Goal: Task Accomplishment & Management: Use online tool/utility

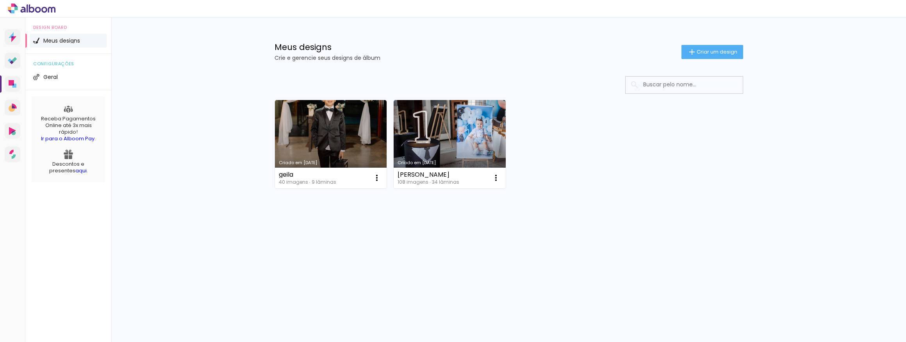
click at [718, 59] on div "Meus designs Crie e gerencie seus designs de álbum Criar um design" at bounding box center [509, 43] width 508 height 51
click at [705, 52] on span "Criar um design" at bounding box center [717, 51] width 41 height 5
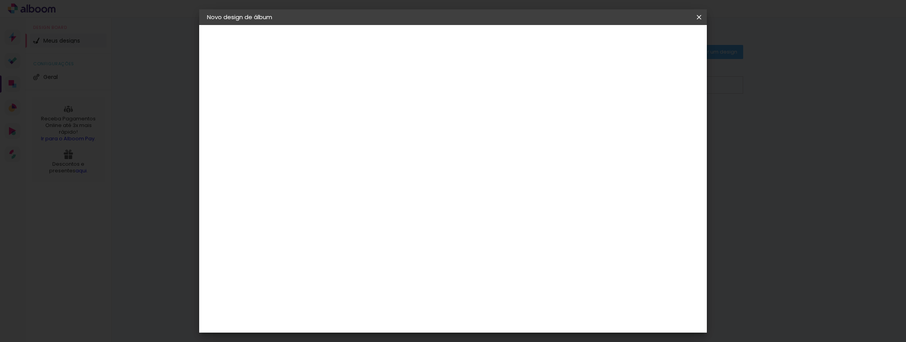
click at [335, 104] on input at bounding box center [335, 105] width 0 height 12
type input "[PERSON_NAME]"
type paper-input "[PERSON_NAME]"
click at [0, 0] on slot "Avançar" at bounding box center [0, 0] width 0 height 0
click at [0, 0] on slot "Tamanho Livre" at bounding box center [0, 0] width 0 height 0
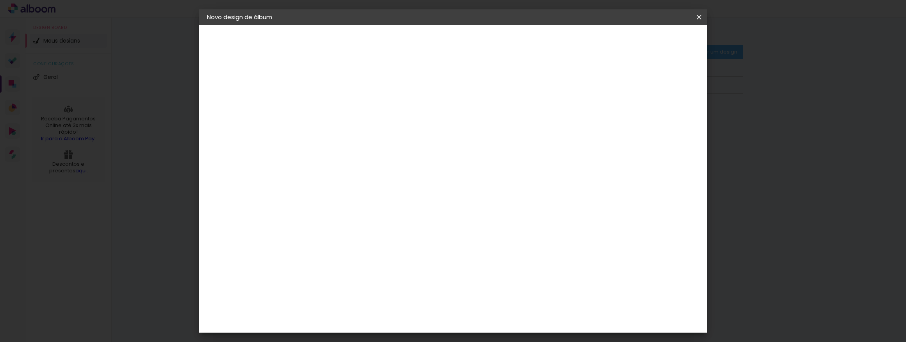
click at [0, 0] on slot "Avançar" at bounding box center [0, 0] width 0 height 0
drag, startPoint x: 320, startPoint y: 148, endPoint x: 296, endPoint y: 149, distance: 24.3
click at [296, 25] on quentale-album-spec "Iniciar design Iniciar design" at bounding box center [453, 25] width 508 height 0
type input "3"
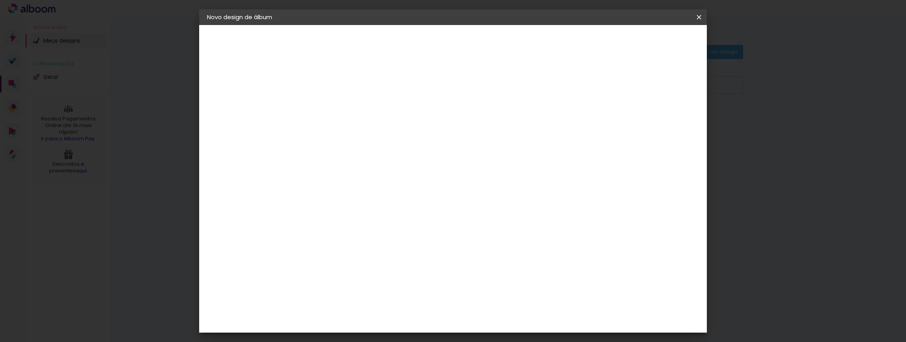
type input "23,5"
type paper-input "23,5"
drag, startPoint x: 506, startPoint y: 290, endPoint x: 489, endPoint y: 292, distance: 17.3
click at [489, 292] on input "60" at bounding box center [496, 293] width 20 height 12
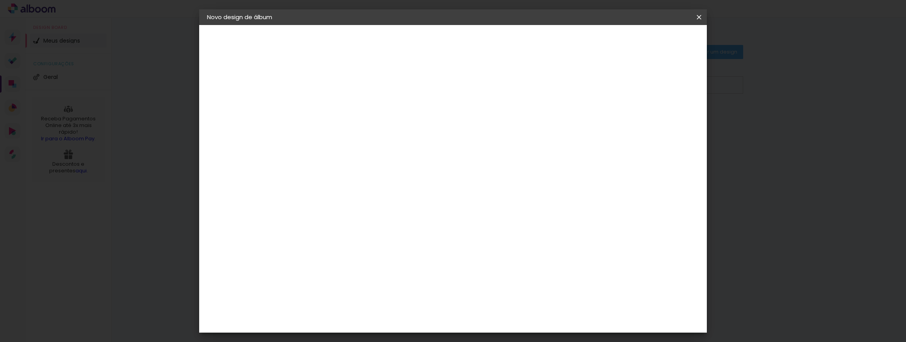
type input "30,5"
type paper-input "30,5"
click at [621, 39] on span "Iniciar design" at bounding box center [603, 41] width 36 height 5
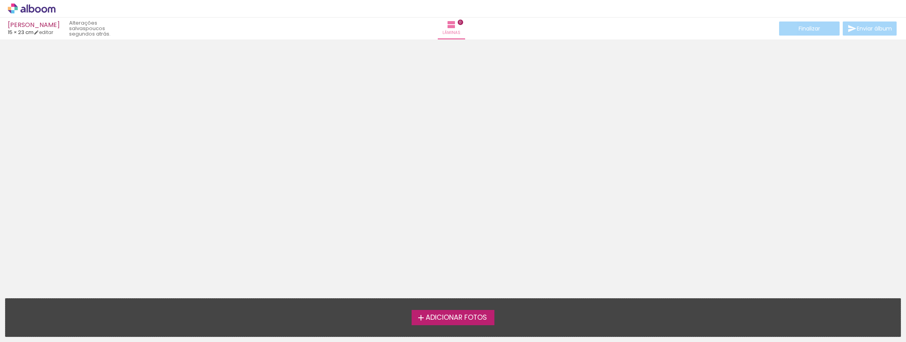
click at [473, 146] on div at bounding box center [453, 166] width 906 height 248
click at [474, 190] on div at bounding box center [453, 166] width 906 height 248
drag, startPoint x: 20, startPoint y: 0, endPoint x: 138, endPoint y: 74, distance: 139.1
click at [214, 103] on div at bounding box center [453, 166] width 906 height 248
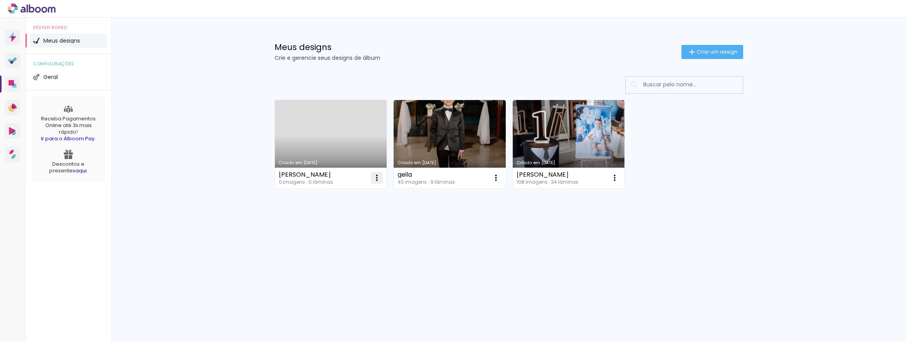
click at [375, 172] on paper-icon-button at bounding box center [377, 178] width 16 height 16
click at [333, 228] on span "Excluir" at bounding box center [333, 229] width 17 height 5
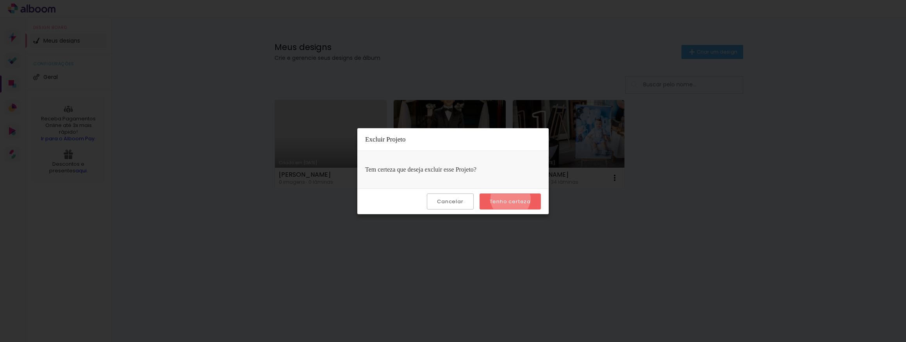
click at [0, 0] on slot "Tenho certeza" at bounding box center [0, 0] width 0 height 0
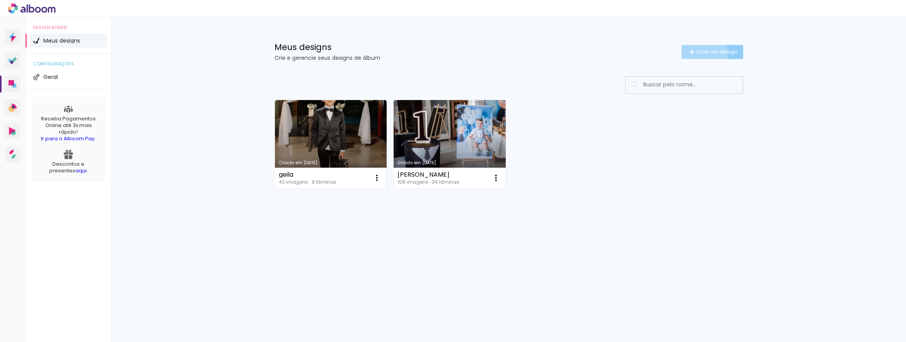
click at [700, 54] on span "Criar um design" at bounding box center [717, 51] width 41 height 5
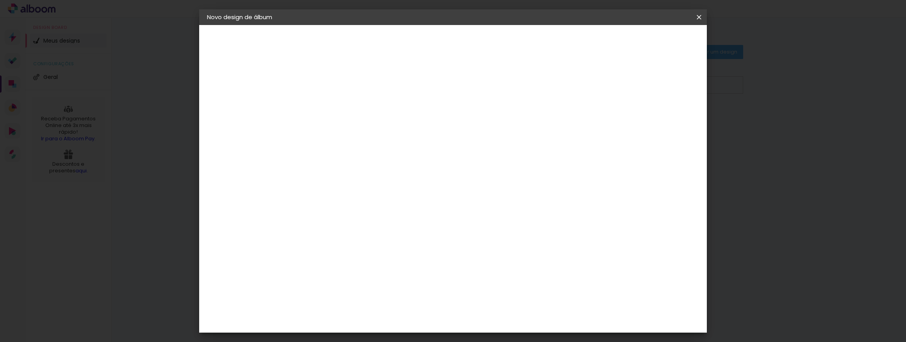
click at [335, 100] on input at bounding box center [335, 105] width 0 height 12
type input "[PERSON_NAME]"
type paper-input "[PERSON_NAME]"
click at [0, 0] on slot "Avançar" at bounding box center [0, 0] width 0 height 0
click at [0, 0] on slot "Tamanho Livre" at bounding box center [0, 0] width 0 height 0
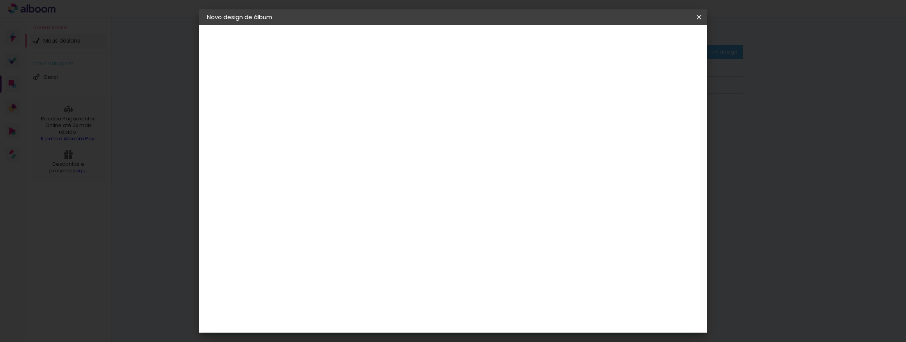
click at [0, 0] on slot "Tamanho Livre" at bounding box center [0, 0] width 0 height 0
click at [420, 119] on iron-icon at bounding box center [414, 118] width 9 height 9
click at [0, 0] on slot "Tamanho Livre" at bounding box center [0, 0] width 0 height 0
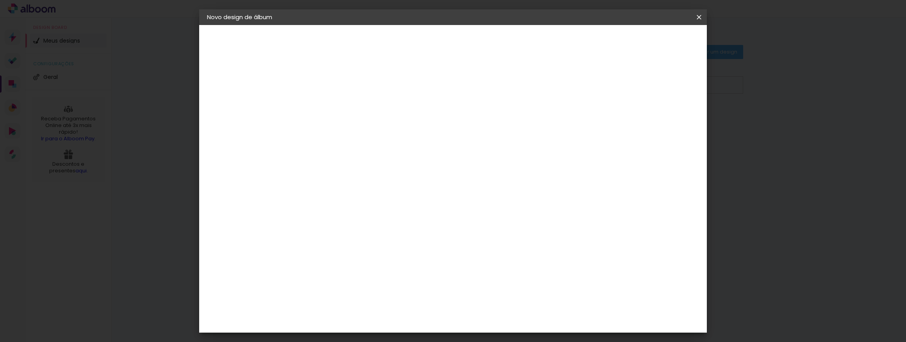
click at [481, 118] on paper-item "Tamanho Livre" at bounding box center [443, 118] width 75 height 17
click at [0, 0] on slot "Tamanho Livre" at bounding box center [0, 0] width 0 height 0
drag, startPoint x: 529, startPoint y: 119, endPoint x: 525, endPoint y: 120, distance: 4.4
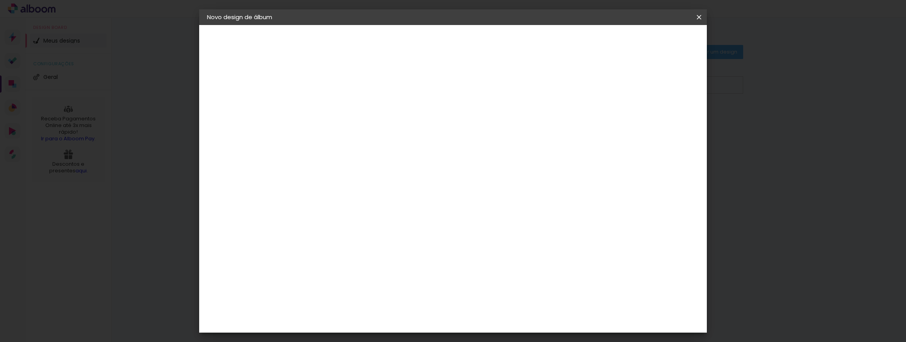
click at [0, 0] on slot "Tamanho Livre" at bounding box center [0, 0] width 0 height 0
drag, startPoint x: 525, startPoint y: 120, endPoint x: 483, endPoint y: 121, distance: 41.4
click at [388, 120] on input "Brasil" at bounding box center [351, 125] width 73 height 10
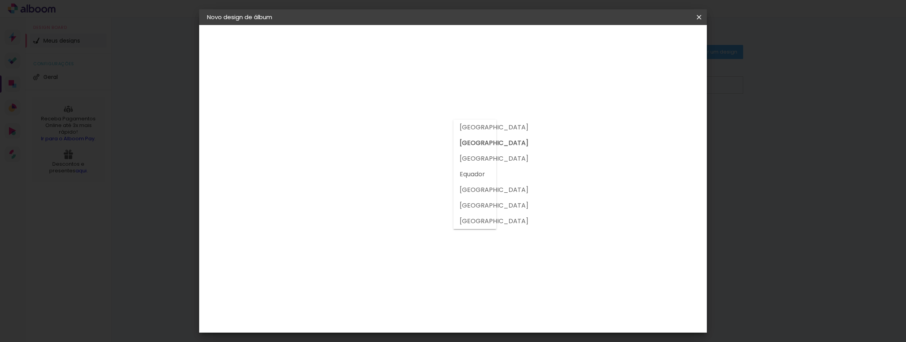
click at [394, 147] on input at bounding box center [354, 149] width 79 height 10
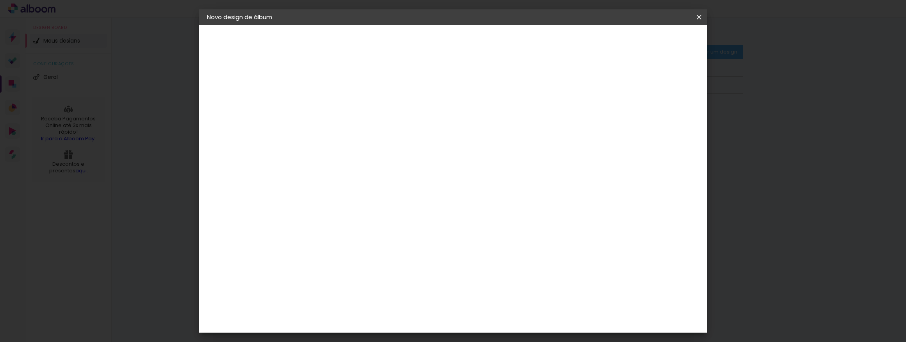
click at [325, 176] on img at bounding box center [320, 176] width 9 height 9
click at [481, 124] on paper-item "Tamanho Livre" at bounding box center [443, 118] width 75 height 17
click at [0, 0] on slot "Avançar" at bounding box center [0, 0] width 0 height 0
drag, startPoint x: 318, startPoint y: 219, endPoint x: 308, endPoint y: 222, distance: 10.3
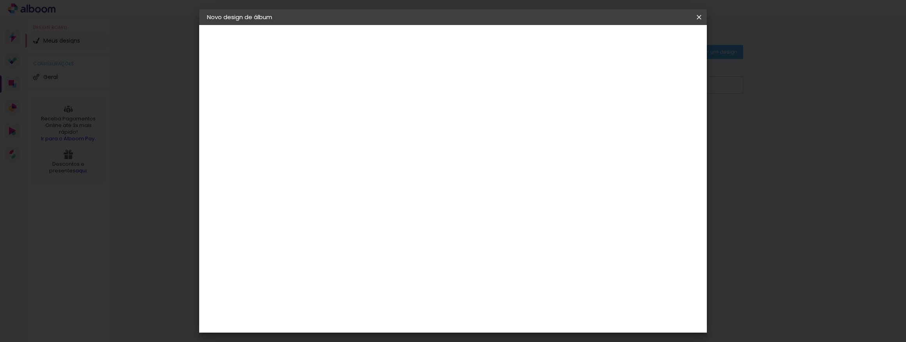
click at [308, 222] on input "30" at bounding box center [310, 222] width 20 height 12
type input "23,5"
type paper-input "23,5"
click at [651, 41] on span "Iniciar design" at bounding box center [633, 41] width 36 height 5
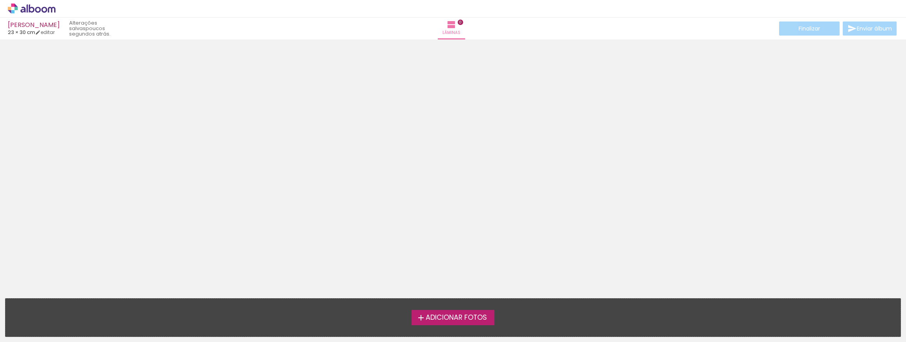
click at [23, 32] on span "23 × 30 cm" at bounding box center [21, 32] width 27 height 7
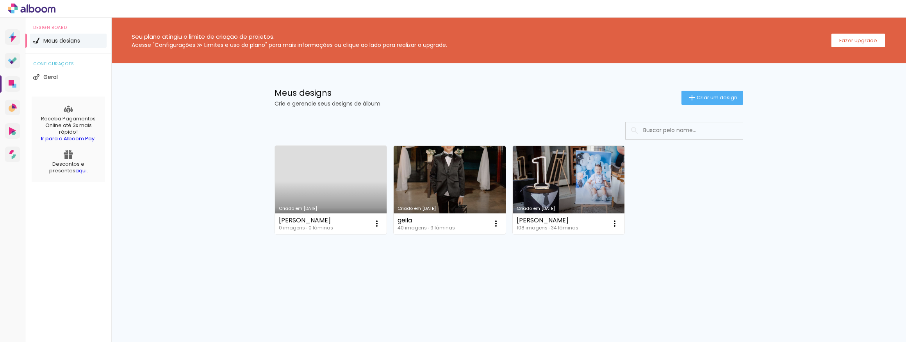
click at [315, 188] on link "Criado em [DATE]" at bounding box center [331, 190] width 112 height 88
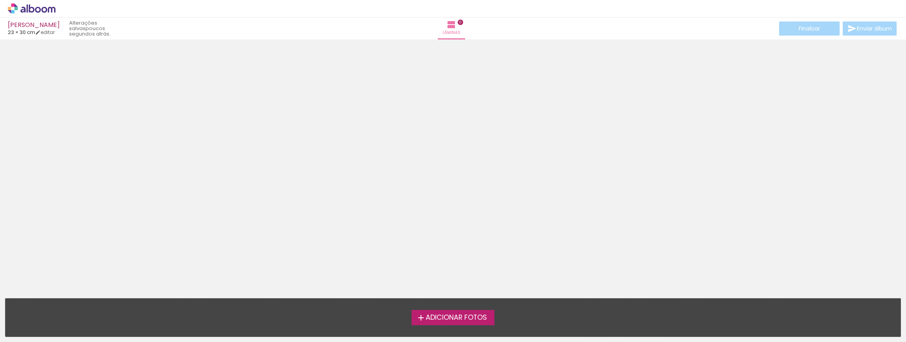
click at [453, 314] on span "Adicionar Fotos" at bounding box center [456, 317] width 61 height 7
click at [0, 0] on input "file" at bounding box center [0, 0] width 0 height 0
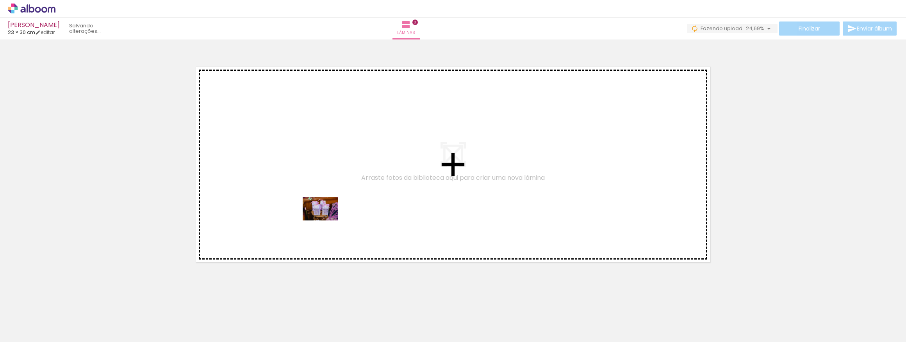
drag, startPoint x: 92, startPoint y: 322, endPoint x: 189, endPoint y: 333, distance: 98.0
click at [327, 220] on quentale-workspace at bounding box center [453, 171] width 906 height 342
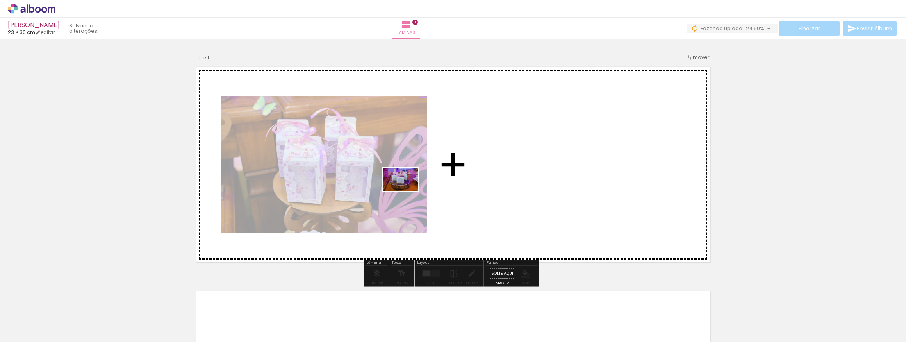
drag, startPoint x: 122, startPoint y: 315, endPoint x: 407, endPoint y: 191, distance: 310.1
click at [407, 191] on quentale-workspace at bounding box center [453, 171] width 906 height 342
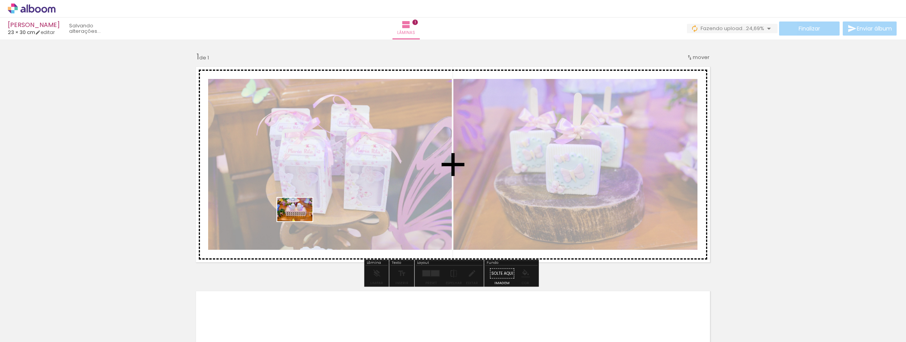
drag, startPoint x: 174, startPoint y: 316, endPoint x: 262, endPoint y: 277, distance: 96.0
click at [305, 219] on quentale-workspace at bounding box center [453, 171] width 906 height 342
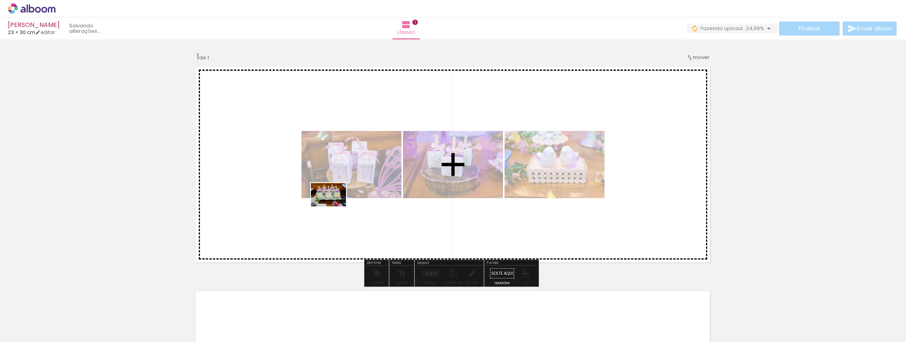
drag, startPoint x: 216, startPoint y: 316, endPoint x: 334, endPoint y: 206, distance: 161.5
click at [334, 206] on quentale-workspace at bounding box center [453, 171] width 906 height 342
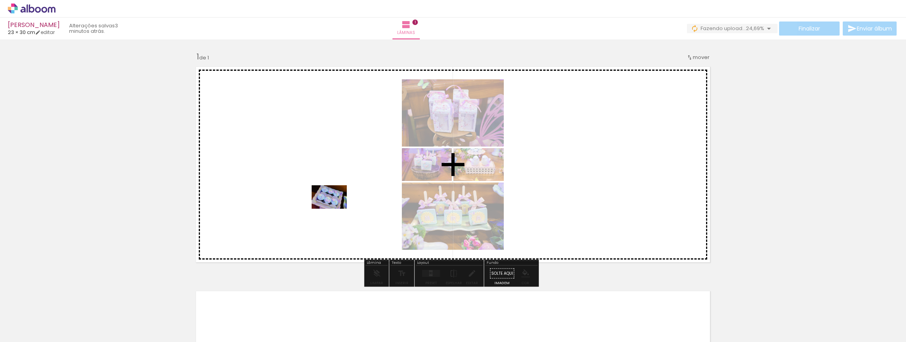
drag, startPoint x: 268, startPoint y: 306, endPoint x: 337, endPoint y: 206, distance: 121.4
click at [337, 206] on quentale-workspace at bounding box center [453, 171] width 906 height 342
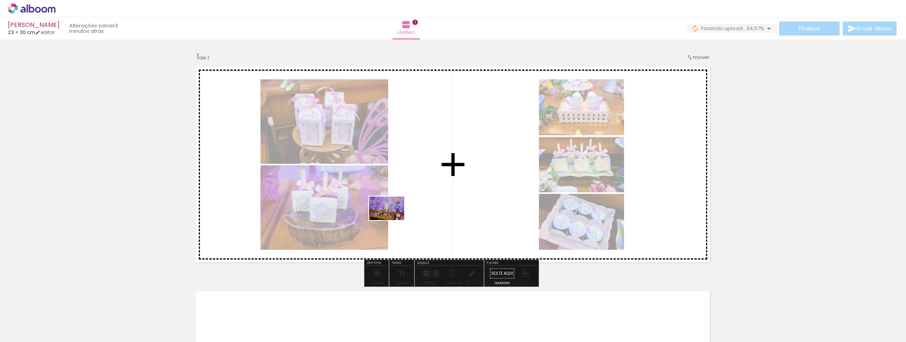
drag, startPoint x: 352, startPoint y: 324, endPoint x: 393, endPoint y: 220, distance: 111.2
click at [393, 220] on quentale-workspace at bounding box center [453, 171] width 906 height 342
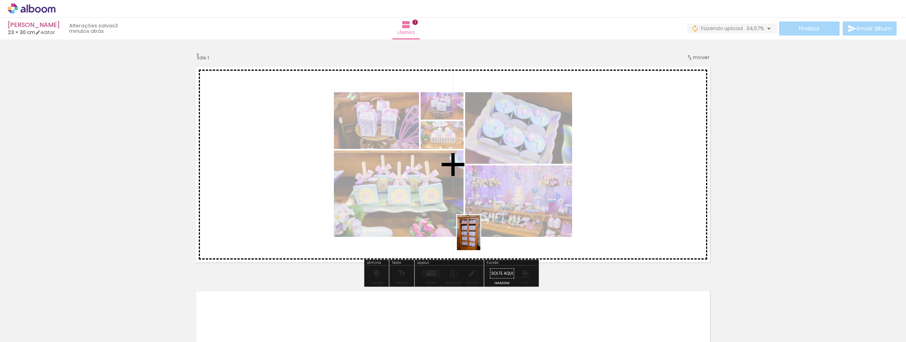
drag, startPoint x: 479, startPoint y: 328, endPoint x: 481, endPoint y: 238, distance: 89.5
click at [481, 238] on quentale-workspace at bounding box center [453, 171] width 906 height 342
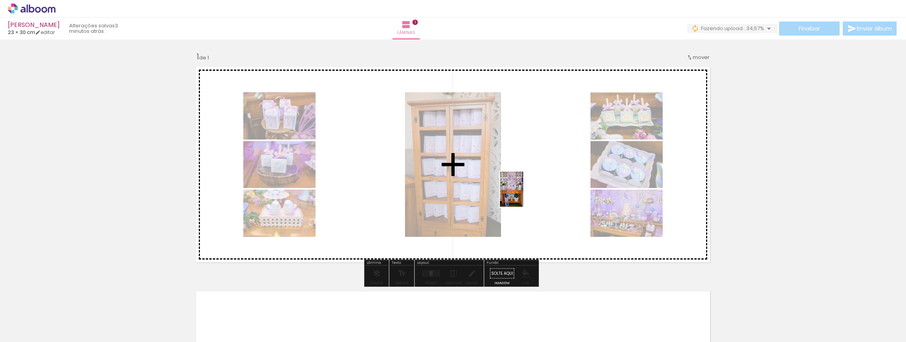
drag, startPoint x: 519, startPoint y: 320, endPoint x: 524, endPoint y: 194, distance: 125.9
click at [524, 194] on quentale-workspace at bounding box center [453, 171] width 906 height 342
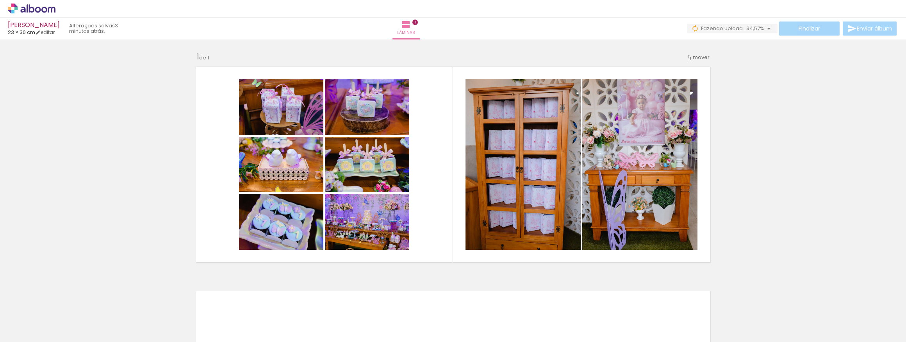
scroll to position [0, 2111]
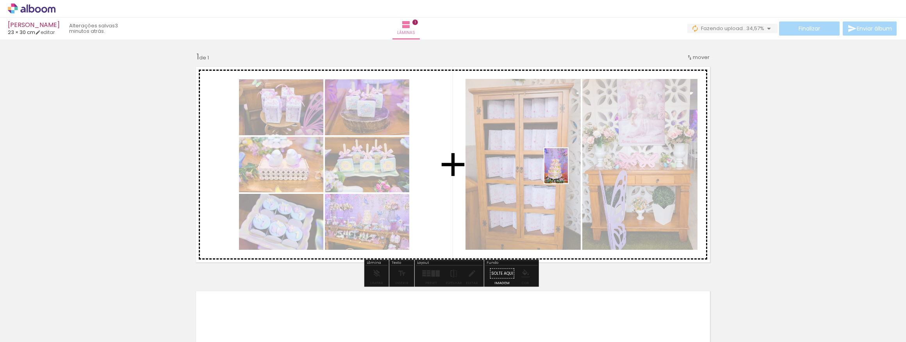
drag, startPoint x: 681, startPoint y: 324, endPoint x: 568, endPoint y: 172, distance: 189.7
click at [568, 172] on quentale-workspace at bounding box center [453, 171] width 906 height 342
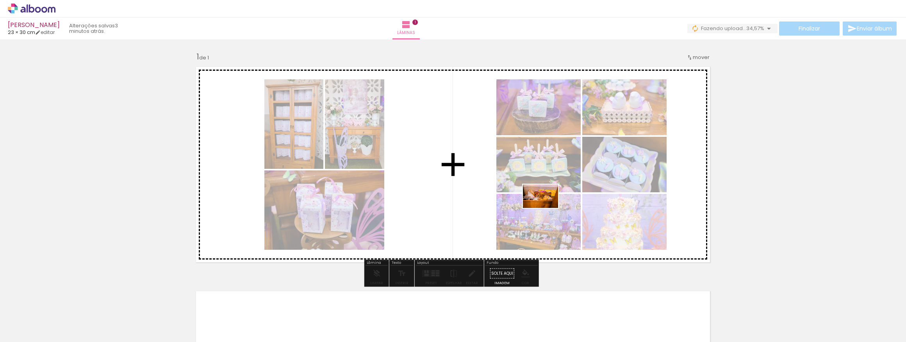
drag, startPoint x: 602, startPoint y: 320, endPoint x: 547, endPoint y: 208, distance: 124.6
click at [547, 208] on quentale-workspace at bounding box center [453, 171] width 906 height 342
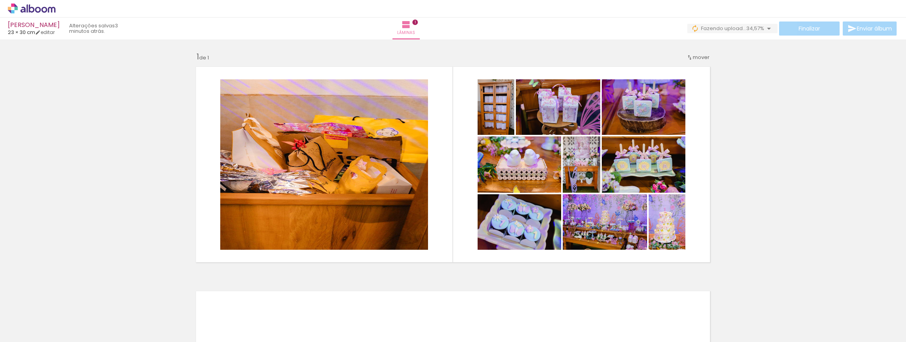
scroll to position [0, 2704]
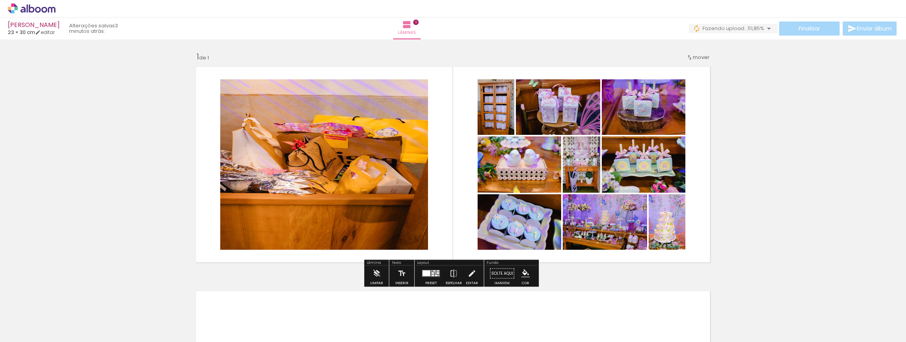
click at [427, 277] on div at bounding box center [431, 274] width 21 height 16
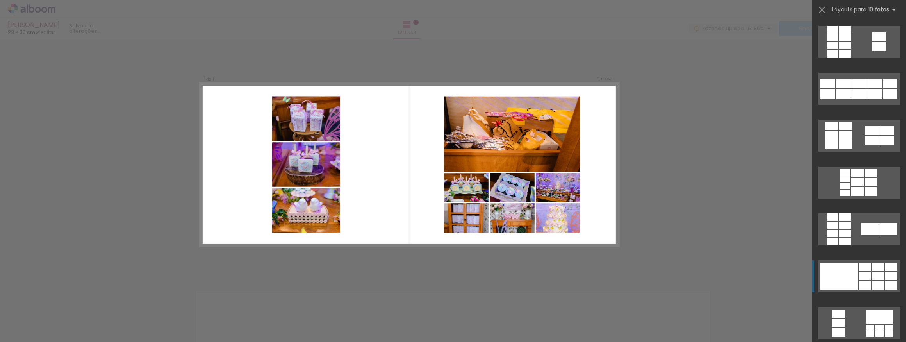
scroll to position [1030, 0]
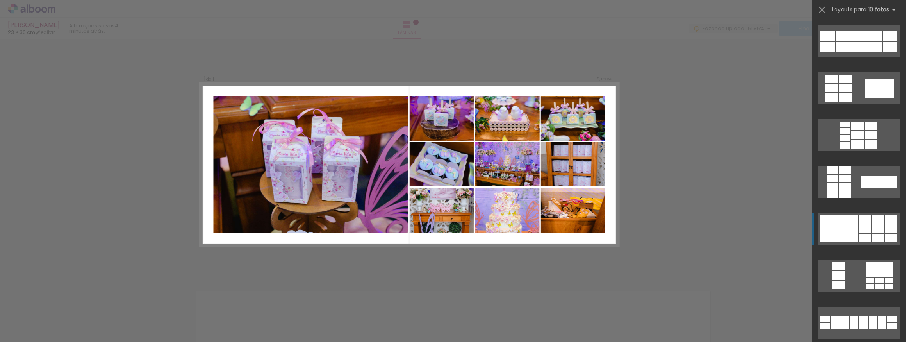
click at [849, 231] on div at bounding box center [840, 228] width 38 height 27
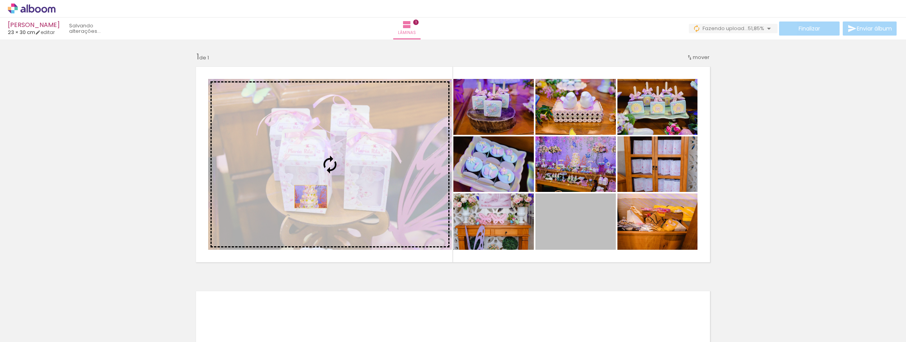
drag, startPoint x: 576, startPoint y: 227, endPoint x: 312, endPoint y: 195, distance: 265.7
click at [0, 0] on slot at bounding box center [0, 0] width 0 height 0
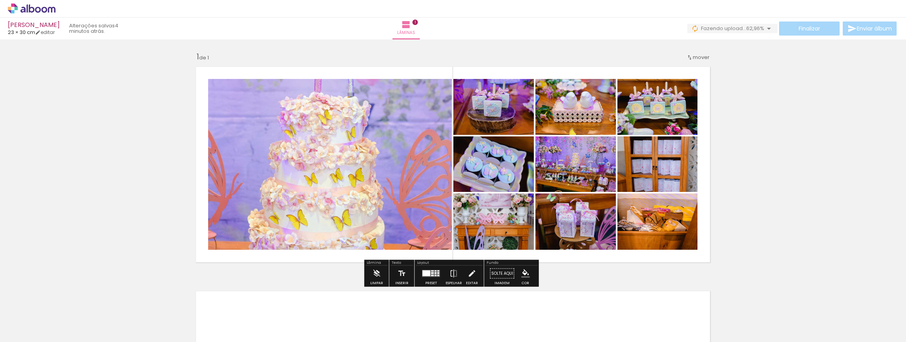
click at [317, 158] on quentale-photo at bounding box center [330, 164] width 244 height 171
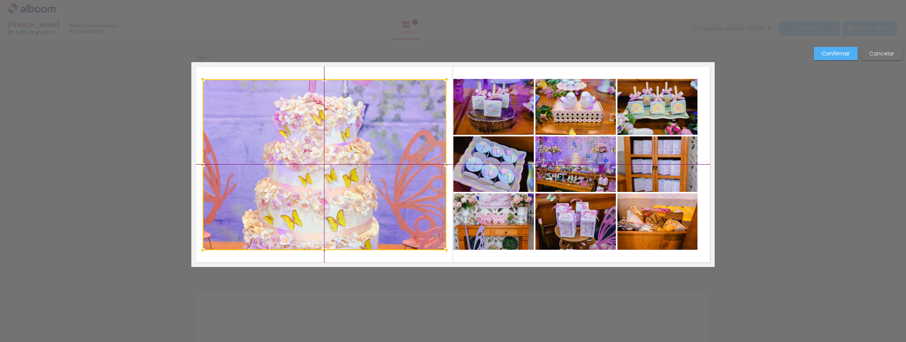
drag, startPoint x: 322, startPoint y: 132, endPoint x: 325, endPoint y: 121, distance: 11.5
click at [325, 121] on div at bounding box center [325, 164] width 244 height 171
click at [0, 0] on slot "Cancelar" at bounding box center [0, 0] width 0 height 0
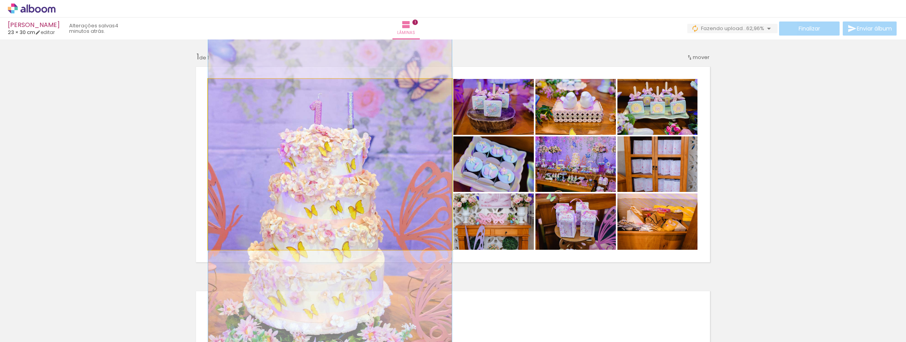
drag, startPoint x: 342, startPoint y: 160, endPoint x: 340, endPoint y: 190, distance: 29.8
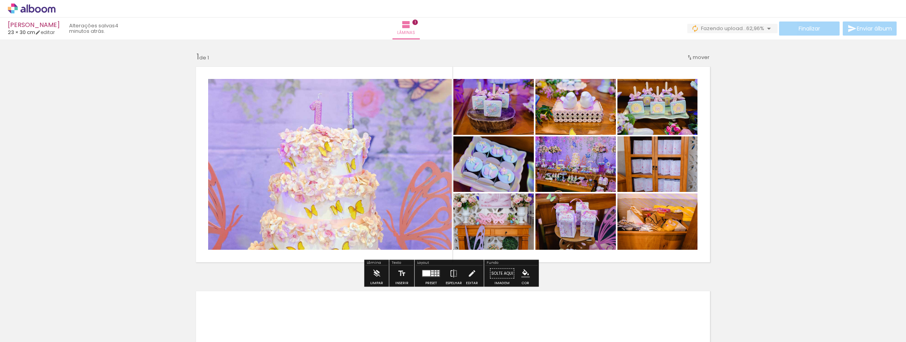
click at [431, 272] on div at bounding box center [432, 273] width 3 height 2
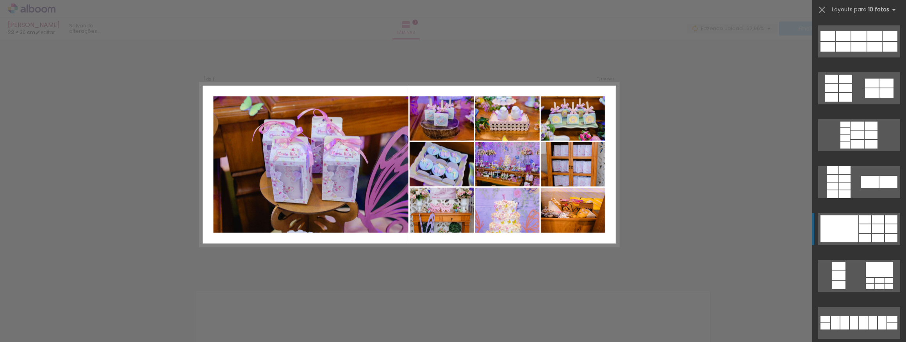
scroll to position [1219, 0]
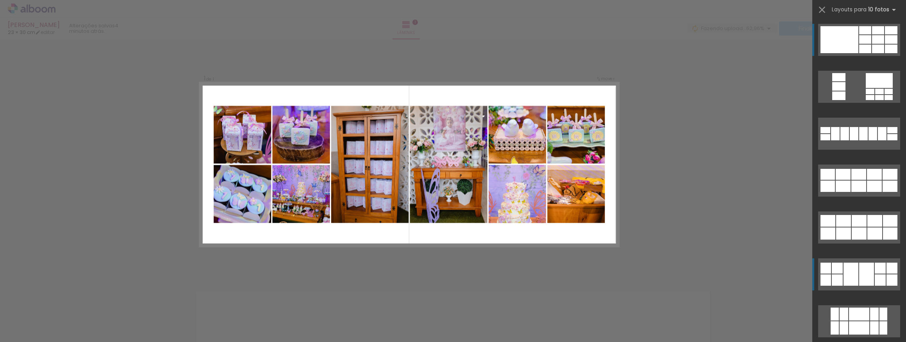
click at [871, 277] on div at bounding box center [867, 274] width 15 height 23
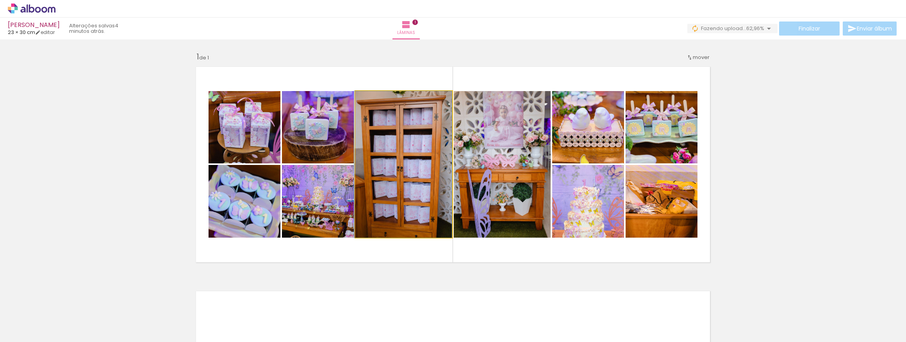
drag, startPoint x: 373, startPoint y: 172, endPoint x: 372, endPoint y: 177, distance: 5.5
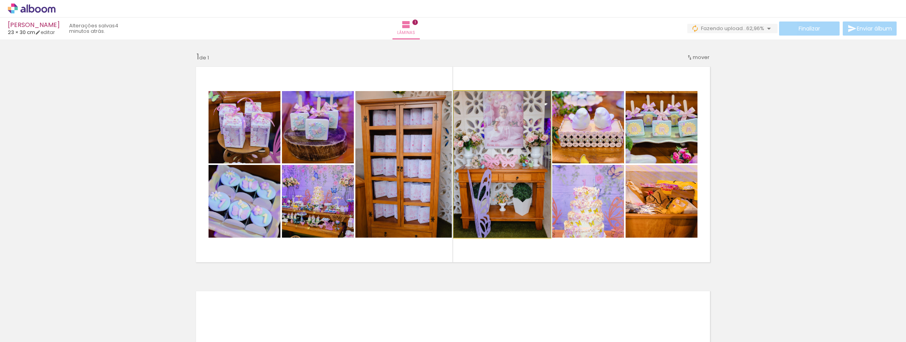
drag, startPoint x: 508, startPoint y: 161, endPoint x: 508, endPoint y: 170, distance: 9.8
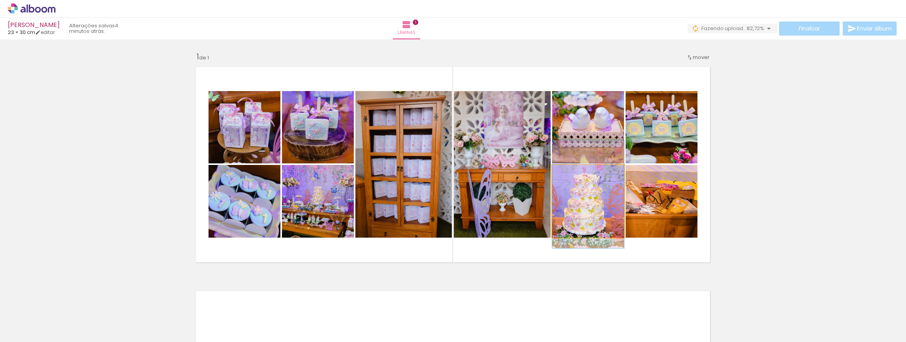
drag, startPoint x: 592, startPoint y: 206, endPoint x: 592, endPoint y: 193, distance: 12.9
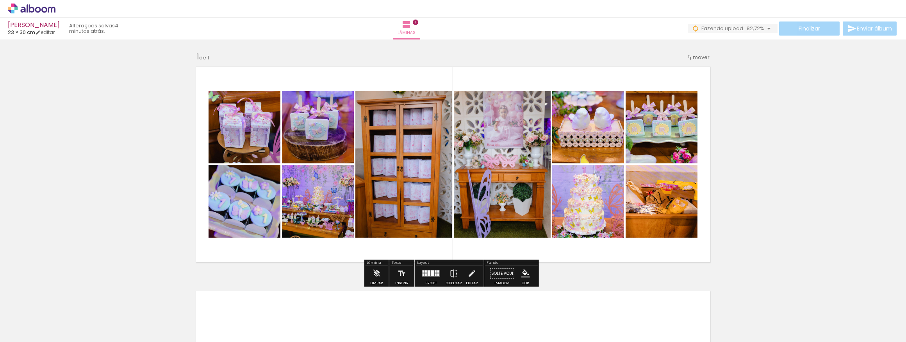
click at [644, 213] on quentale-photo at bounding box center [662, 201] width 72 height 73
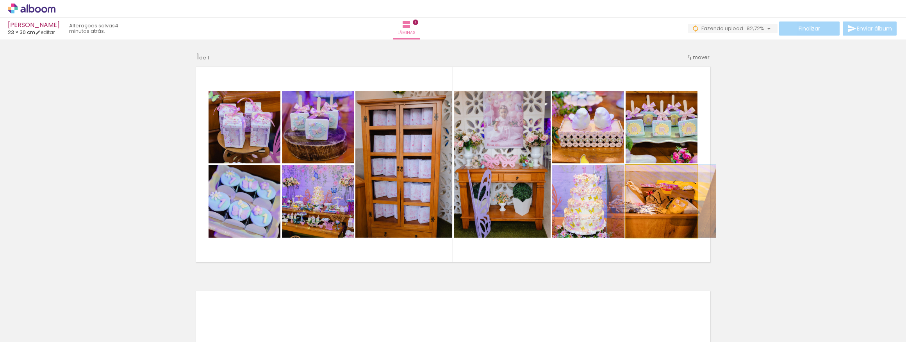
click at [652, 213] on quentale-photo at bounding box center [662, 201] width 72 height 73
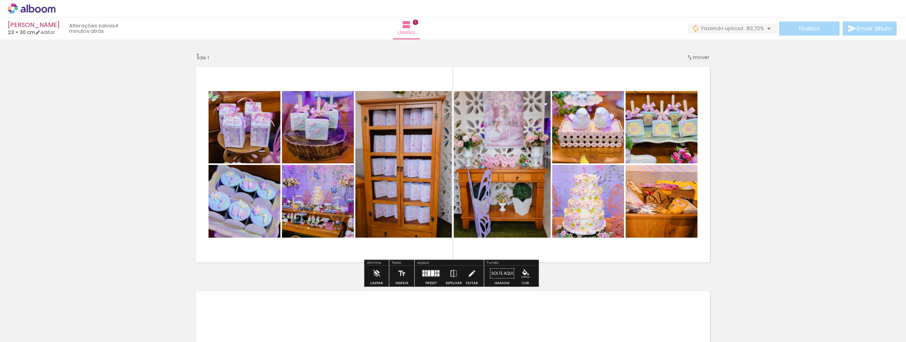
click at [653, 209] on quentale-photo at bounding box center [662, 201] width 72 height 73
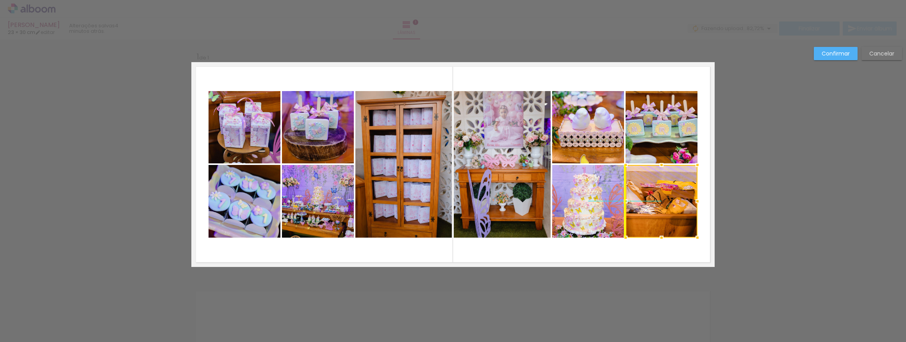
click at [679, 215] on div at bounding box center [662, 201] width 72 height 73
click at [672, 207] on div at bounding box center [662, 201] width 72 height 73
drag, startPoint x: 669, startPoint y: 205, endPoint x: 660, endPoint y: 200, distance: 10.7
click at [660, 200] on div at bounding box center [662, 201] width 72 height 73
click at [801, 189] on div "Confirmar Cancelar" at bounding box center [453, 272] width 906 height 467
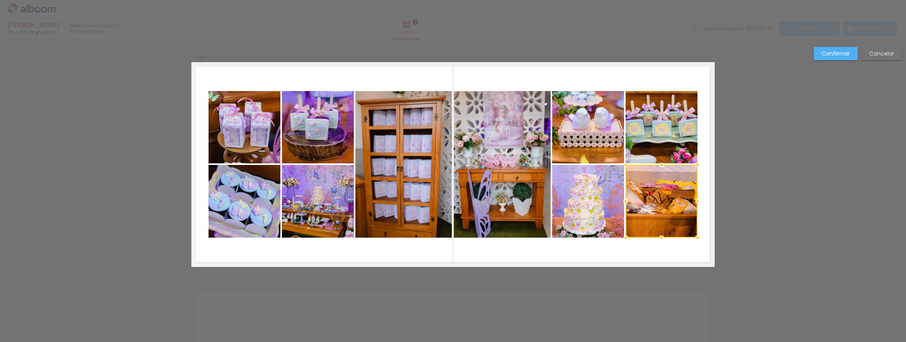
click at [785, 201] on div "Confirmar Cancelar" at bounding box center [453, 272] width 906 height 467
click at [0, 0] on slot "Confirmar" at bounding box center [0, 0] width 0 height 0
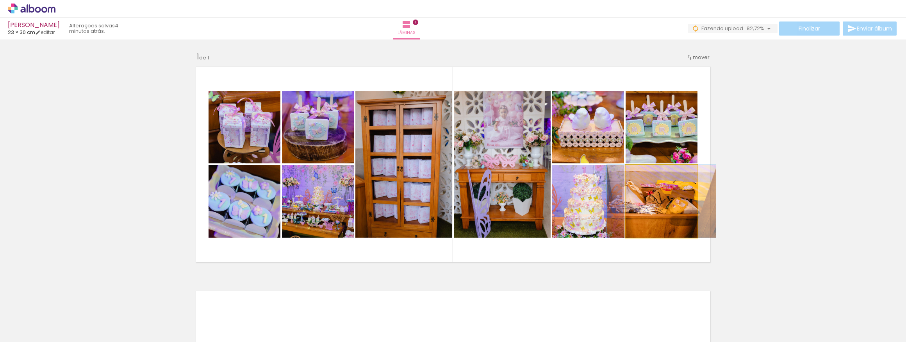
click at [662, 200] on quentale-photo at bounding box center [662, 201] width 72 height 73
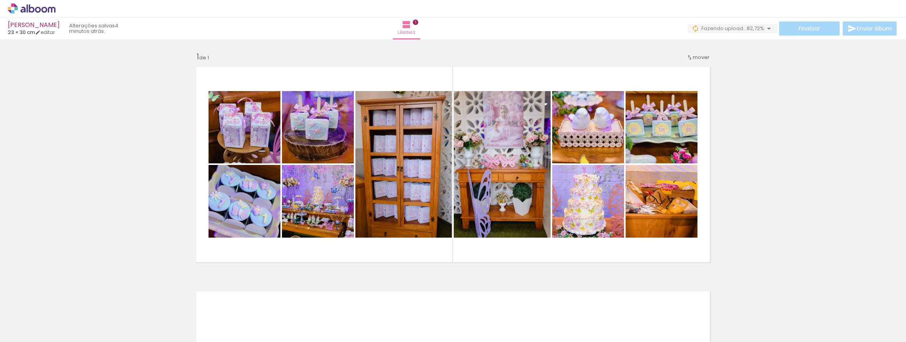
scroll to position [0, 565]
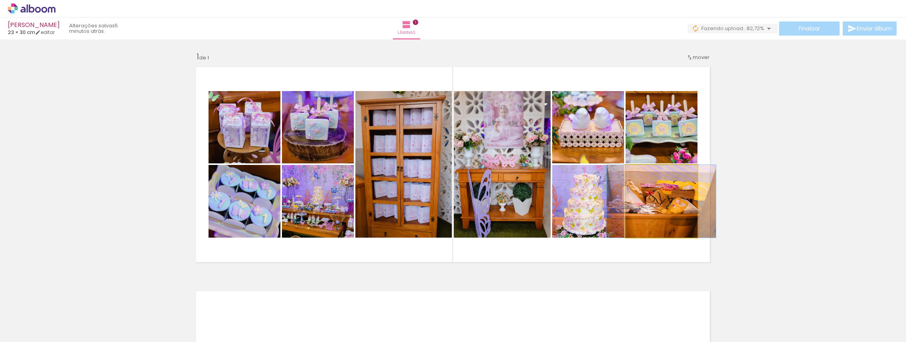
drag, startPoint x: 656, startPoint y: 207, endPoint x: 670, endPoint y: 191, distance: 21.9
click at [670, 191] on quentale-photo at bounding box center [662, 201] width 72 height 73
click at [669, 199] on quentale-photo at bounding box center [662, 201] width 72 height 73
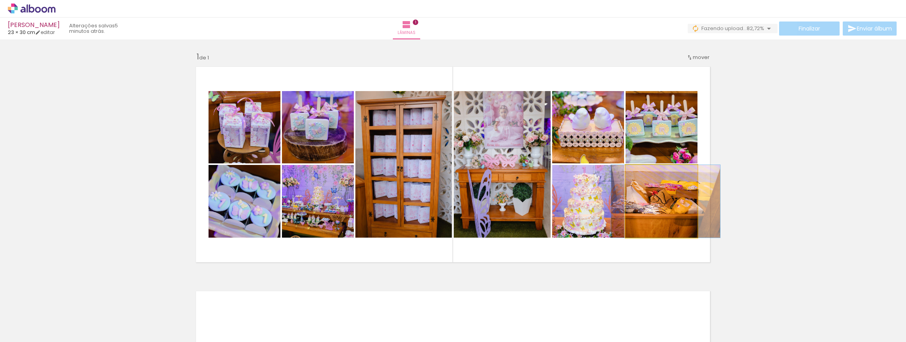
drag, startPoint x: 649, startPoint y: 217, endPoint x: 653, endPoint y: 204, distance: 13.6
click at [678, 204] on quentale-photo at bounding box center [662, 201] width 72 height 73
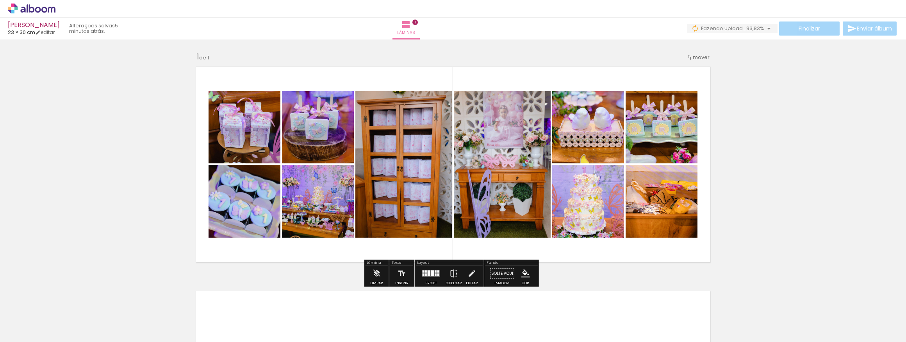
click at [683, 206] on quentale-photo at bounding box center [662, 201] width 72 height 73
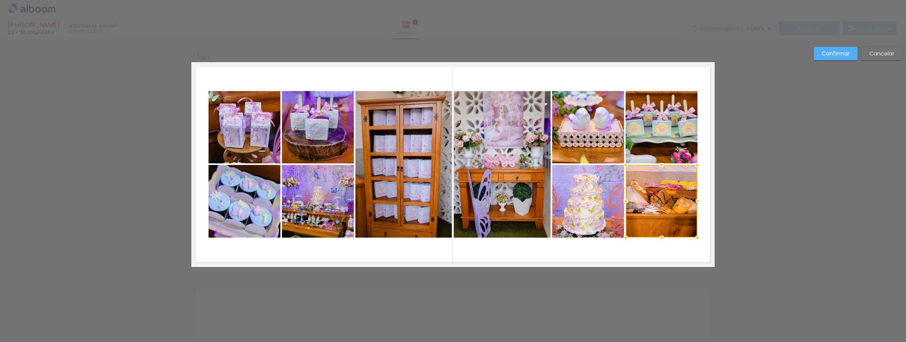
click at [688, 223] on div at bounding box center [662, 201] width 72 height 73
click at [743, 216] on div "Confirmar Cancelar" at bounding box center [453, 272] width 906 height 467
click at [649, 220] on div at bounding box center [662, 201] width 72 height 73
click at [748, 200] on div "Confirmar Cancelar" at bounding box center [453, 272] width 906 height 467
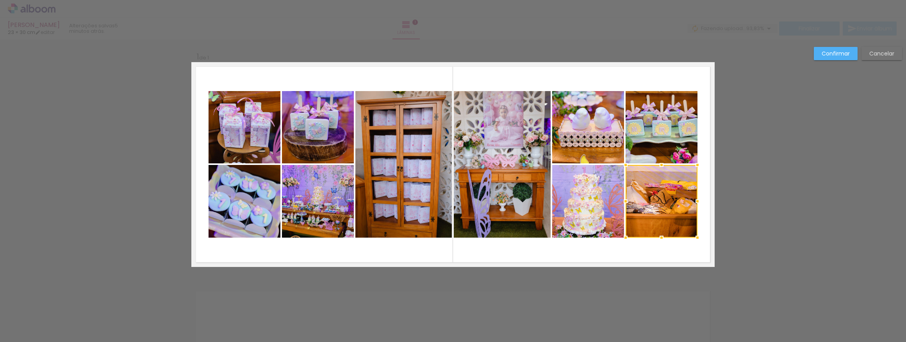
click at [0, 0] on slot "Cancelar" at bounding box center [0, 0] width 0 height 0
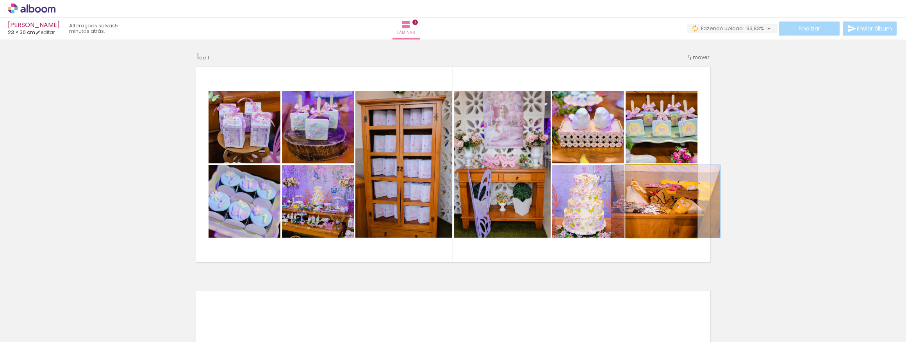
click at [669, 200] on quentale-photo at bounding box center [662, 201] width 72 height 73
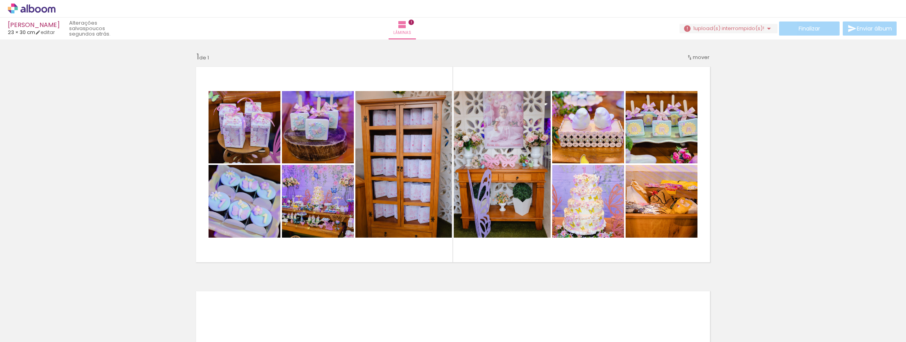
scroll to position [0, 1861]
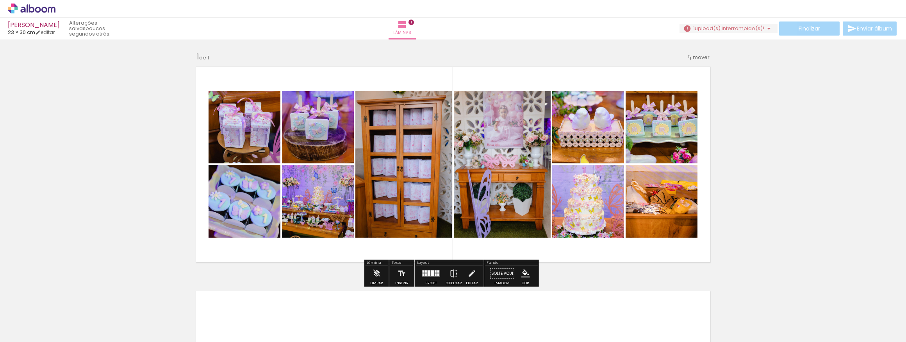
click at [644, 213] on quentale-photo at bounding box center [662, 201] width 72 height 73
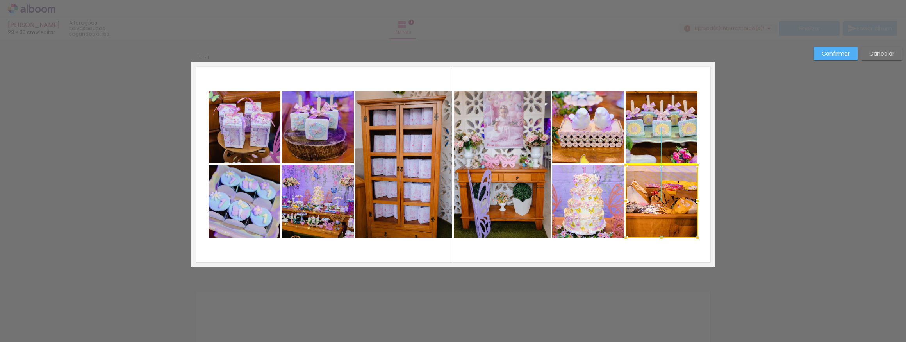
drag, startPoint x: 674, startPoint y: 213, endPoint x: 672, endPoint y: 217, distance: 4.4
click at [672, 217] on div at bounding box center [662, 201] width 72 height 73
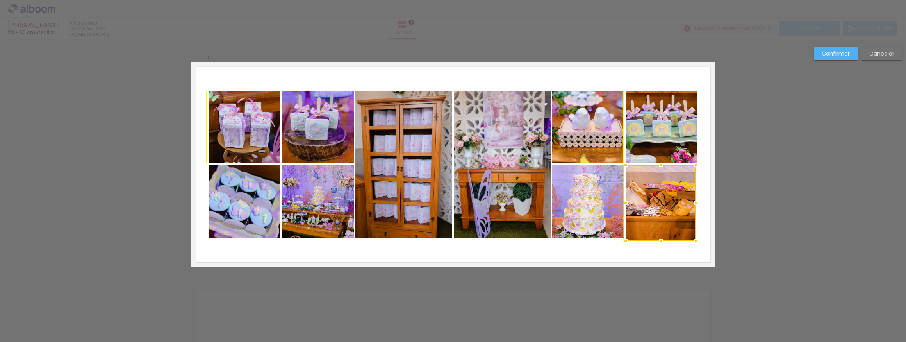
click at [701, 234] on album-spread "1 de 1" at bounding box center [453, 164] width 524 height 205
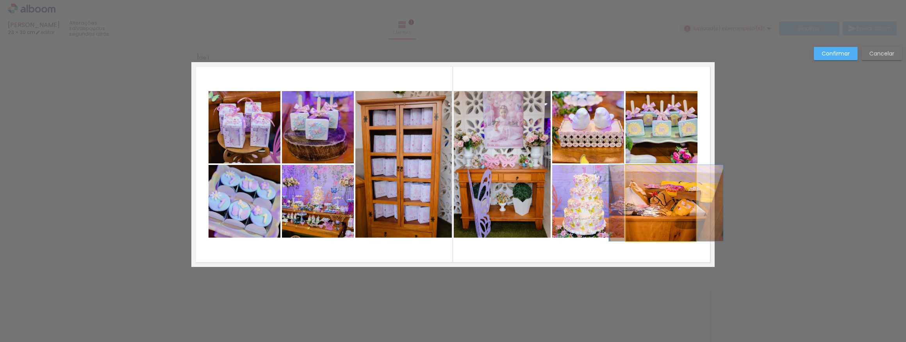
click at [680, 234] on quentale-photo at bounding box center [661, 203] width 70 height 76
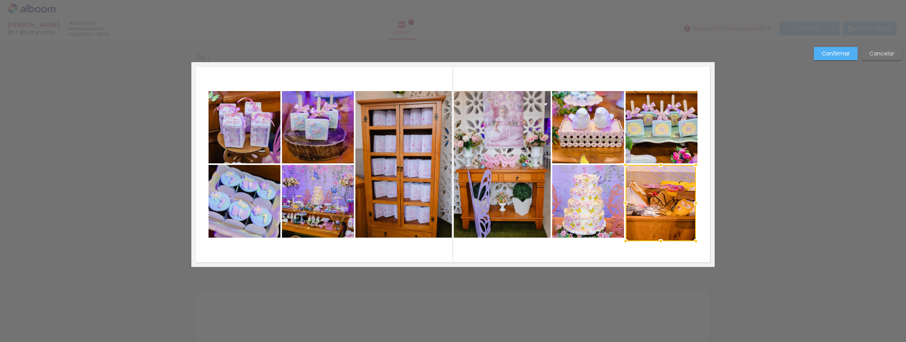
drag, startPoint x: 689, startPoint y: 227, endPoint x: 686, endPoint y: 209, distance: 18.2
click at [686, 209] on div at bounding box center [661, 203] width 70 height 76
click at [0, 0] on slot "Cancelar" at bounding box center [0, 0] width 0 height 0
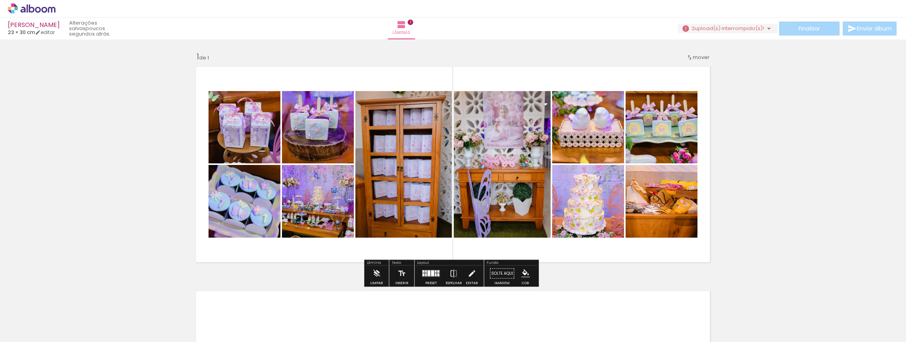
click at [100, 324] on div at bounding box center [99, 315] width 26 height 39
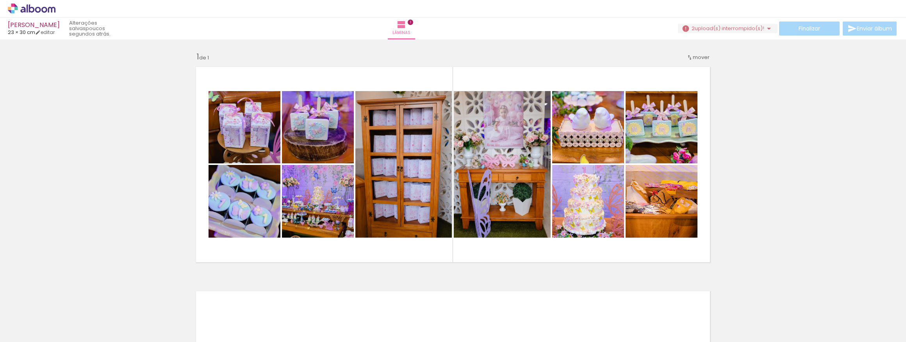
click at [72, 316] on div at bounding box center [55, 316] width 39 height 26
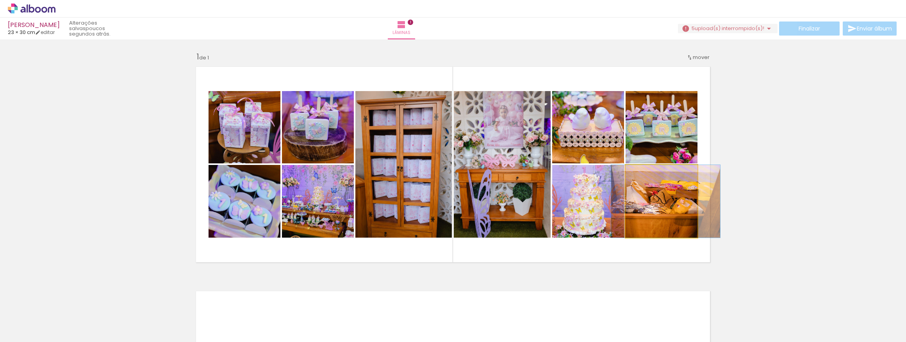
click at [669, 213] on quentale-photo at bounding box center [662, 201] width 72 height 73
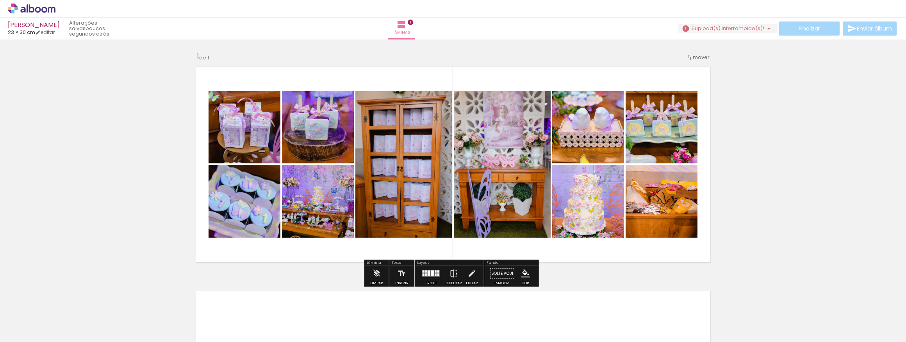
click at [833, 196] on div "Inserir lâmina 1 de 1" at bounding box center [453, 266] width 906 height 449
click at [677, 202] on quentale-photo at bounding box center [662, 201] width 72 height 73
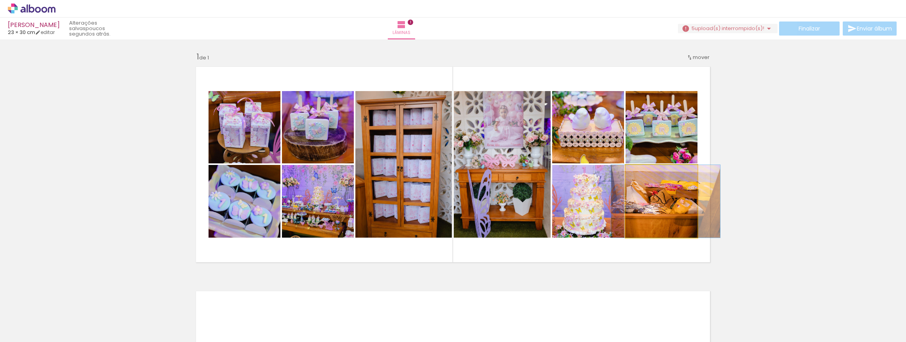
click at [677, 202] on quentale-photo at bounding box center [662, 201] width 72 height 73
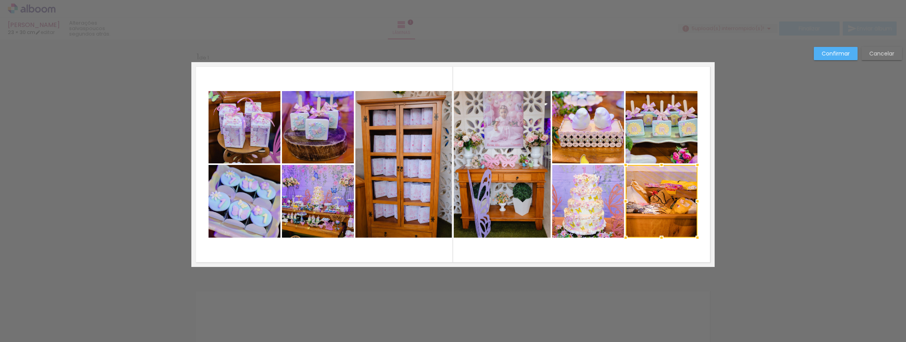
click at [758, 209] on div "Confirmar Cancelar" at bounding box center [453, 272] width 906 height 467
click at [846, 58] on paper-button "Confirmar" at bounding box center [836, 53] width 44 height 13
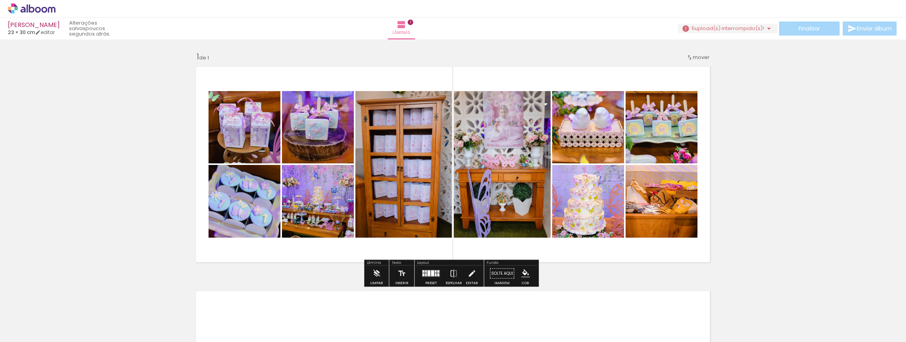
click at [656, 194] on quentale-photo at bounding box center [662, 201] width 72 height 73
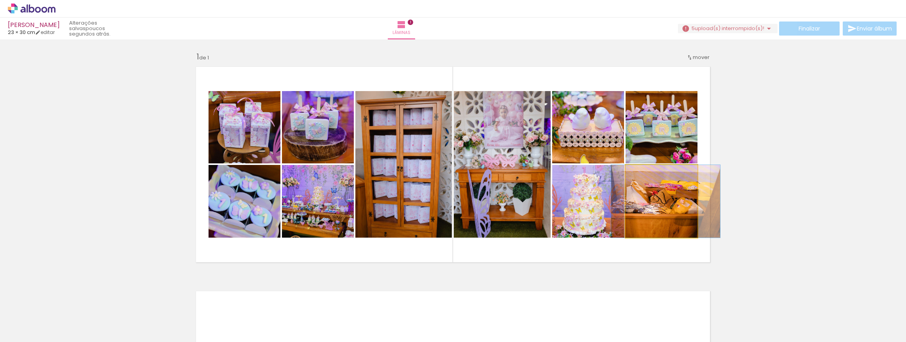
drag, startPoint x: 657, startPoint y: 209, endPoint x: 658, endPoint y: 199, distance: 9.8
click at [658, 199] on quentale-photo at bounding box center [662, 201] width 72 height 73
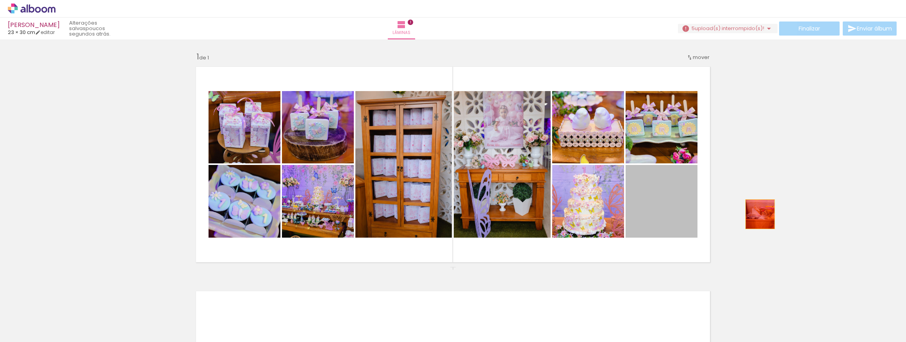
drag, startPoint x: 658, startPoint y: 199, endPoint x: 758, endPoint y: 214, distance: 100.8
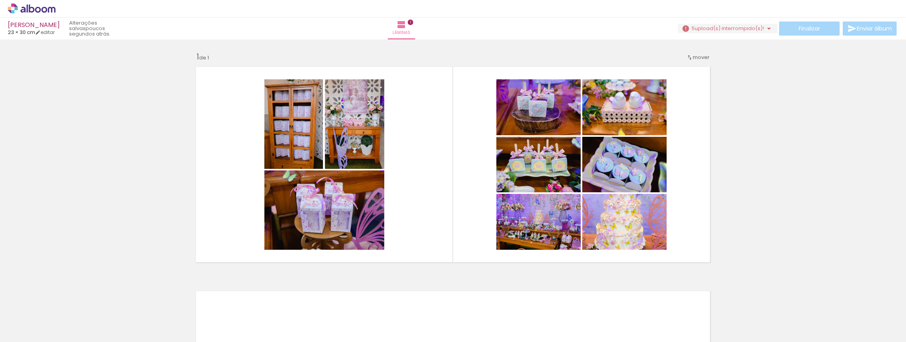
scroll to position [0, 2204]
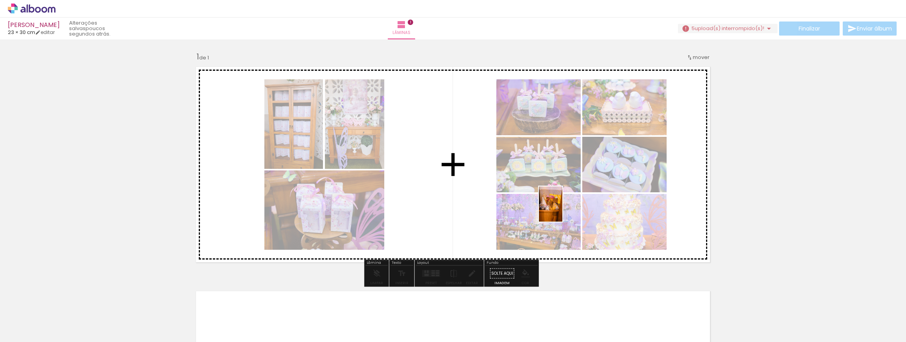
drag, startPoint x: 500, startPoint y: 322, endPoint x: 563, endPoint y: 210, distance: 128.2
click at [563, 210] on quentale-workspace at bounding box center [453, 171] width 906 height 342
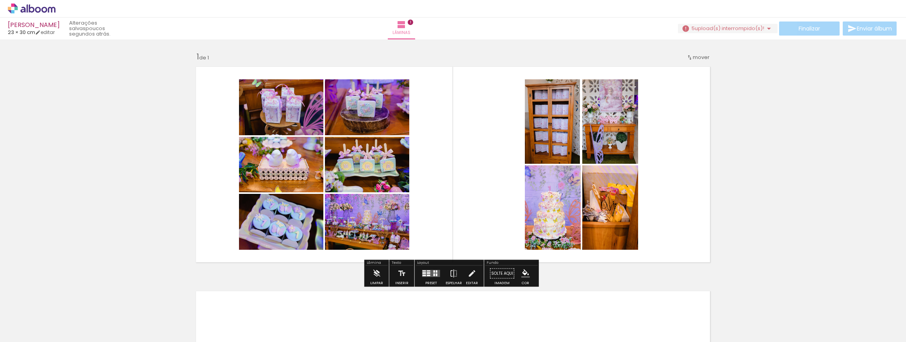
click at [428, 276] on div at bounding box center [429, 276] width 4 height 2
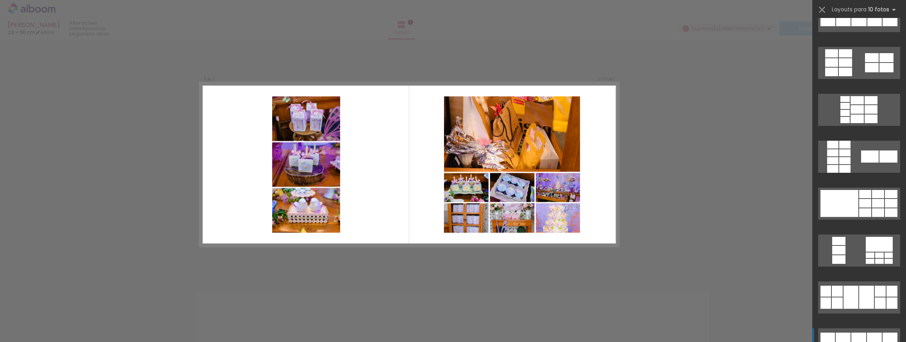
scroll to position [1314, 0]
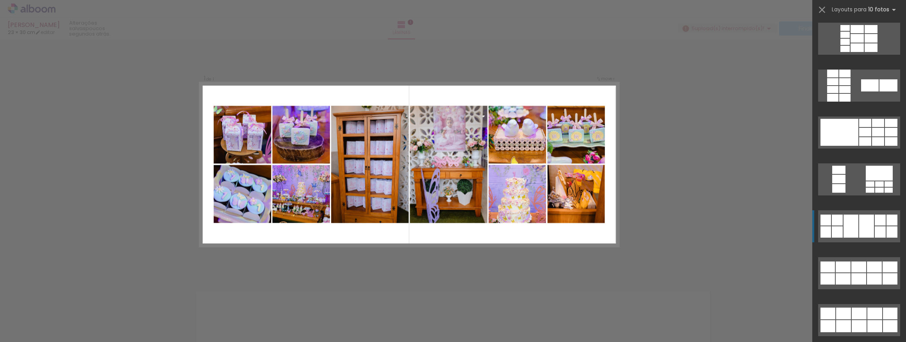
click at [860, 230] on div at bounding box center [867, 226] width 15 height 23
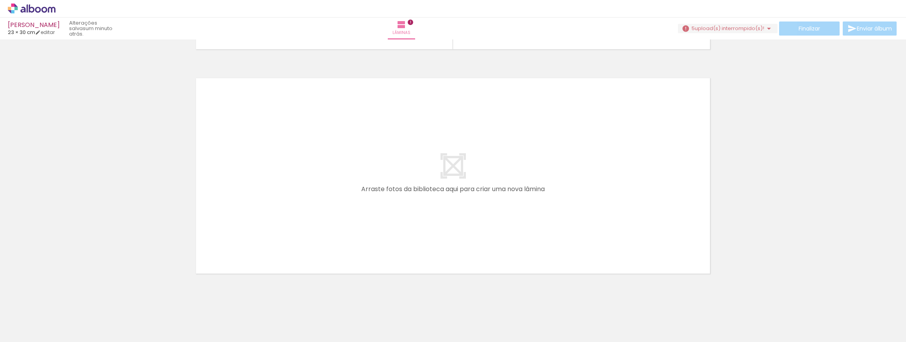
scroll to position [0, 244]
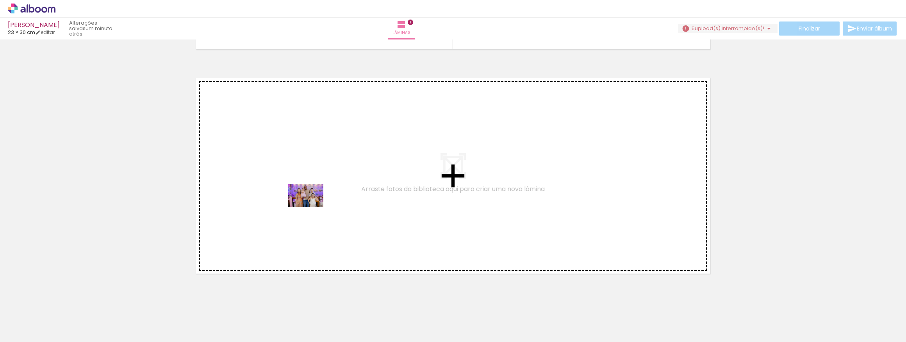
drag, startPoint x: 320, startPoint y: 324, endPoint x: 312, endPoint y: 207, distance: 117.5
click at [312, 207] on quentale-workspace at bounding box center [453, 171] width 906 height 342
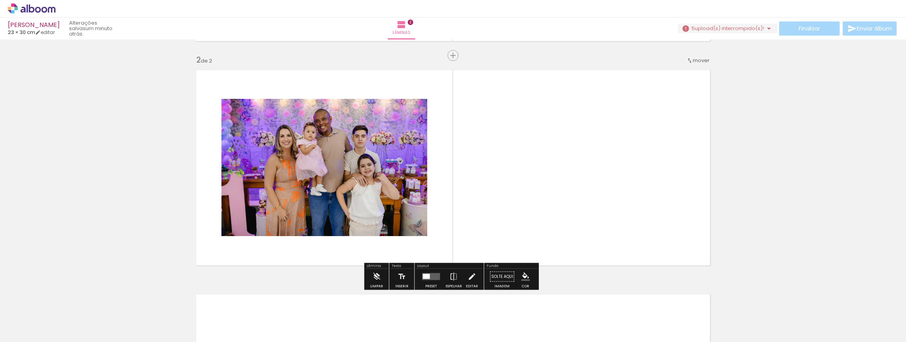
scroll to position [223, 0]
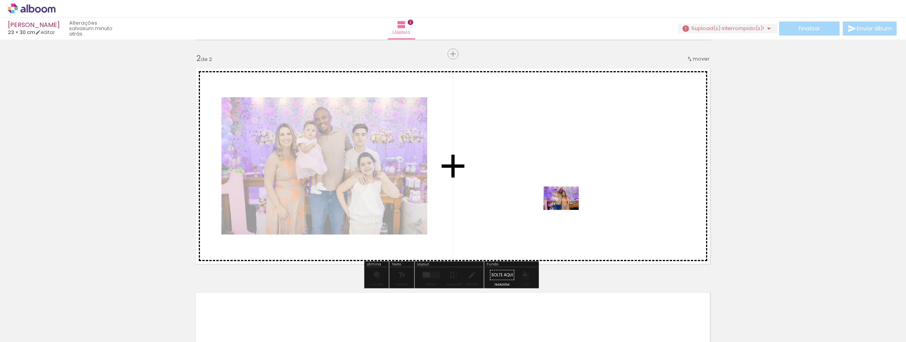
drag, startPoint x: 452, startPoint y: 321, endPoint x: 567, endPoint y: 209, distance: 161.1
click at [567, 209] on quentale-workspace at bounding box center [453, 171] width 906 height 342
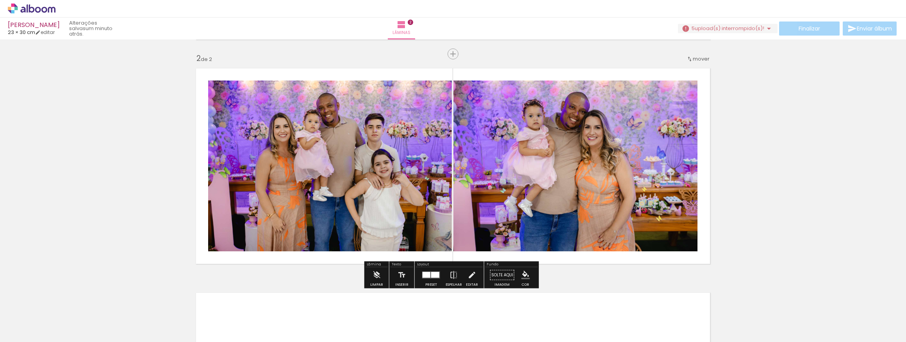
click at [423, 277] on div at bounding box center [427, 275] width 8 height 6
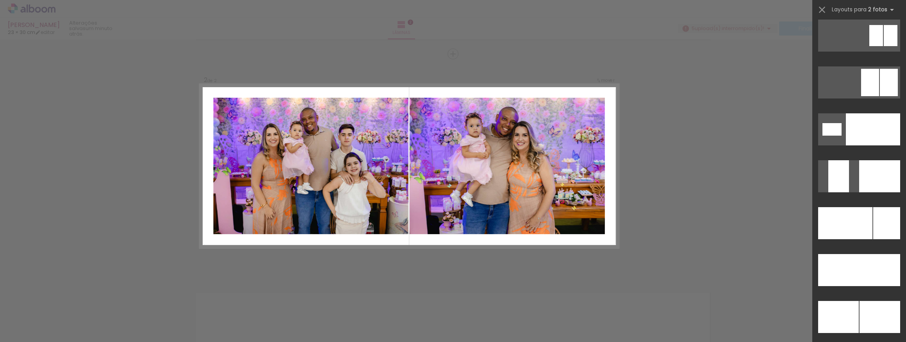
scroll to position [3234, 0]
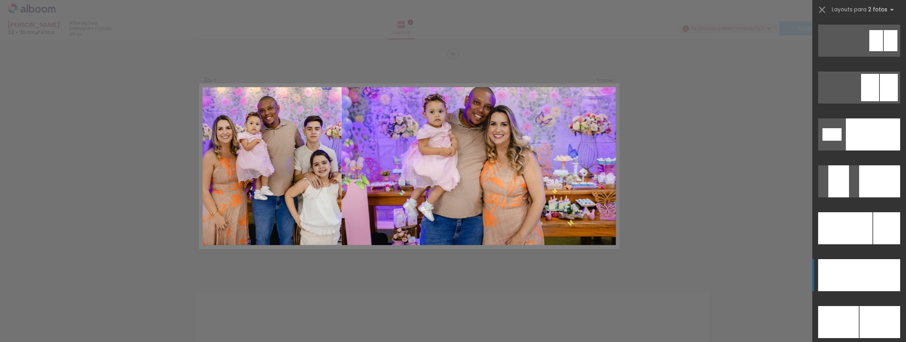
click at [870, 273] on div at bounding box center [873, 275] width 55 height 32
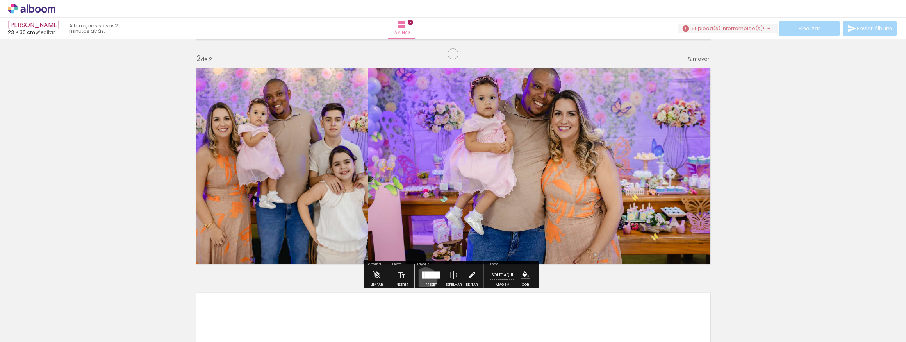
click at [424, 279] on div at bounding box center [431, 275] width 21 height 16
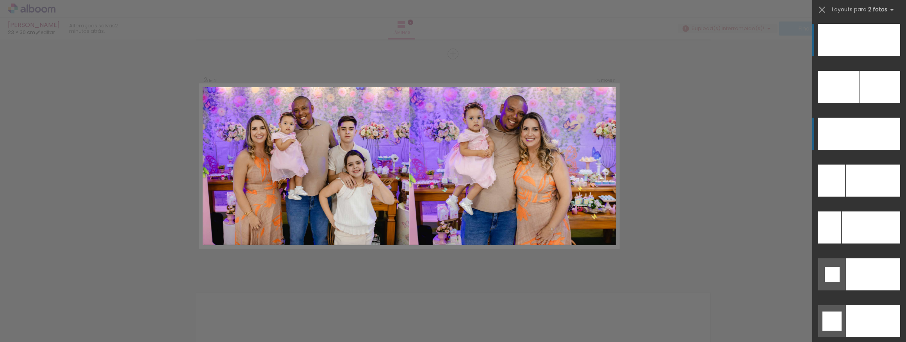
click at [853, 132] on div at bounding box center [839, 134] width 41 height 32
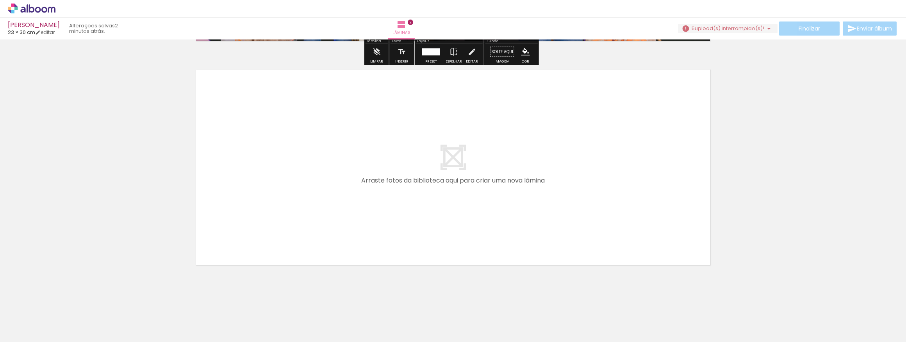
scroll to position [449, 0]
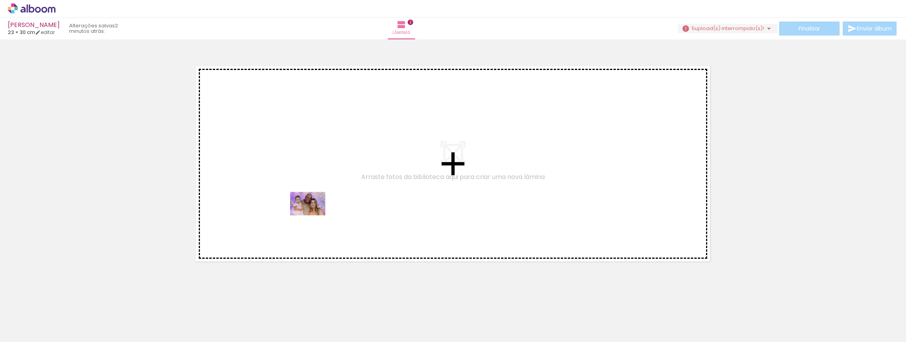
drag, startPoint x: 410, startPoint y: 326, endPoint x: 314, endPoint y: 215, distance: 146.5
click at [314, 215] on quentale-workspace at bounding box center [453, 171] width 906 height 342
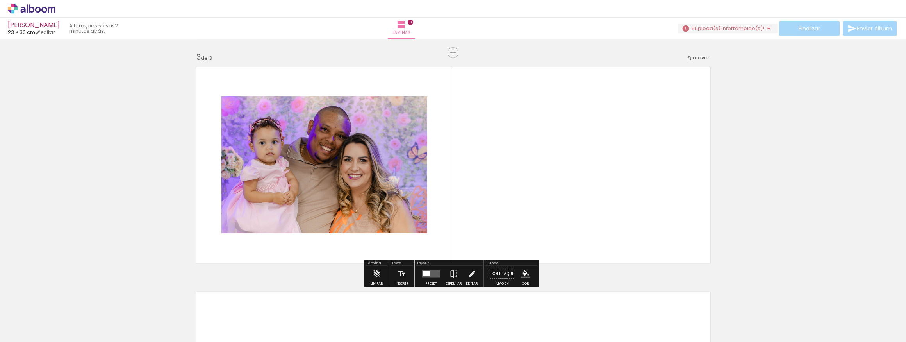
scroll to position [447, 0]
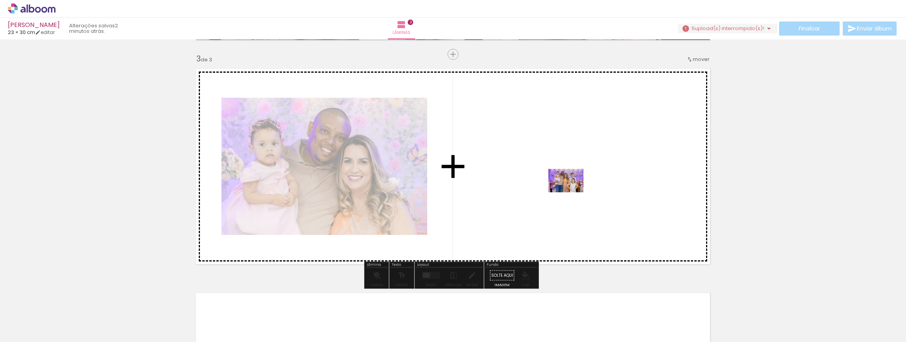
drag, startPoint x: 361, startPoint y: 322, endPoint x: 572, endPoint y: 192, distance: 248.0
click at [572, 192] on quentale-workspace at bounding box center [453, 171] width 906 height 342
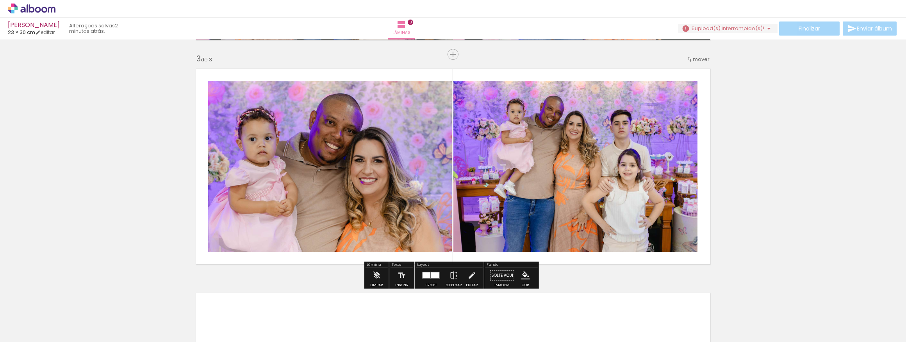
click at [427, 273] on div at bounding box center [427, 275] width 8 height 6
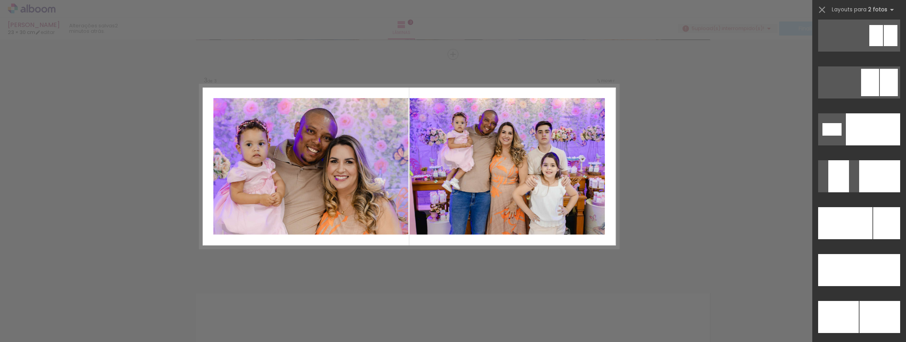
scroll to position [3270, 0]
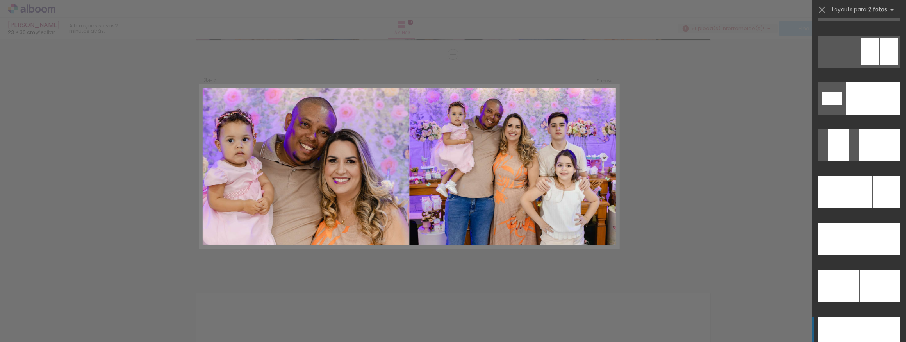
click at [860, 331] on div at bounding box center [880, 333] width 41 height 32
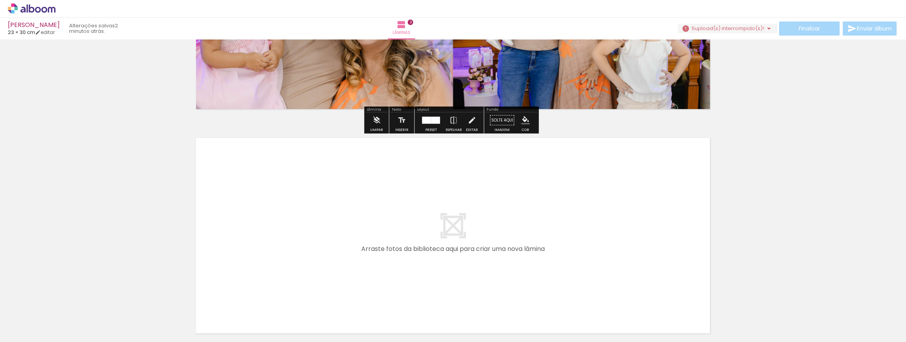
scroll to position [624, 0]
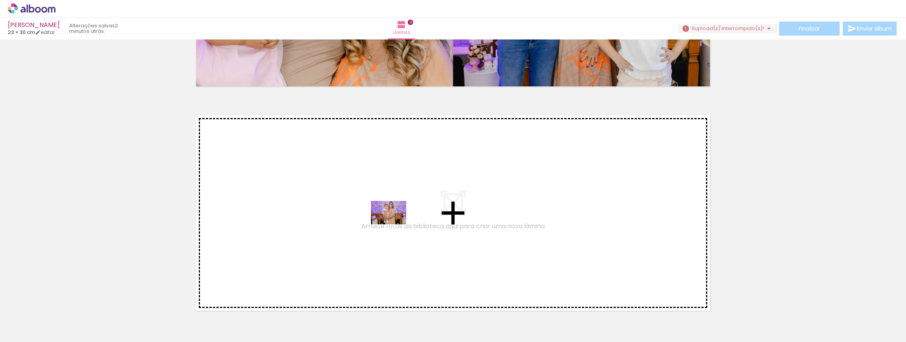
drag, startPoint x: 589, startPoint y: 324, endPoint x: 389, endPoint y: 222, distance: 224.2
click at [389, 222] on quentale-workspace at bounding box center [453, 171] width 906 height 342
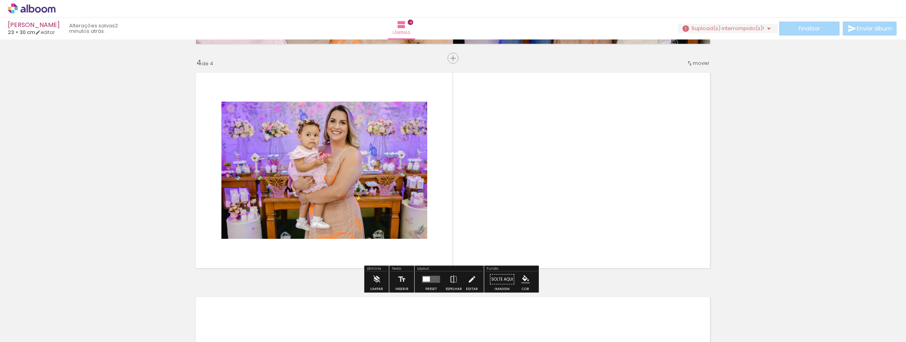
scroll to position [671, 0]
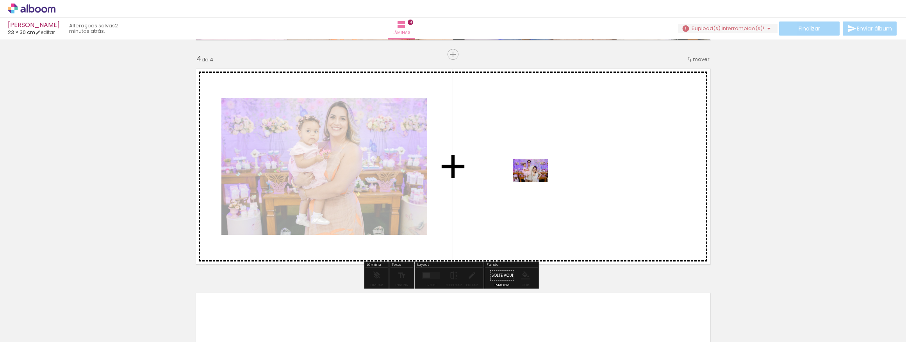
drag, startPoint x: 629, startPoint y: 324, endPoint x: 536, endPoint y: 182, distance: 169.1
click at [536, 182] on quentale-workspace at bounding box center [453, 171] width 906 height 342
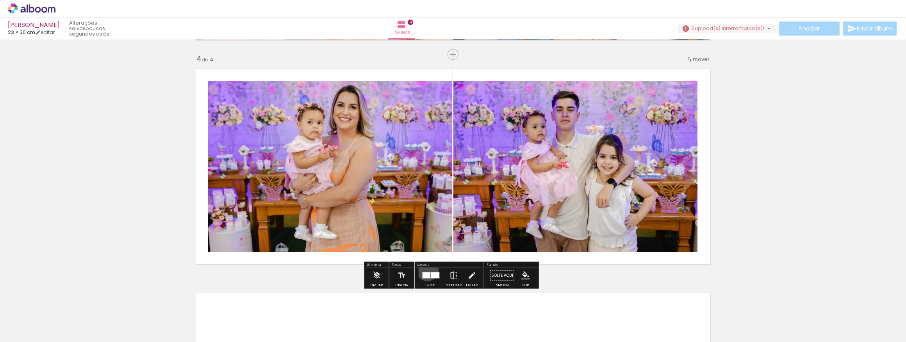
click at [425, 269] on div at bounding box center [431, 276] width 21 height 16
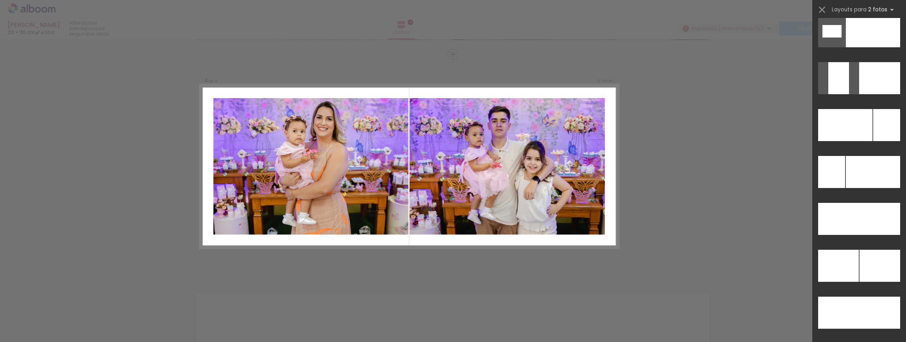
scroll to position [3322, 0]
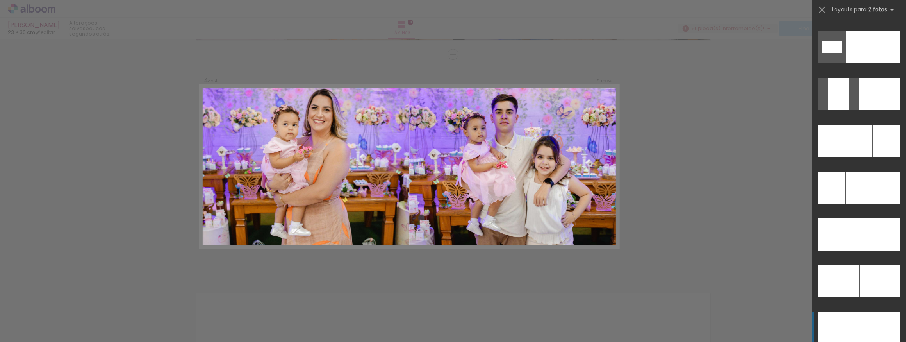
click at [868, 320] on div at bounding box center [880, 328] width 41 height 32
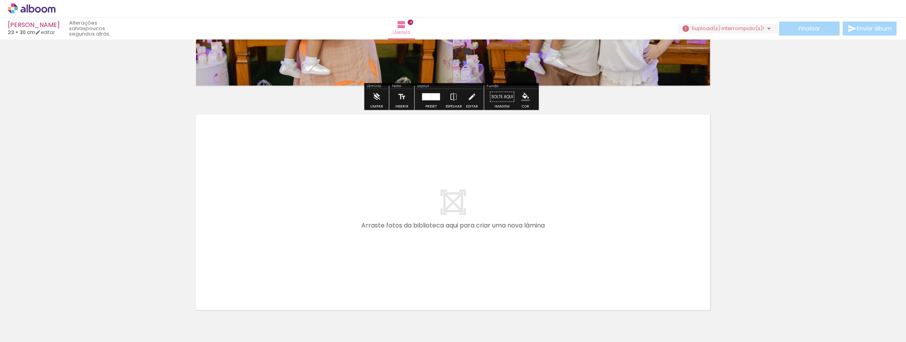
scroll to position [884, 0]
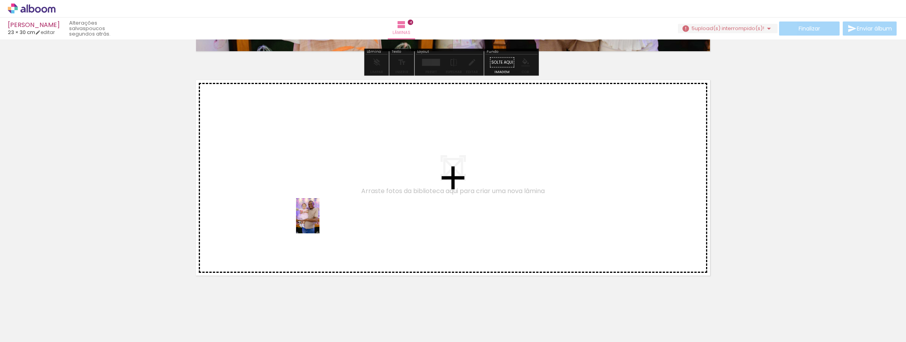
drag, startPoint x: 539, startPoint y: 324, endPoint x: 318, endPoint y: 221, distance: 243.7
click at [318, 221] on quentale-workspace at bounding box center [453, 171] width 906 height 342
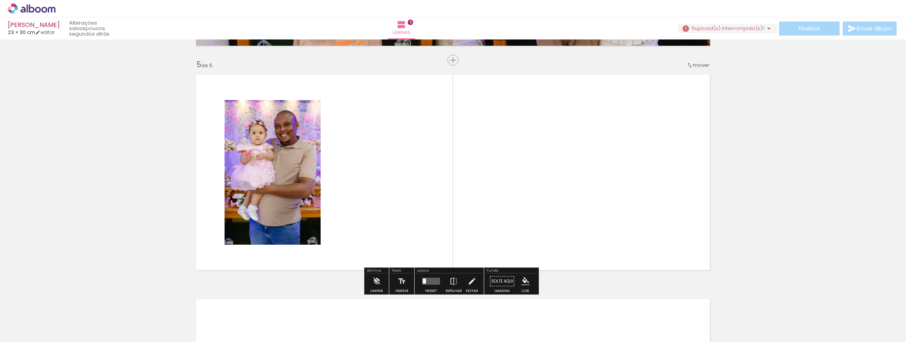
scroll to position [895, 0]
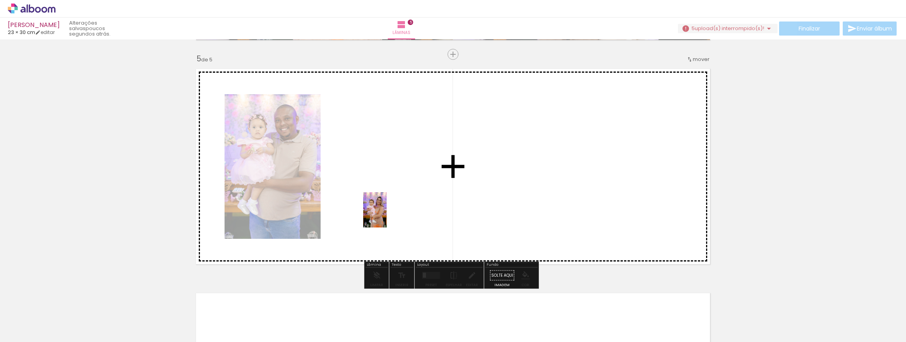
drag, startPoint x: 583, startPoint y: 322, endPoint x: 386, endPoint y: 212, distance: 225.3
click at [386, 212] on quentale-workspace at bounding box center [453, 171] width 906 height 342
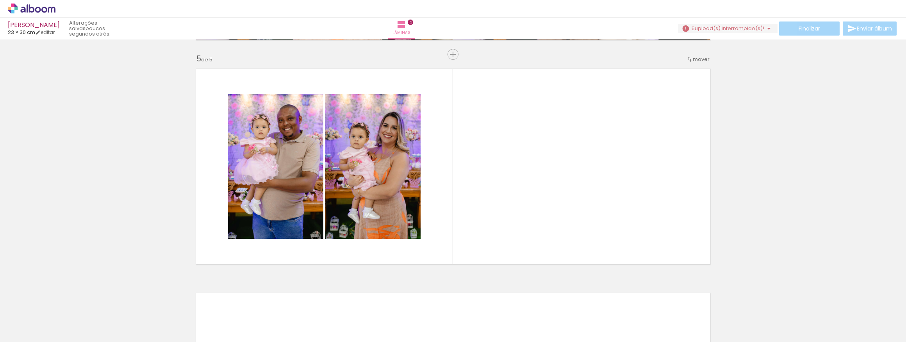
scroll to position [0, 523]
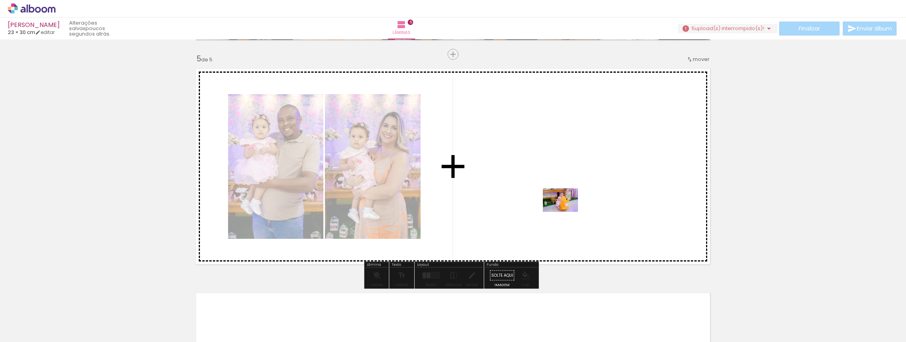
drag, startPoint x: 386, startPoint y: 324, endPoint x: 570, endPoint y: 208, distance: 217.8
click at [570, 208] on quentale-workspace at bounding box center [453, 171] width 906 height 342
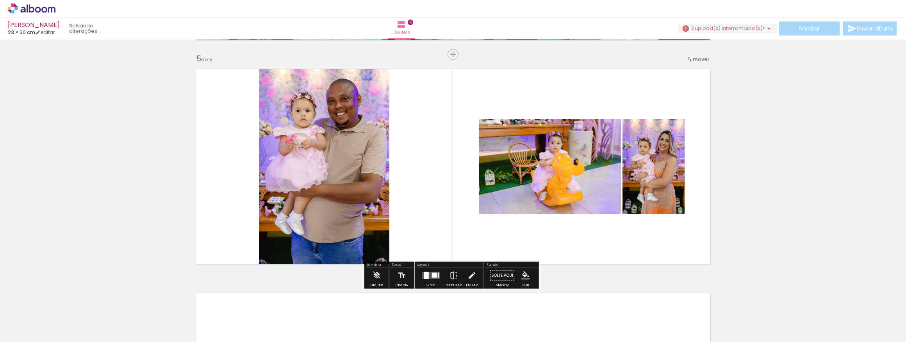
click at [426, 281] on div at bounding box center [431, 276] width 21 height 16
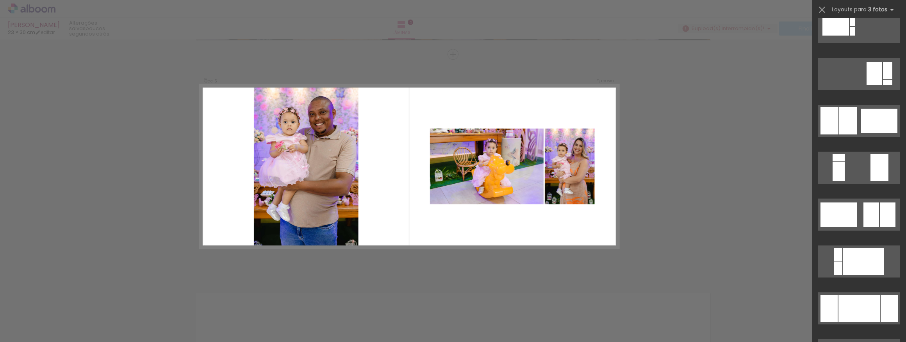
scroll to position [319, 0]
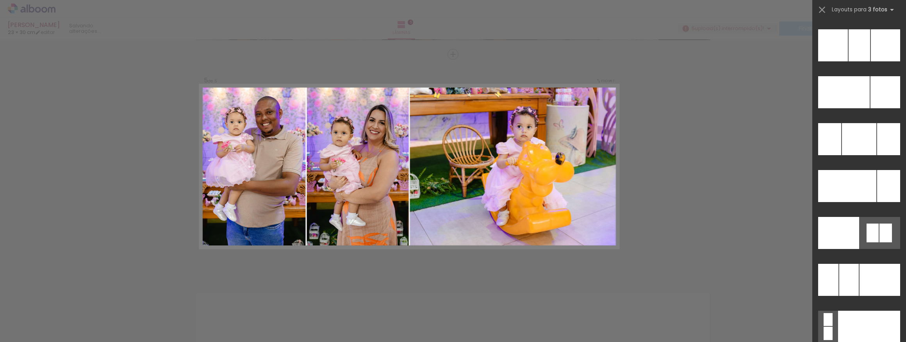
scroll to position [8023, 0]
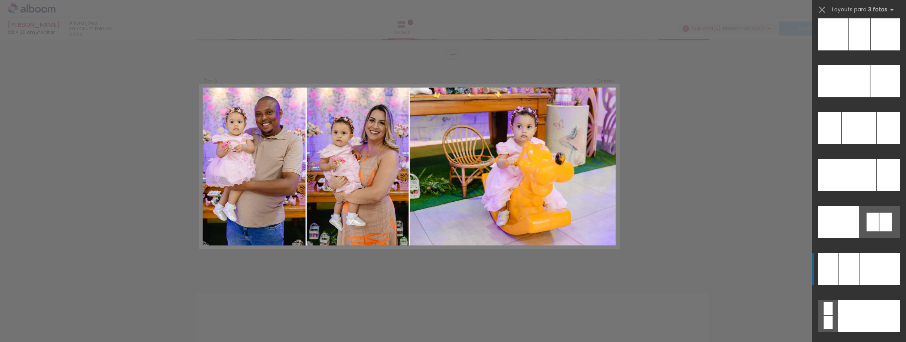
click at [861, 277] on div at bounding box center [880, 269] width 41 height 32
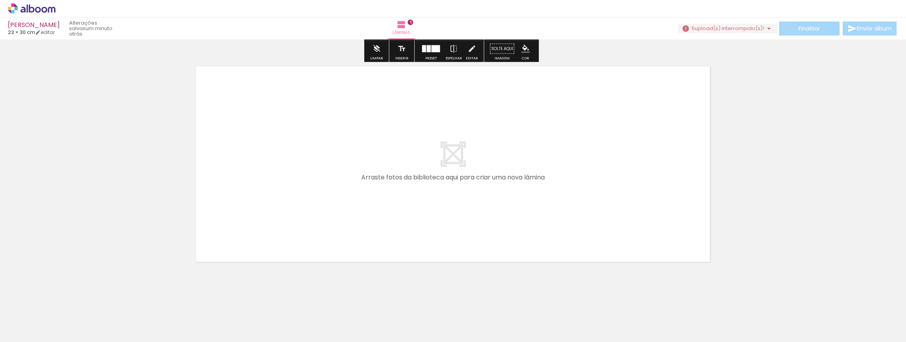
scroll to position [1123, 0]
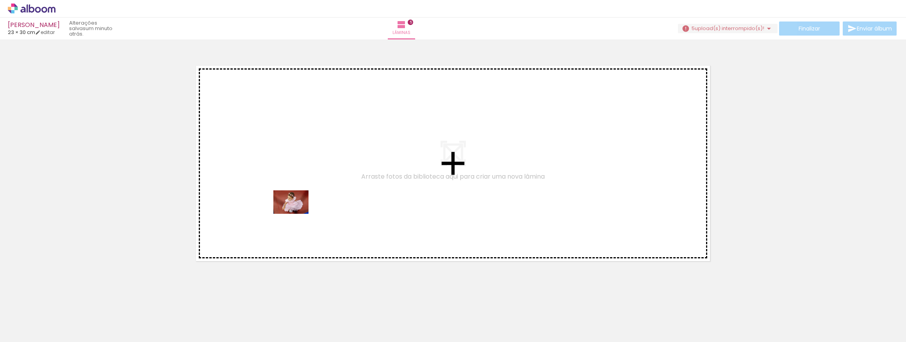
drag, startPoint x: 470, startPoint y: 320, endPoint x: 305, endPoint y: 207, distance: 200.6
click at [305, 207] on quentale-workspace at bounding box center [453, 171] width 906 height 342
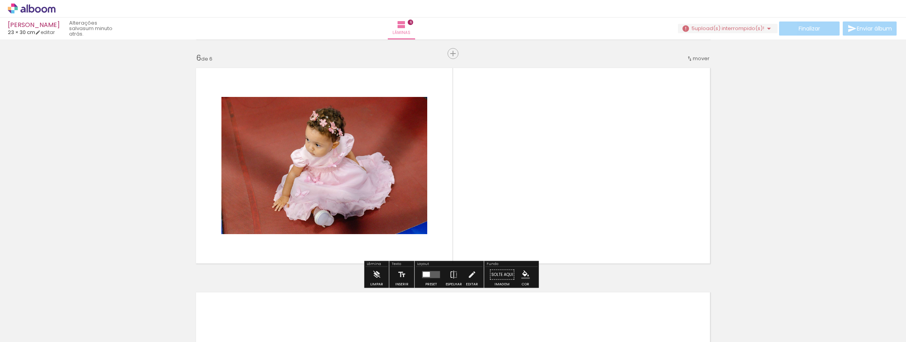
scroll to position [1119, 0]
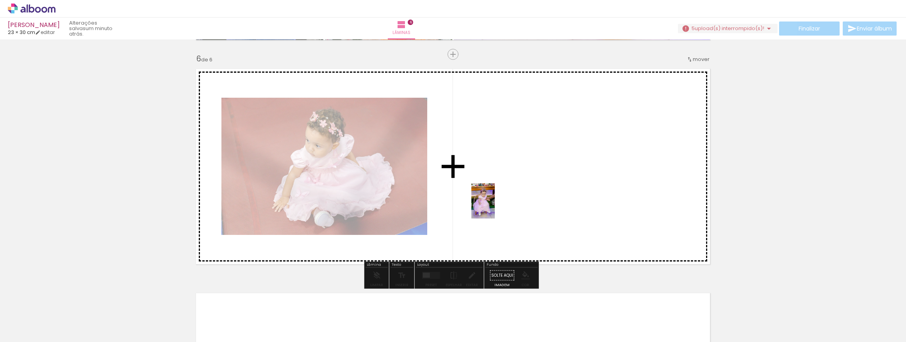
drag, startPoint x: 436, startPoint y: 319, endPoint x: 497, endPoint y: 219, distance: 117.7
click at [495, 205] on quentale-workspace at bounding box center [453, 171] width 906 height 342
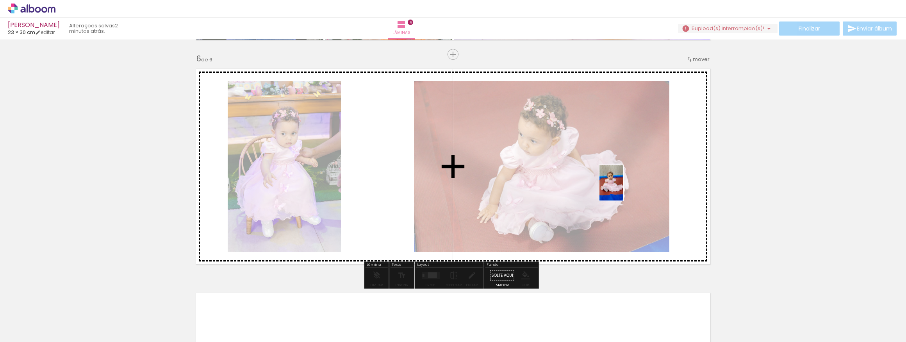
drag, startPoint x: 525, startPoint y: 331, endPoint x: 623, endPoint y: 189, distance: 172.8
click at [623, 189] on quentale-workspace at bounding box center [453, 171] width 906 height 342
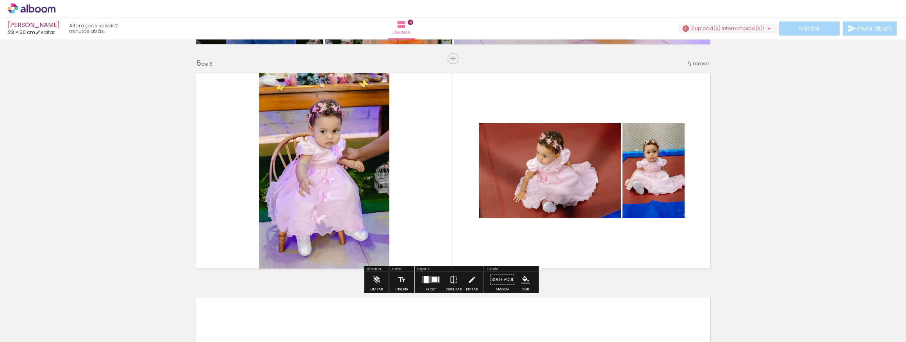
scroll to position [1137, 0]
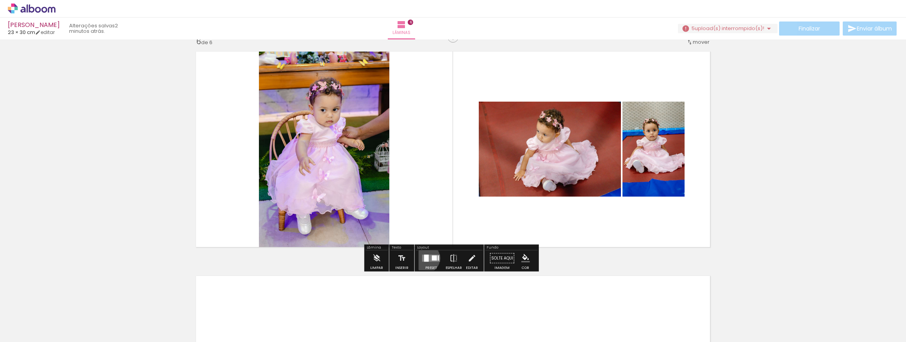
click at [424, 258] on div at bounding box center [426, 258] width 5 height 7
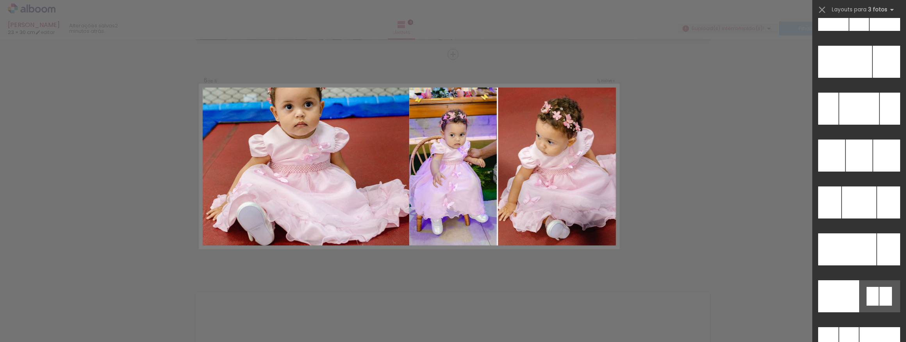
scroll to position [7973, 0]
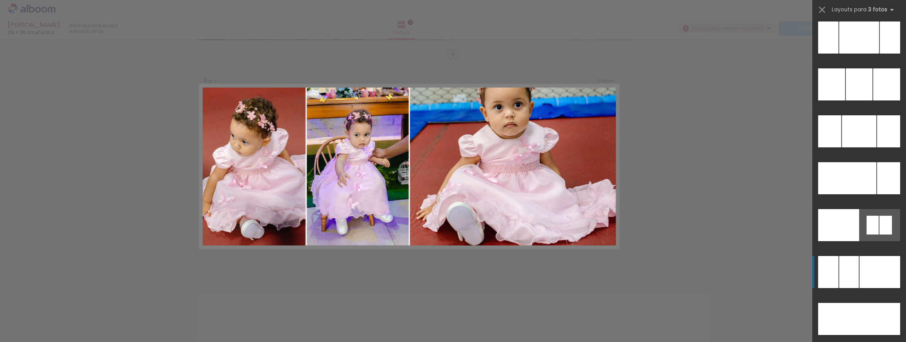
click at [866, 267] on div at bounding box center [880, 272] width 41 height 32
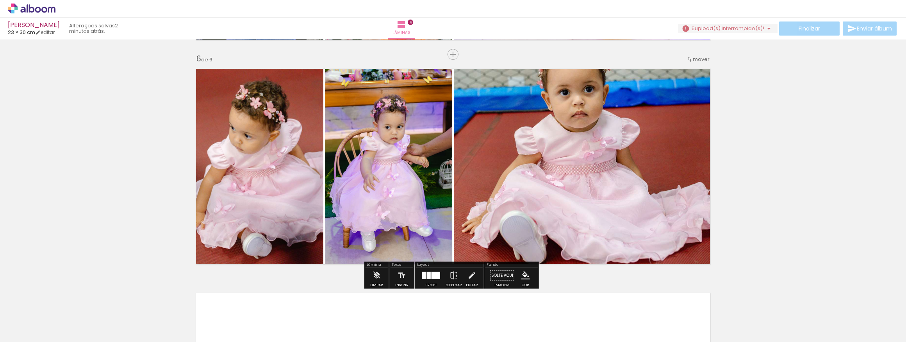
click at [536, 170] on quentale-photo at bounding box center [584, 166] width 261 height 205
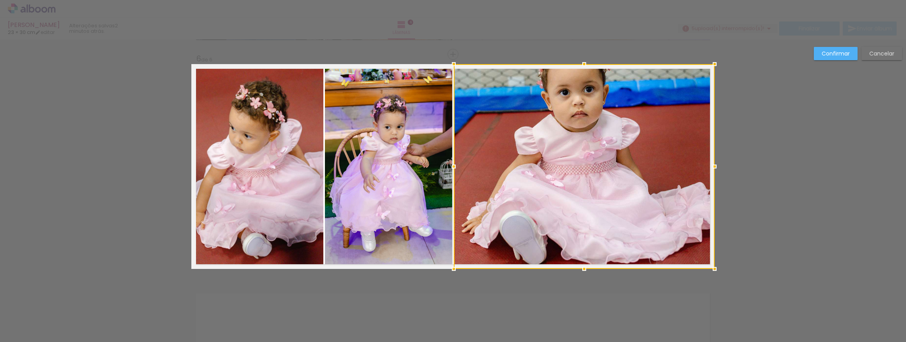
click at [547, 164] on div at bounding box center [584, 166] width 261 height 205
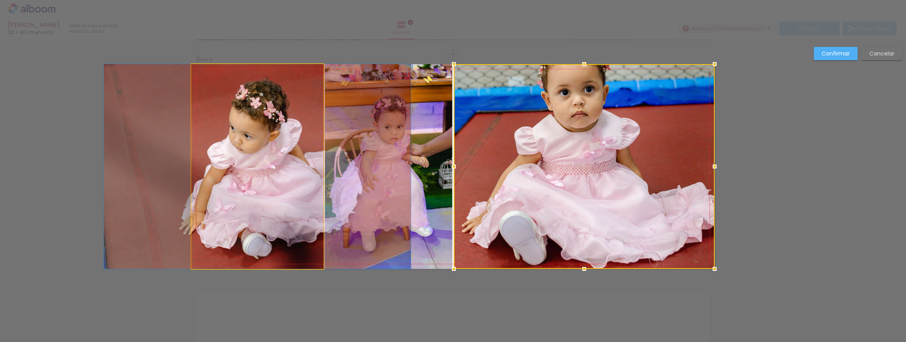
click at [270, 185] on quentale-photo at bounding box center [257, 166] width 132 height 205
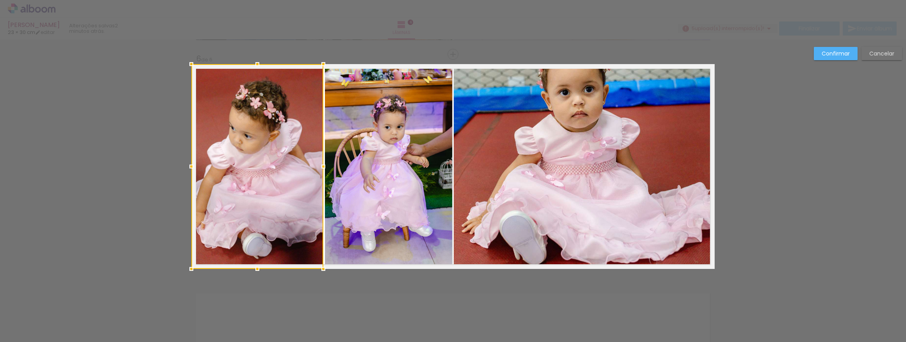
click at [247, 177] on div at bounding box center [257, 166] width 132 height 205
click at [380, 153] on quentale-photo at bounding box center [388, 166] width 127 height 205
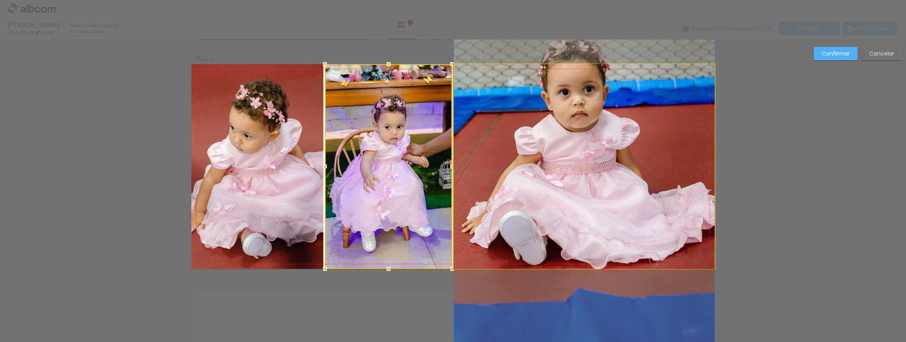
click at [623, 142] on quentale-photo at bounding box center [584, 166] width 261 height 205
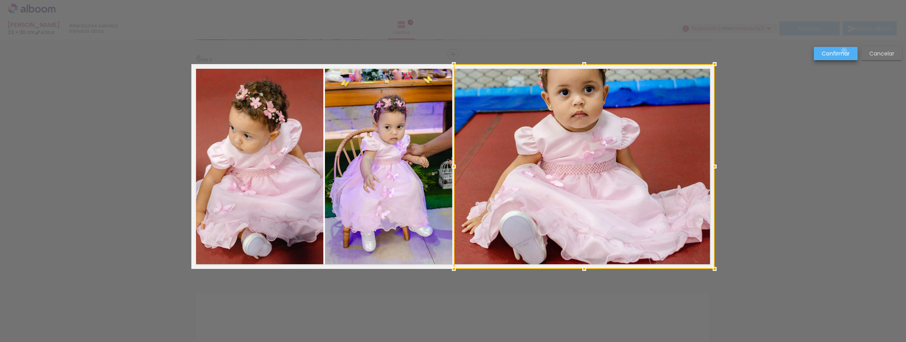
click at [0, 0] on slot "Confirmar" at bounding box center [0, 0] width 0 height 0
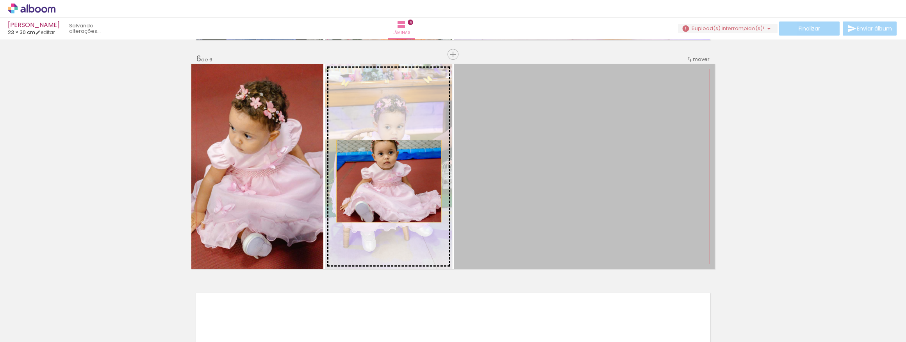
drag, startPoint x: 596, startPoint y: 174, endPoint x: 386, endPoint y: 181, distance: 209.5
click at [0, 0] on slot at bounding box center [0, 0] width 0 height 0
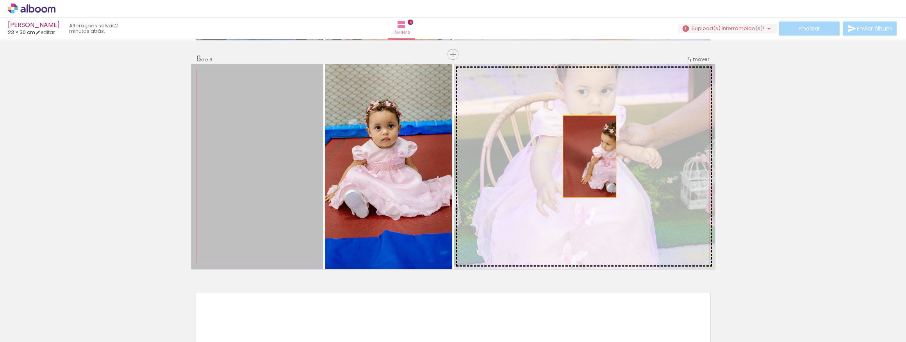
drag, startPoint x: 243, startPoint y: 172, endPoint x: 587, endPoint y: 156, distance: 344.2
click at [0, 0] on slot at bounding box center [0, 0] width 0 height 0
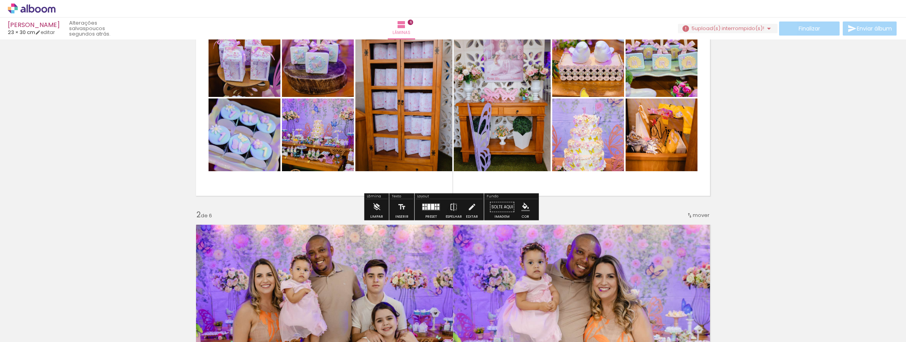
scroll to position [106, 0]
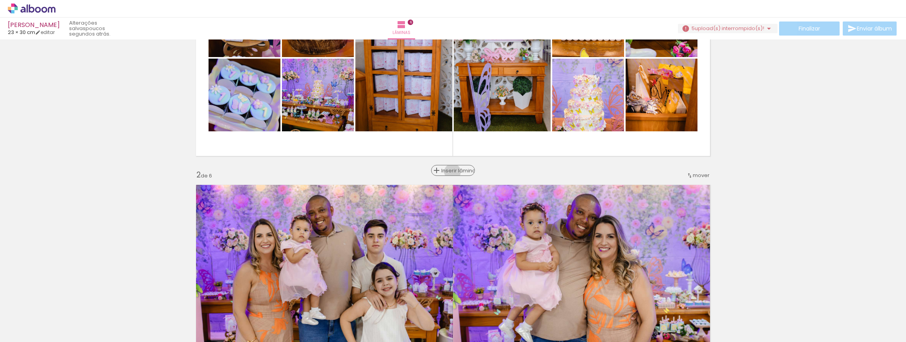
click at [451, 172] on span "Inserir lâmina" at bounding box center [457, 170] width 30 height 5
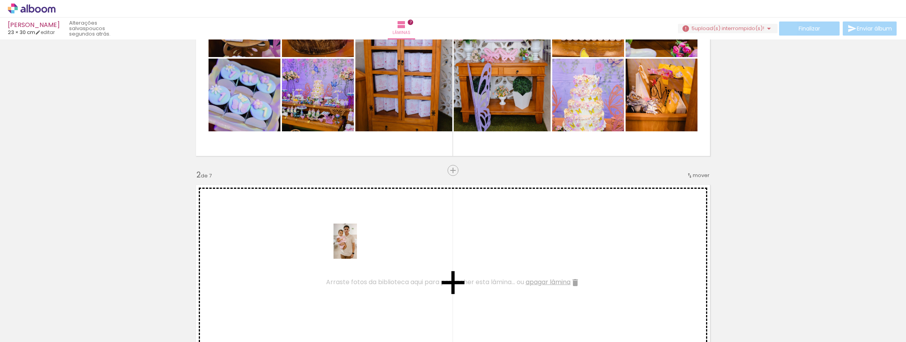
drag, startPoint x: 388, startPoint y: 316, endPoint x: 357, endPoint y: 247, distance: 75.9
click at [357, 247] on quentale-workspace at bounding box center [453, 171] width 906 height 342
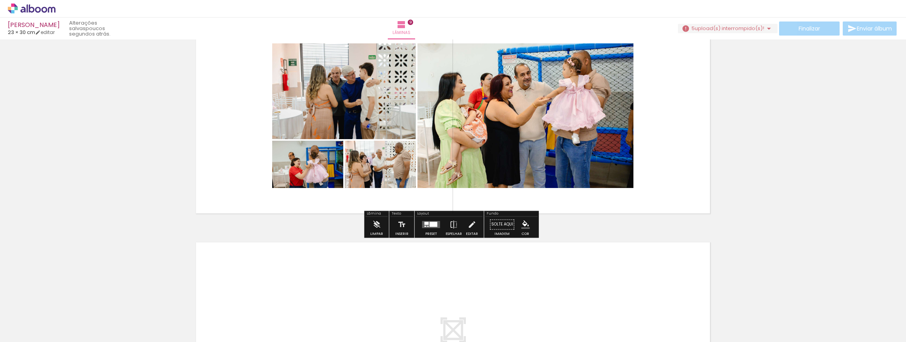
scroll to position [1847, 0]
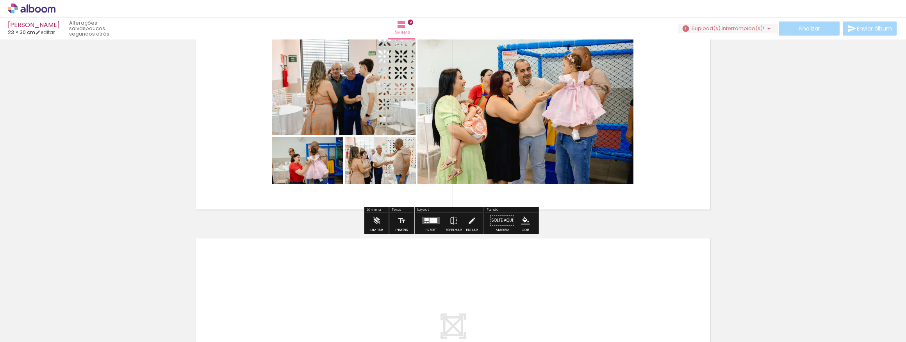
click at [427, 217] on quentale-layouter at bounding box center [431, 220] width 18 height 7
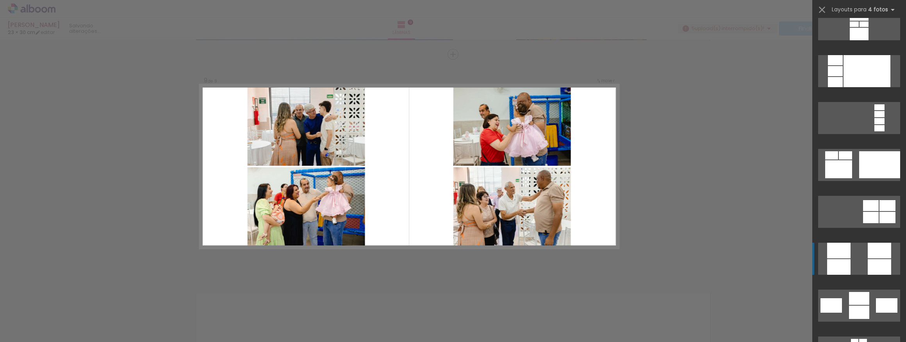
scroll to position [2522, 0]
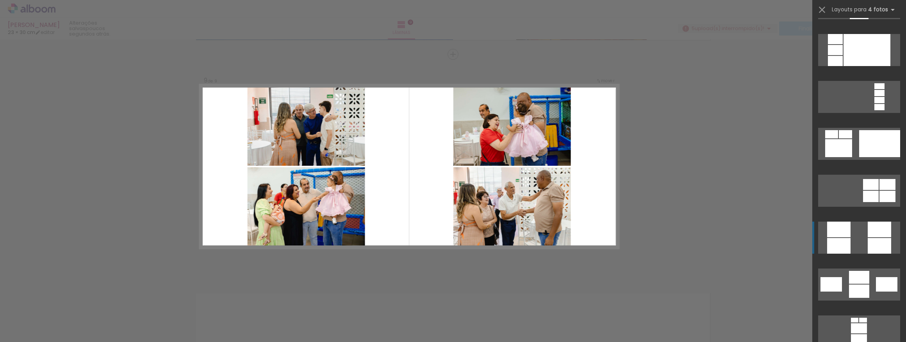
click at [856, 234] on quentale-layouter at bounding box center [860, 238] width 82 height 32
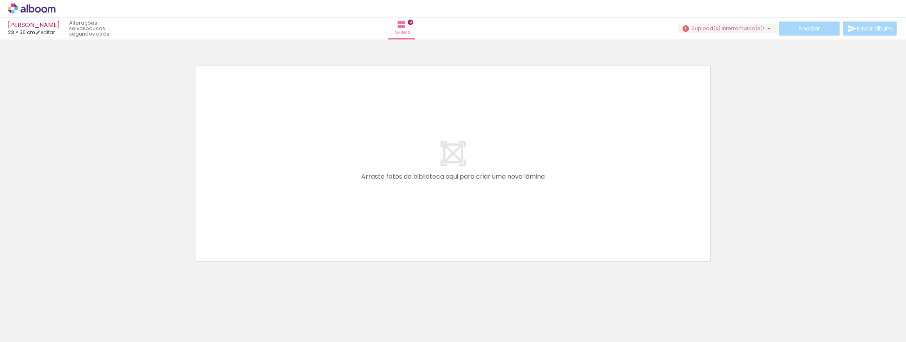
scroll to position [0, 962]
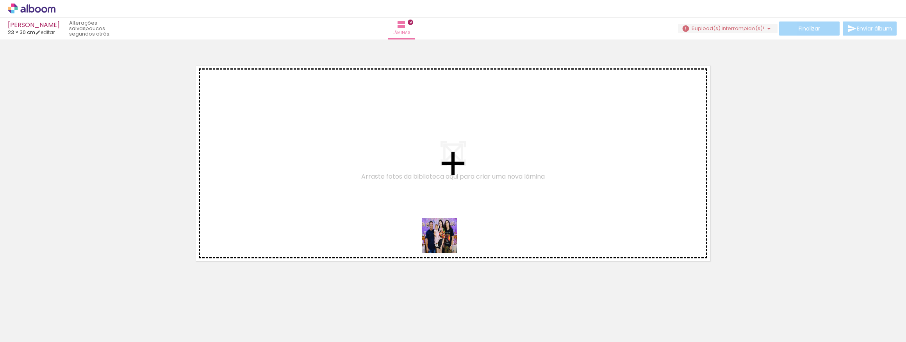
drag, startPoint x: 483, startPoint y: 325, endPoint x: 440, endPoint y: 221, distance: 112.5
click at [440, 221] on quentale-workspace at bounding box center [453, 171] width 906 height 342
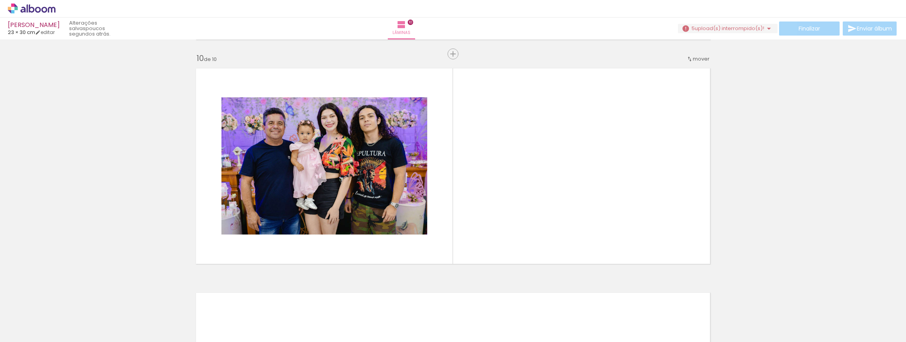
scroll to position [2017, 0]
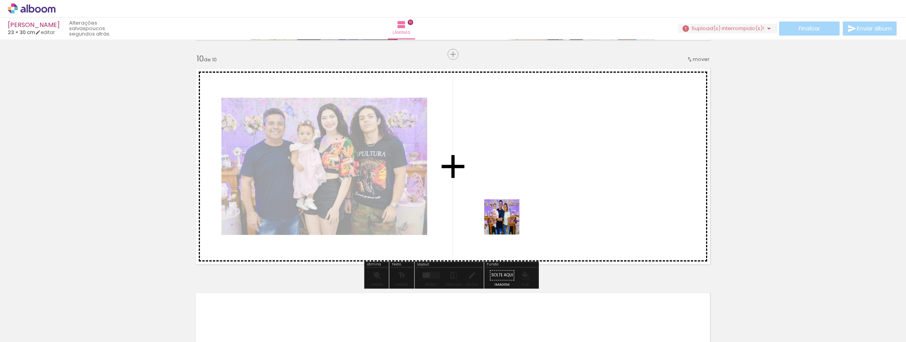
drag, startPoint x: 523, startPoint y: 324, endPoint x: 508, endPoint y: 206, distance: 118.6
click at [508, 206] on quentale-workspace at bounding box center [453, 171] width 906 height 342
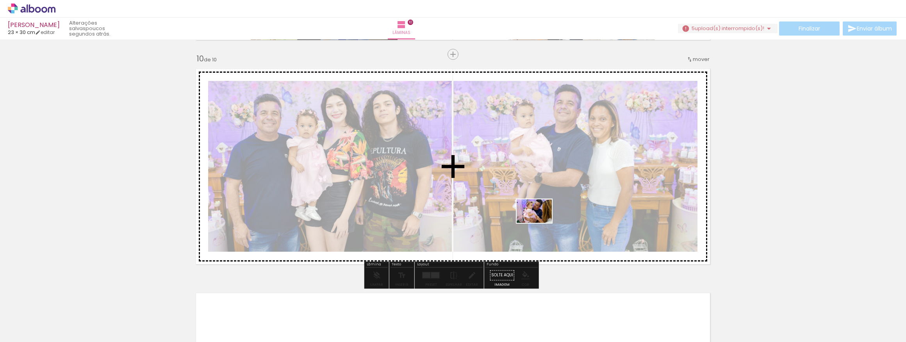
drag, startPoint x: 560, startPoint y: 323, endPoint x: 540, endPoint y: 222, distance: 102.8
click at [540, 222] on quentale-workspace at bounding box center [453, 171] width 906 height 342
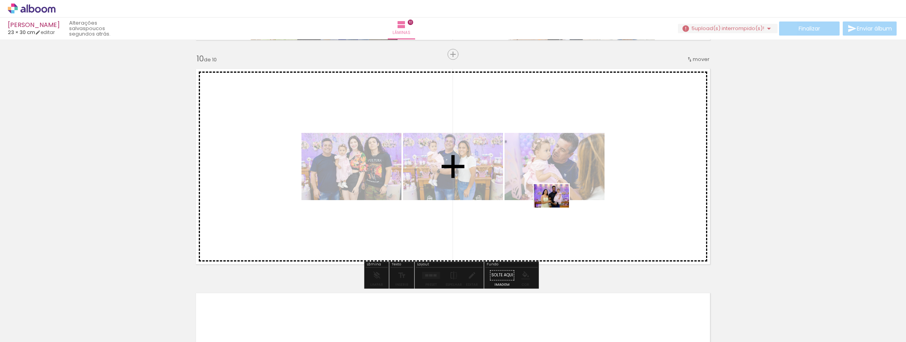
drag, startPoint x: 600, startPoint y: 295, endPoint x: 558, endPoint y: 207, distance: 96.8
click at [558, 207] on quentale-workspace at bounding box center [453, 171] width 906 height 342
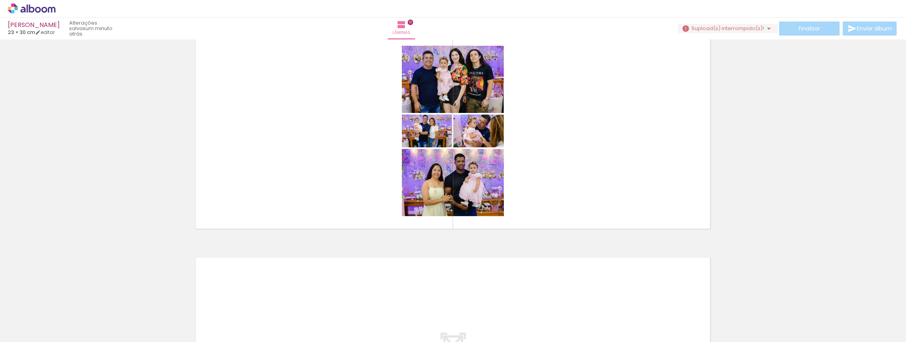
scroll to position [0, 1136]
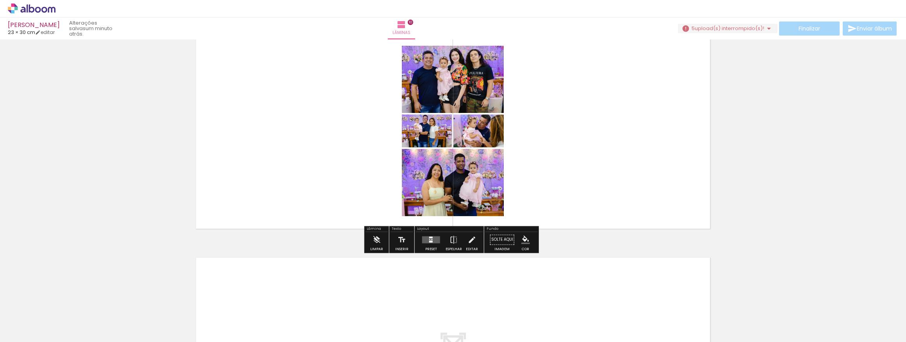
click at [430, 241] on div at bounding box center [431, 241] width 4 height 2
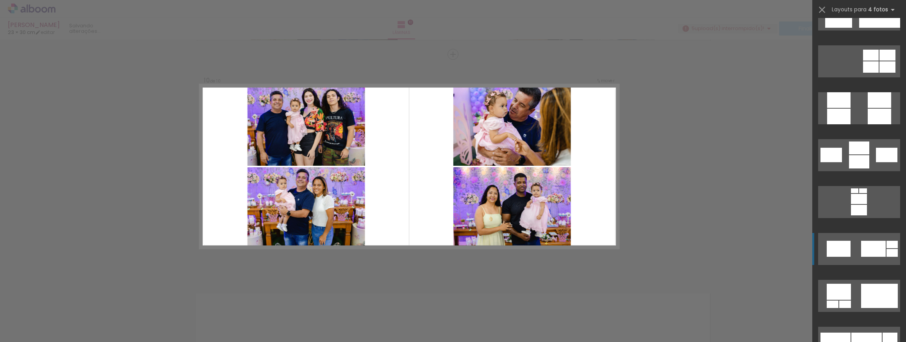
scroll to position [2664, 0]
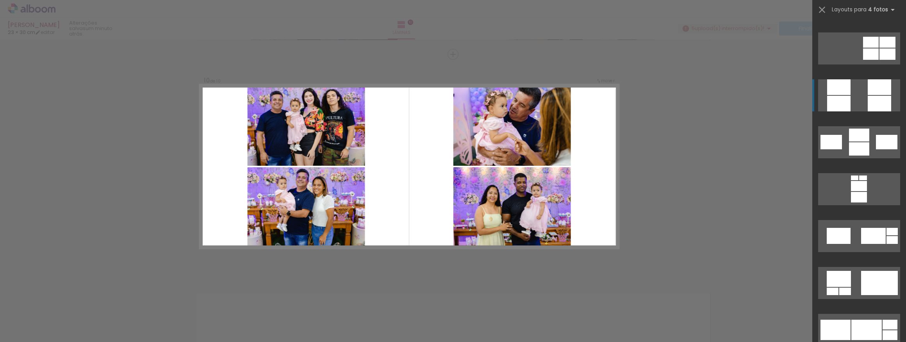
click at [871, 93] on div at bounding box center [879, 87] width 23 height 16
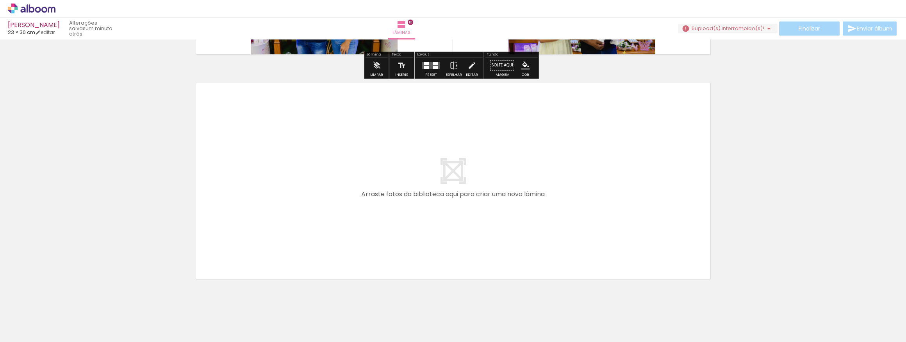
scroll to position [2244, 0]
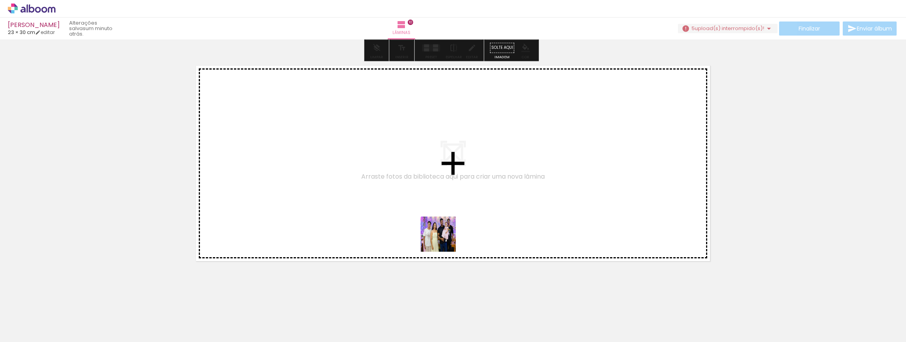
drag, startPoint x: 444, startPoint y: 240, endPoint x: 412, endPoint y: 182, distance: 65.8
click at [412, 182] on quentale-workspace at bounding box center [453, 171] width 906 height 342
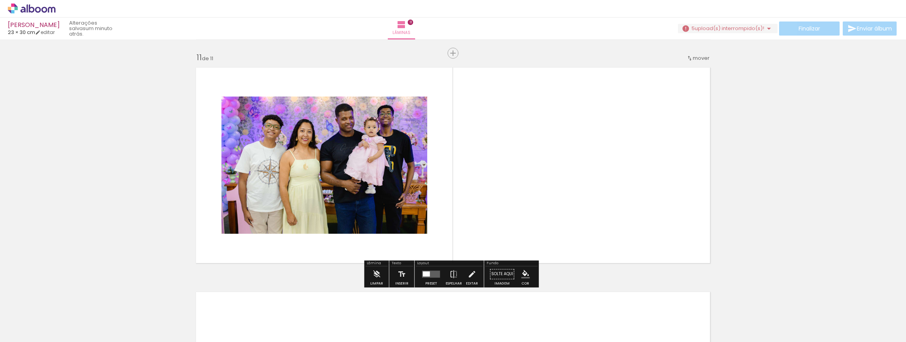
scroll to position [2241, 0]
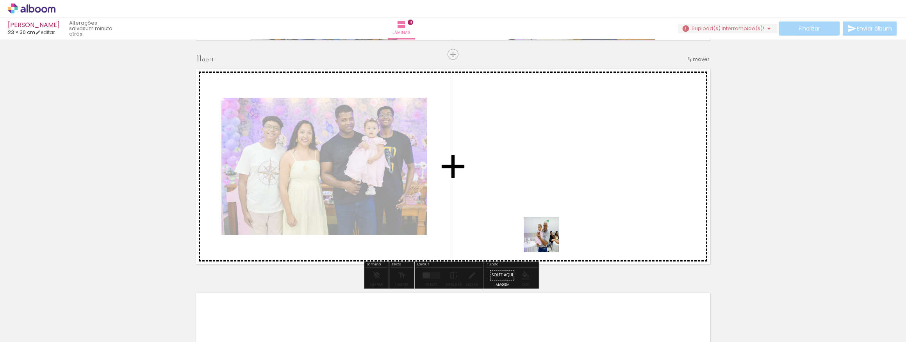
drag, startPoint x: 567, startPoint y: 320, endPoint x: 540, endPoint y: 224, distance: 100.2
click at [540, 224] on quentale-workspace at bounding box center [453, 171] width 906 height 342
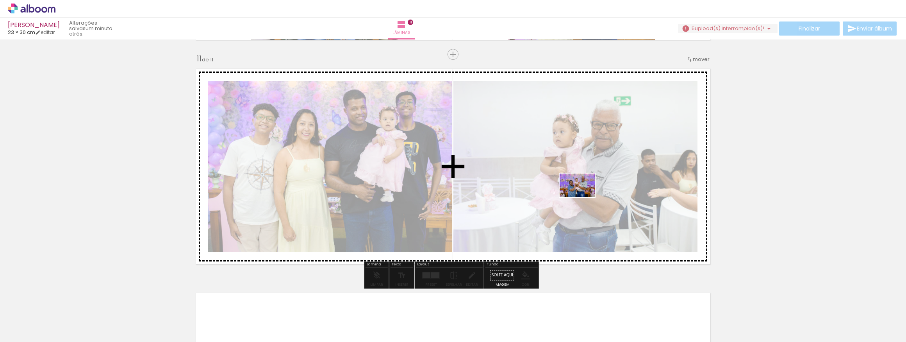
drag, startPoint x: 609, startPoint y: 315, endPoint x: 583, endPoint y: 197, distance: 121.1
click at [583, 197] on quentale-workspace at bounding box center [453, 171] width 906 height 342
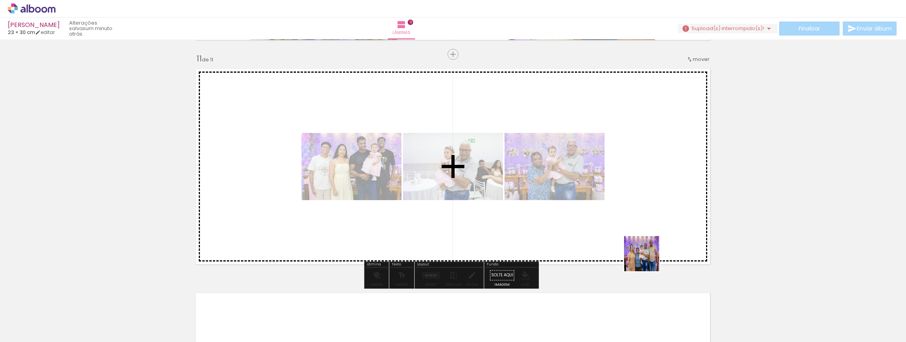
drag, startPoint x: 656, startPoint y: 320, endPoint x: 624, endPoint y: 194, distance: 130.0
click at [624, 194] on quentale-workspace at bounding box center [453, 171] width 906 height 342
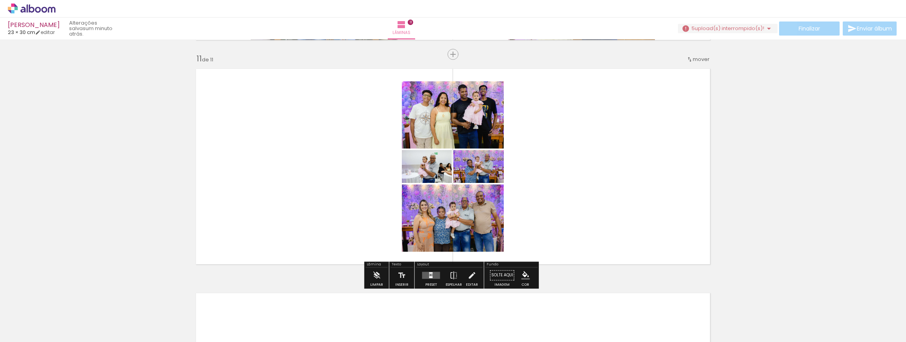
click at [436, 271] on div at bounding box center [431, 275] width 21 height 16
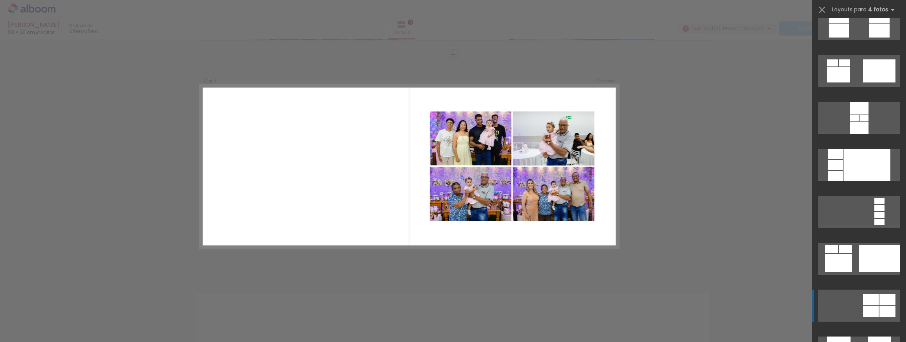
scroll to position [2557, 0]
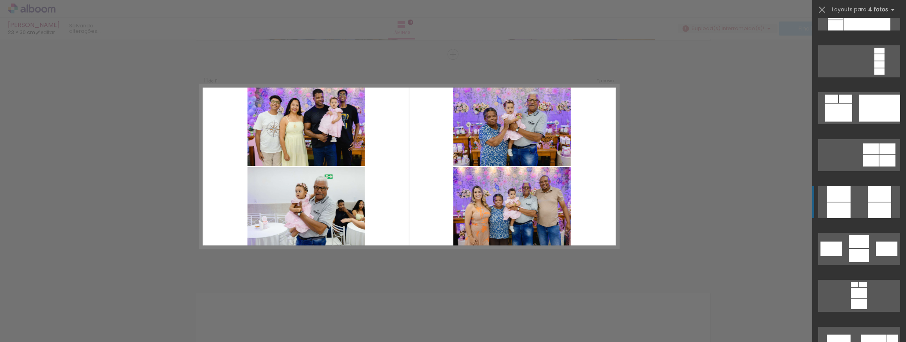
click at [869, 197] on div at bounding box center [879, 194] width 23 height 16
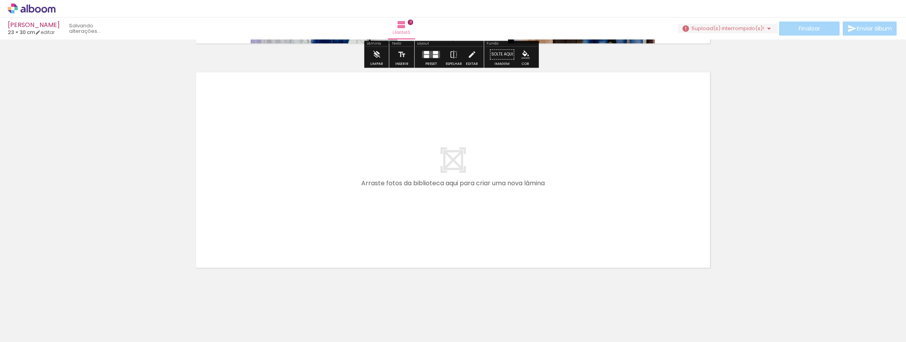
scroll to position [2468, 0]
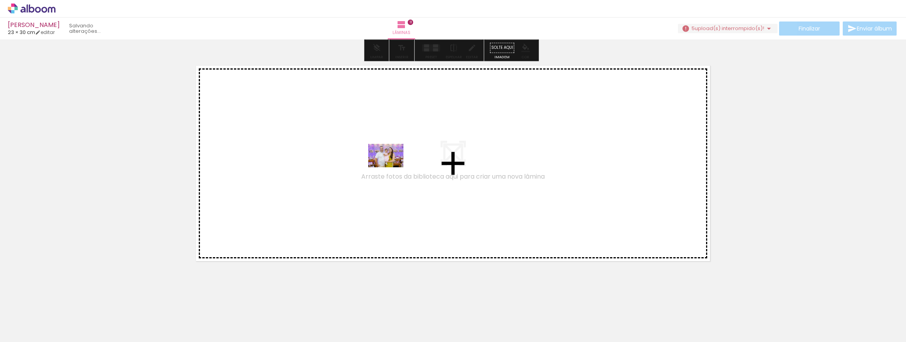
drag, startPoint x: 731, startPoint y: 323, endPoint x: 392, endPoint y: 167, distance: 372.9
click at [392, 167] on quentale-workspace at bounding box center [453, 171] width 906 height 342
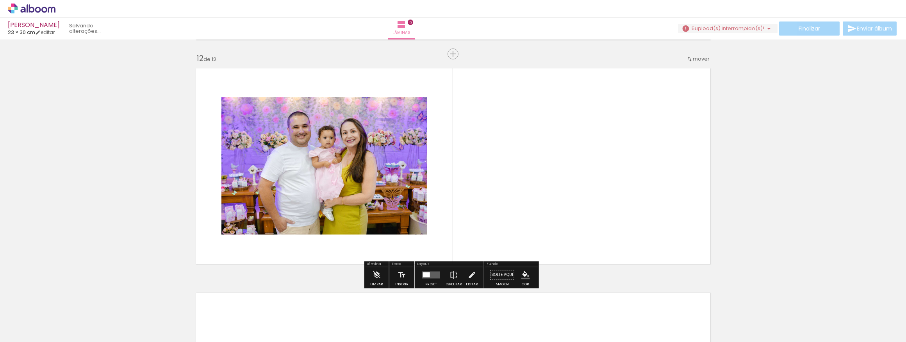
scroll to position [2465, 0]
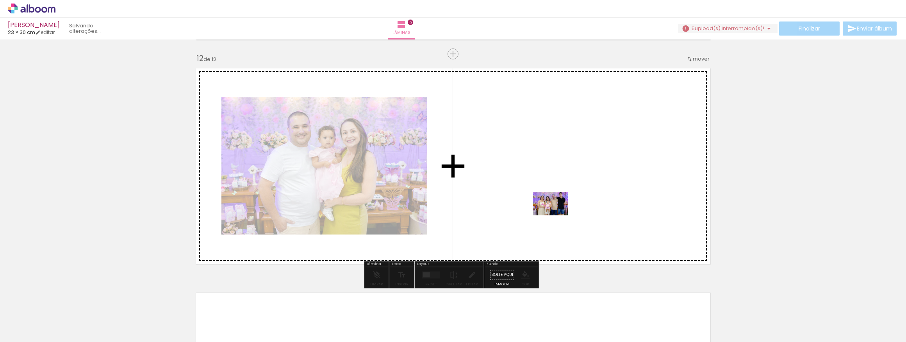
drag, startPoint x: 789, startPoint y: 323, endPoint x: 557, endPoint y: 215, distance: 256.3
click at [557, 215] on quentale-workspace at bounding box center [453, 171] width 906 height 342
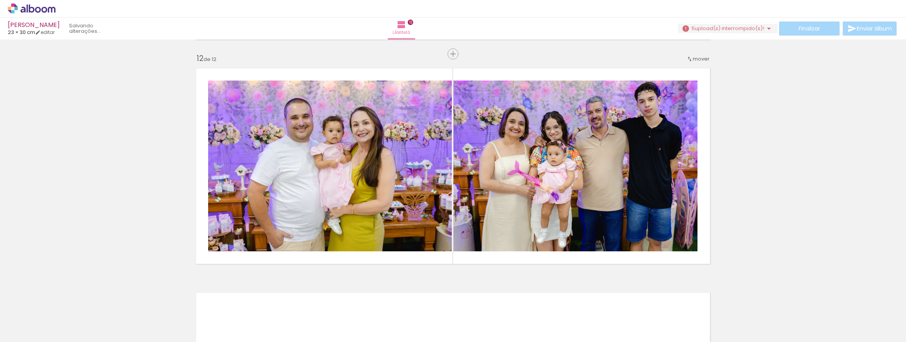
scroll to position [0, 1457]
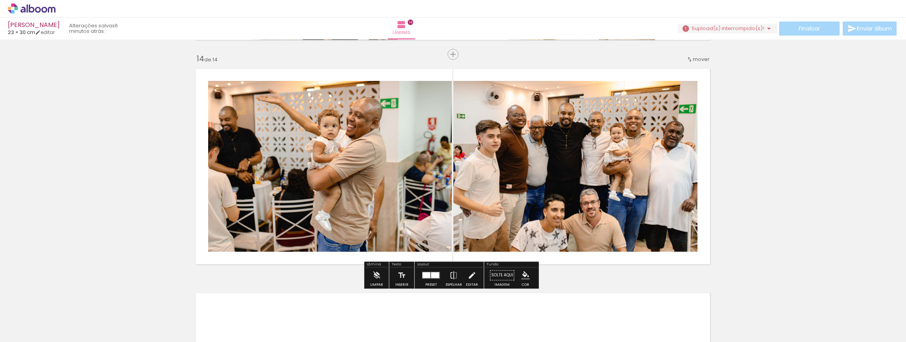
scroll to position [0, 2704]
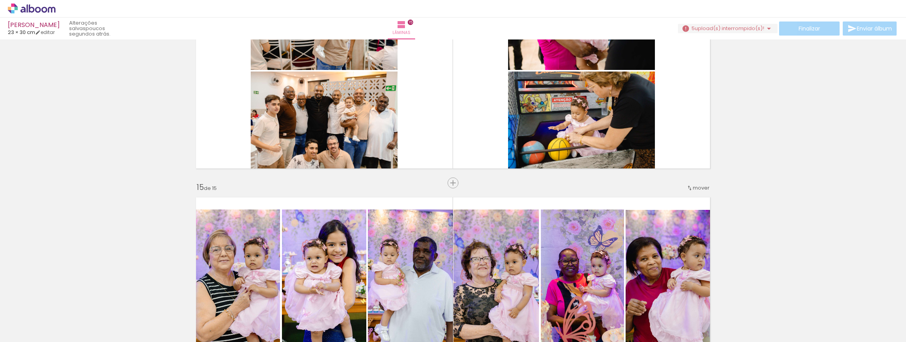
scroll to position [3010, 0]
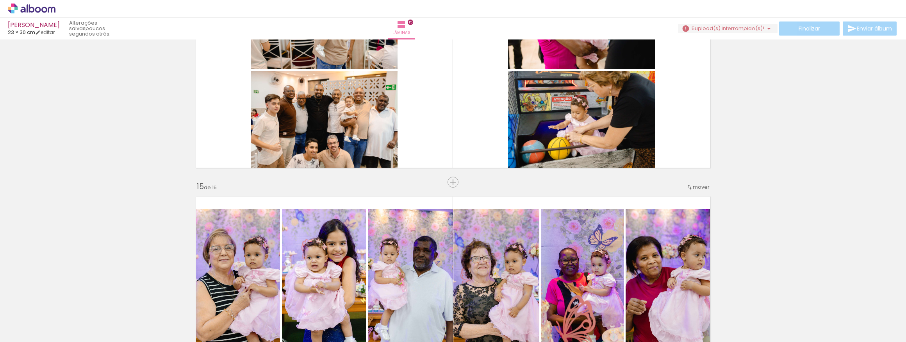
click at [693, 186] on span "mover" at bounding box center [701, 186] width 17 height 7
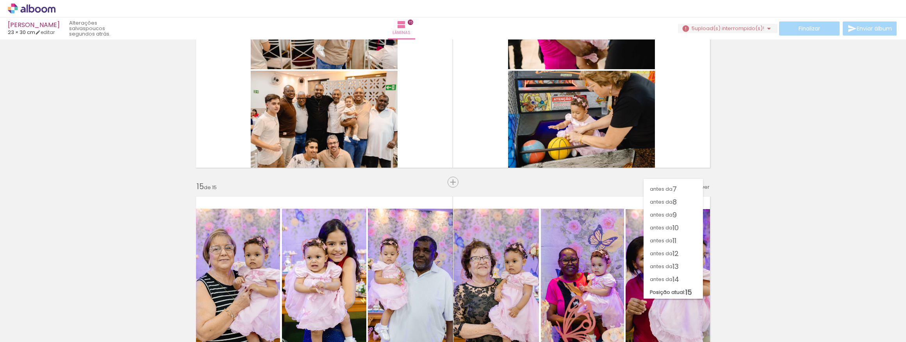
scroll to position [73, 0]
click at [685, 264] on paper-item "antes da 13" at bounding box center [673, 266] width 59 height 13
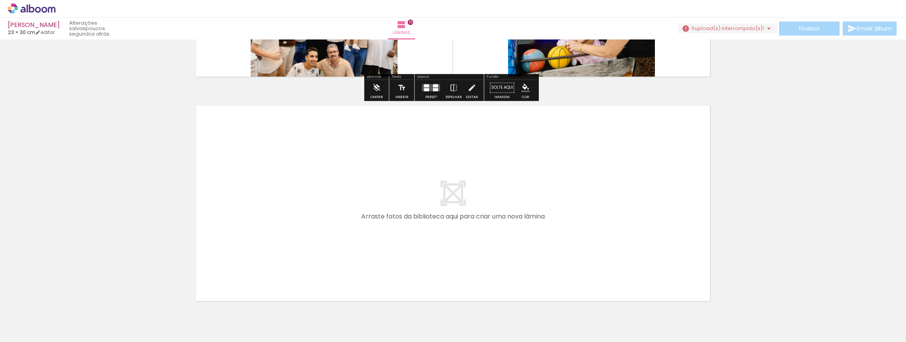
scroll to position [3365, 0]
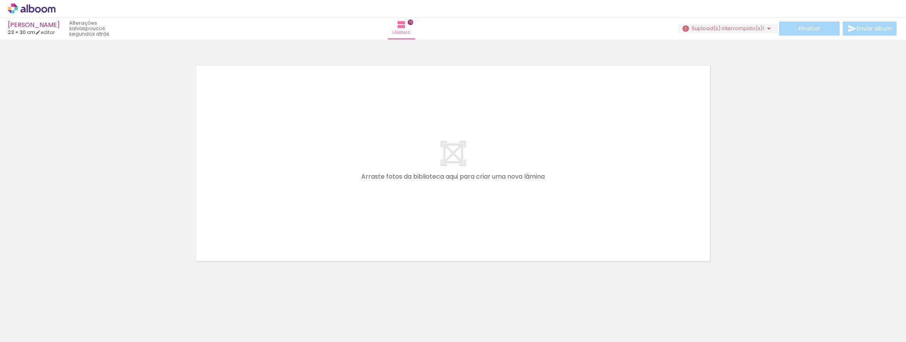
click at [566, 304] on paper-icon-button at bounding box center [564, 300] width 10 height 10
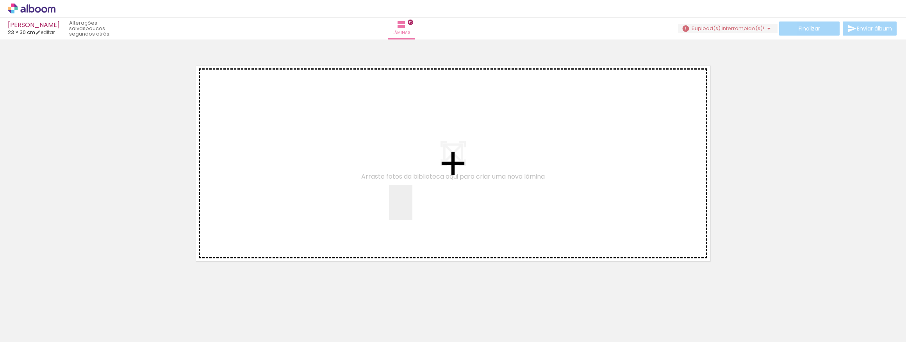
drag, startPoint x: 585, startPoint y: 320, endPoint x: 412, endPoint y: 208, distance: 206.1
click at [412, 208] on quentale-workspace at bounding box center [453, 171] width 906 height 342
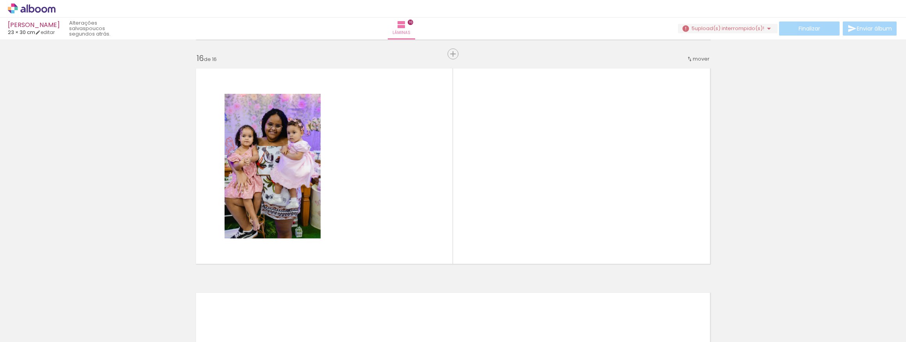
scroll to position [3362, 0]
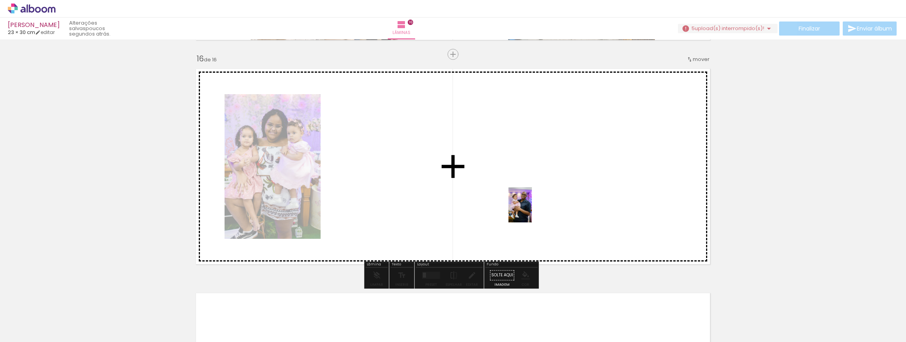
drag, startPoint x: 719, startPoint y: 324, endPoint x: 750, endPoint y: 285, distance: 49.7
click at [532, 210] on quentale-workspace at bounding box center [453, 171] width 906 height 342
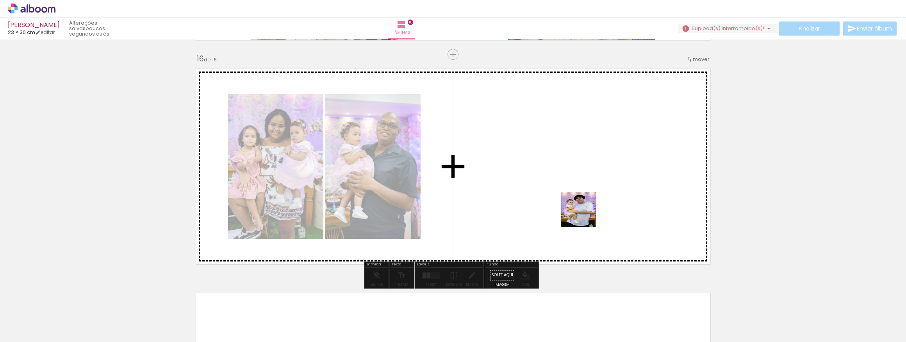
drag, startPoint x: 703, startPoint y: 268, endPoint x: 520, endPoint y: 284, distance: 184.4
click at [501, 176] on quentale-workspace at bounding box center [453, 171] width 906 height 342
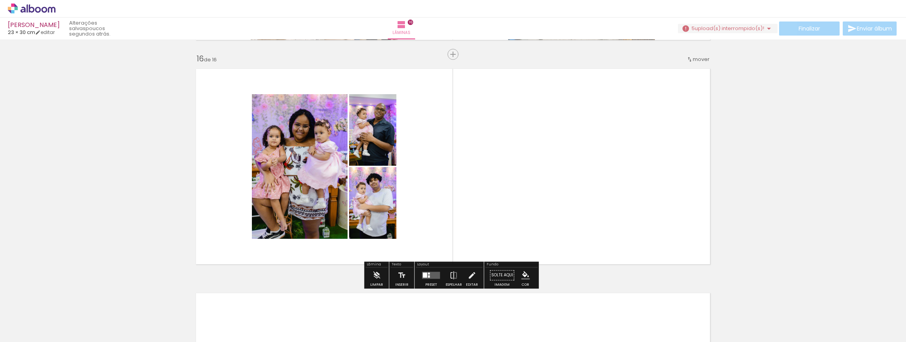
scroll to position [0, 1289]
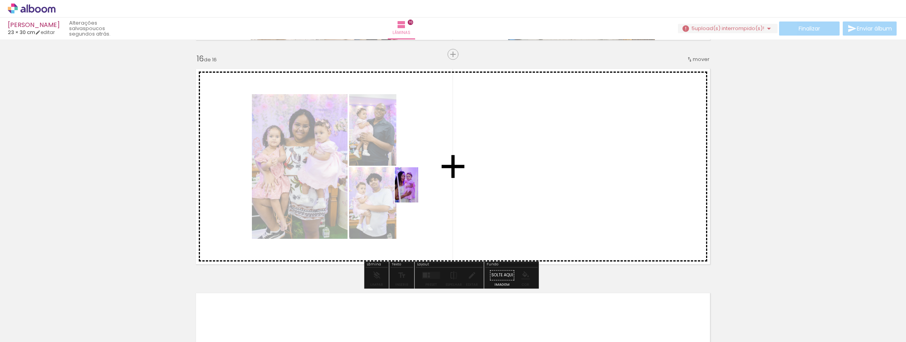
drag, startPoint x: 368, startPoint y: 324, endPoint x: 418, endPoint y: 191, distance: 142.1
click at [418, 191] on quentale-workspace at bounding box center [453, 171] width 906 height 342
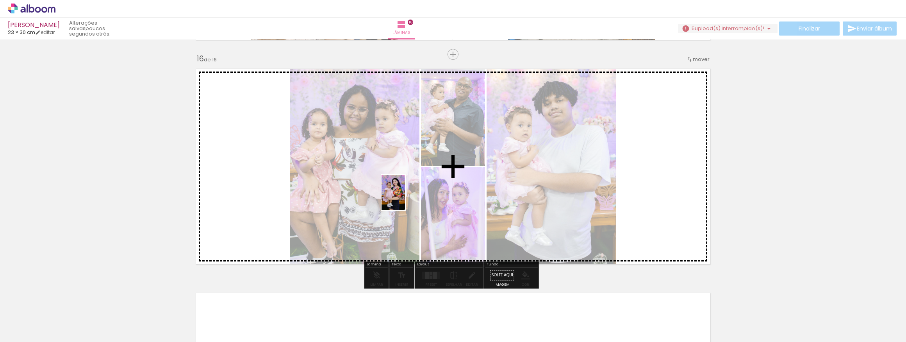
drag, startPoint x: 120, startPoint y: 310, endPoint x: 382, endPoint y: 319, distance: 262.3
click at [412, 192] on quentale-workspace at bounding box center [453, 171] width 906 height 342
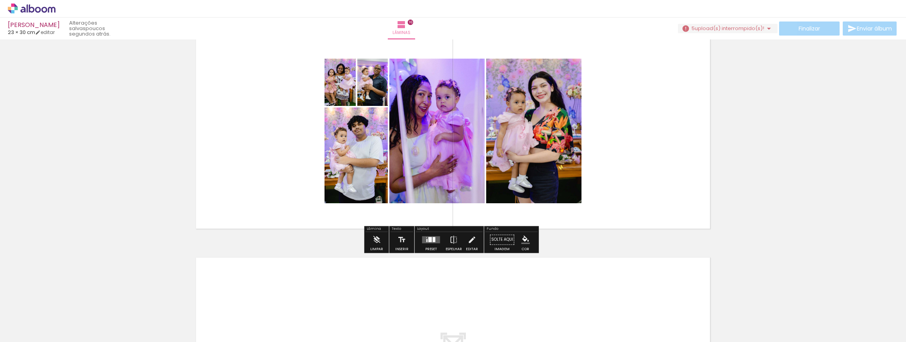
scroll to position [0, 2704]
click at [429, 240] on div at bounding box center [431, 239] width 4 height 5
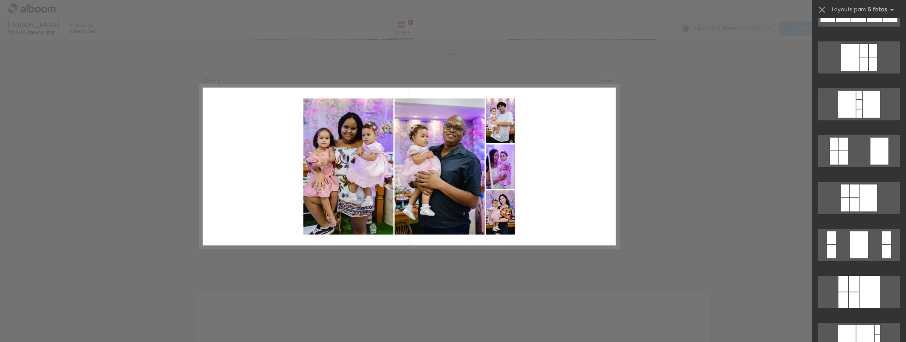
scroll to position [497, 0]
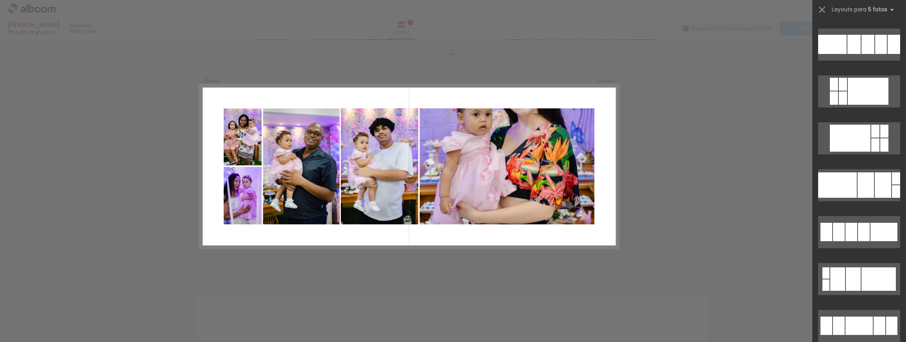
scroll to position [3793, 0]
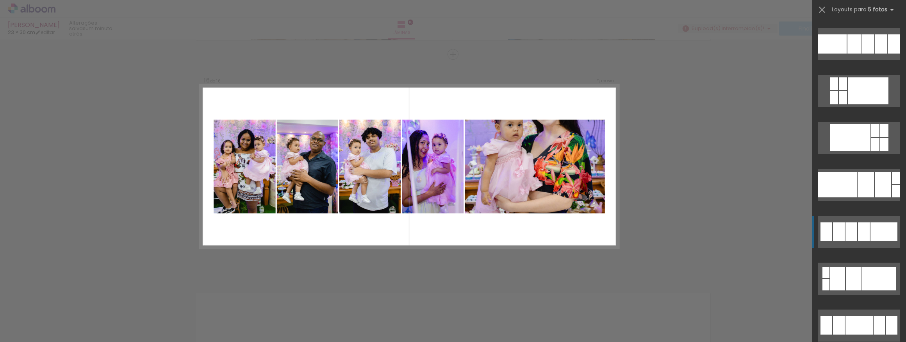
click at [863, 240] on div at bounding box center [864, 231] width 12 height 18
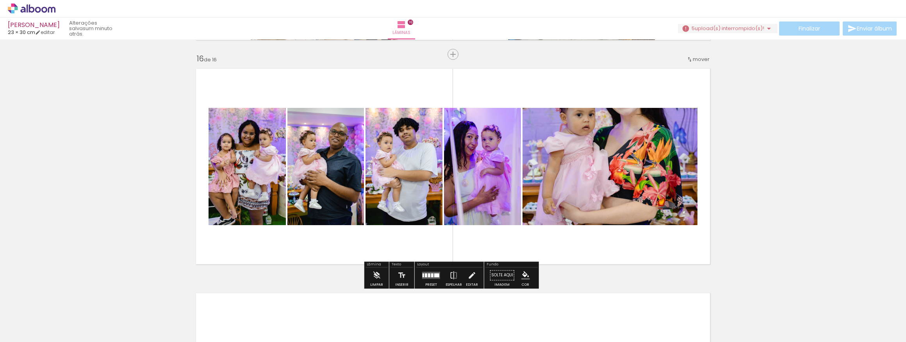
click at [607, 153] on quentale-photo at bounding box center [610, 166] width 175 height 117
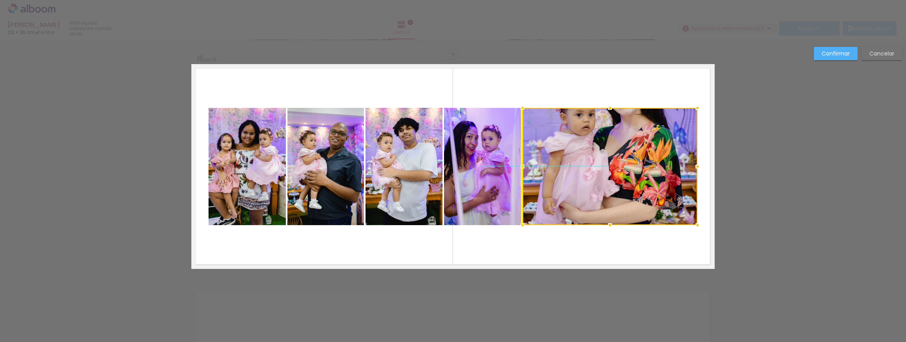
drag, startPoint x: 612, startPoint y: 151, endPoint x: 613, endPoint y: 138, distance: 12.6
click at [613, 138] on div at bounding box center [610, 166] width 175 height 117
click at [0, 0] on slot "Cancelar" at bounding box center [0, 0] width 0 height 0
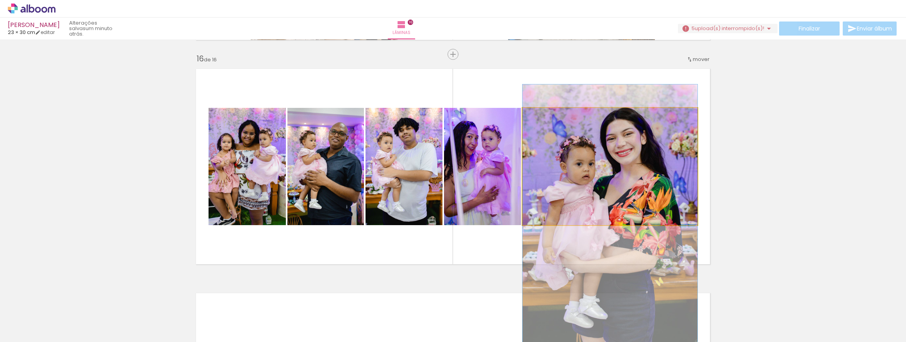
drag, startPoint x: 629, startPoint y: 155, endPoint x: 633, endPoint y: 204, distance: 49.4
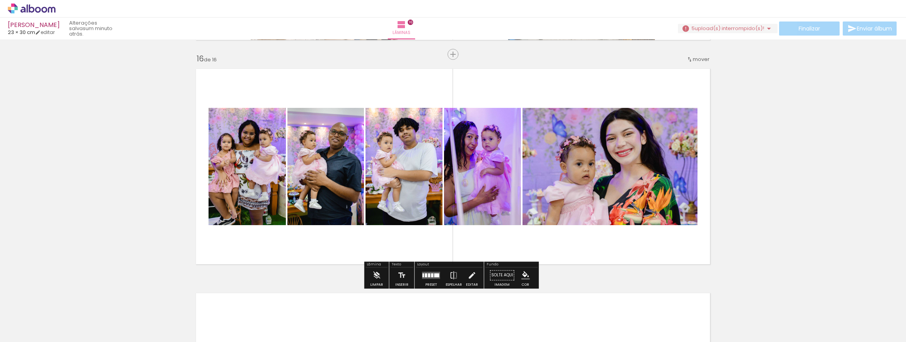
click at [608, 240] on quentale-layouter at bounding box center [453, 166] width 524 height 205
click at [579, 247] on quentale-layouter at bounding box center [453, 166] width 524 height 205
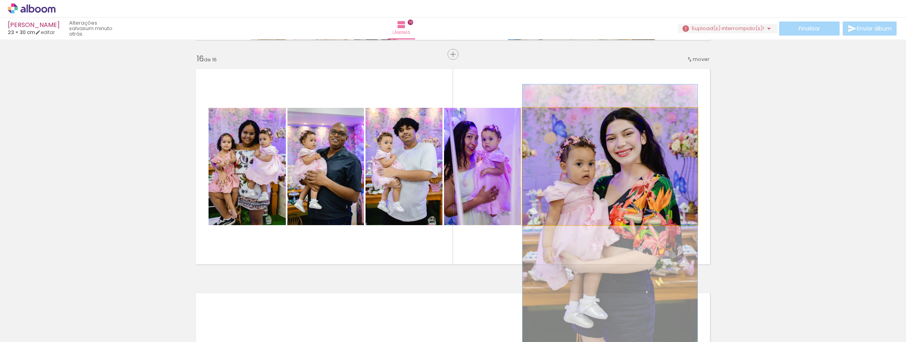
click at [550, 200] on quentale-photo at bounding box center [610, 166] width 175 height 117
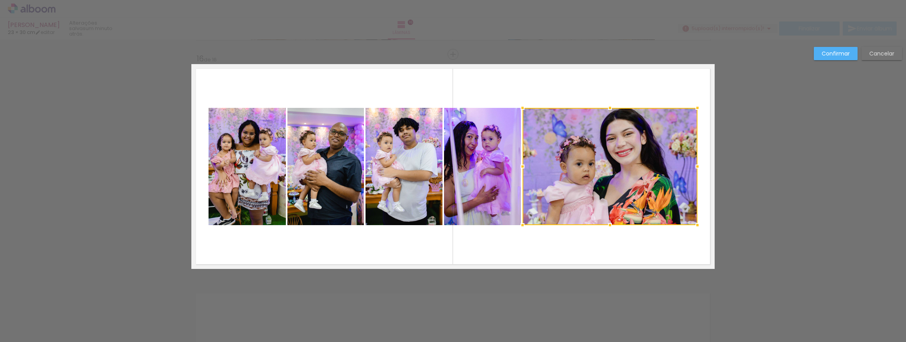
click at [476, 192] on quentale-photo at bounding box center [482, 166] width 77 height 117
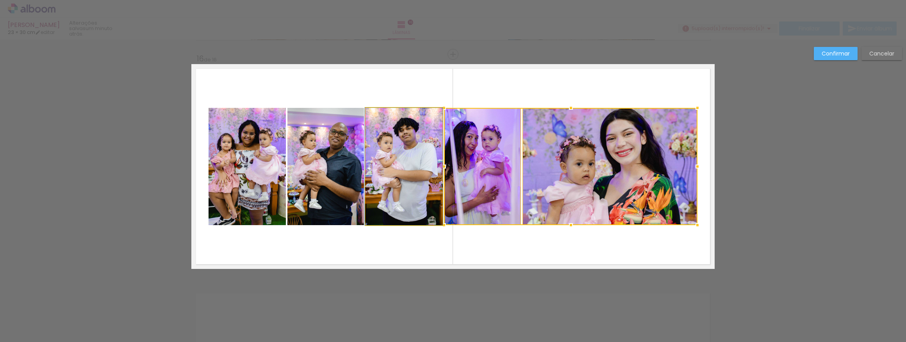
click at [395, 177] on quentale-photo at bounding box center [404, 166] width 77 height 117
click at [332, 161] on quentale-photo at bounding box center [326, 166] width 77 height 117
click at [229, 159] on quentale-photo at bounding box center [247, 166] width 77 height 117
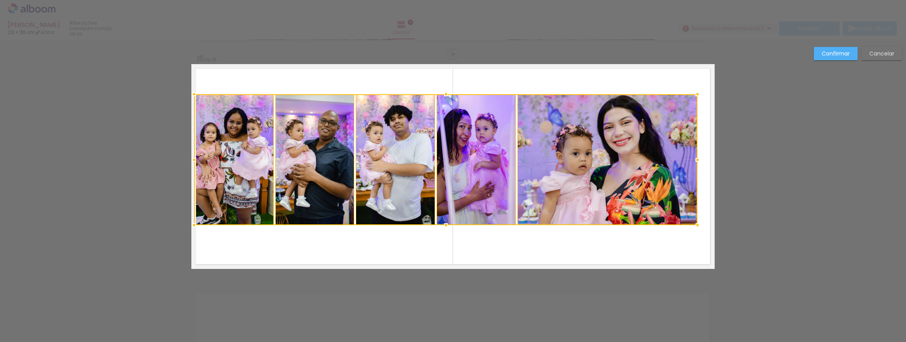
drag, startPoint x: 205, startPoint y: 106, endPoint x: 190, endPoint y: 95, distance: 19.2
click at [190, 95] on div at bounding box center [194, 94] width 16 height 16
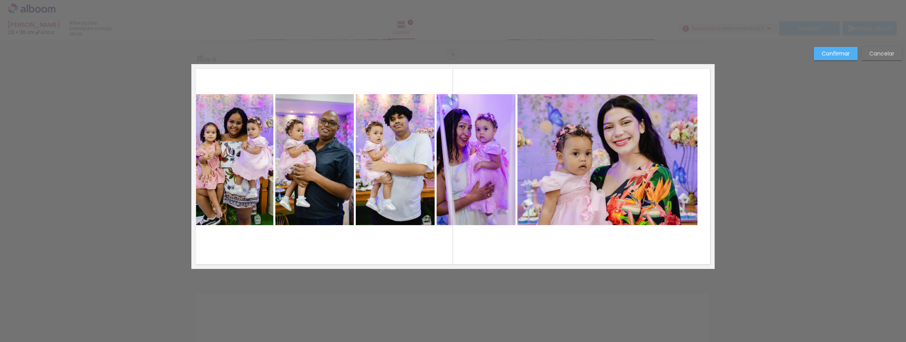
click at [663, 126] on quentale-photo at bounding box center [608, 159] width 180 height 131
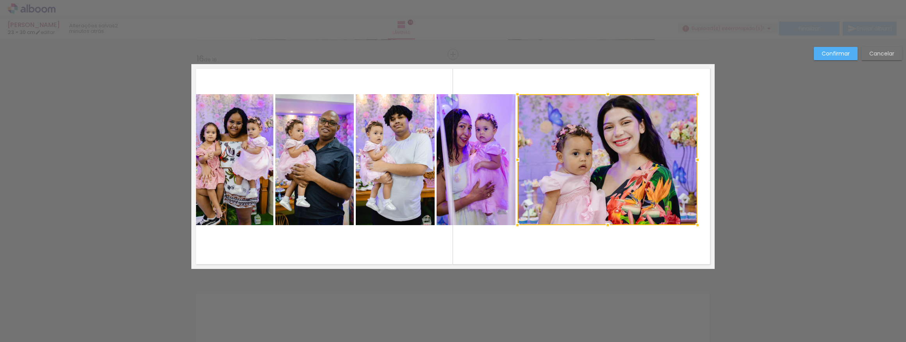
click at [462, 151] on quentale-photo at bounding box center [476, 159] width 79 height 131
click at [390, 158] on quentale-photo at bounding box center [395, 159] width 79 height 131
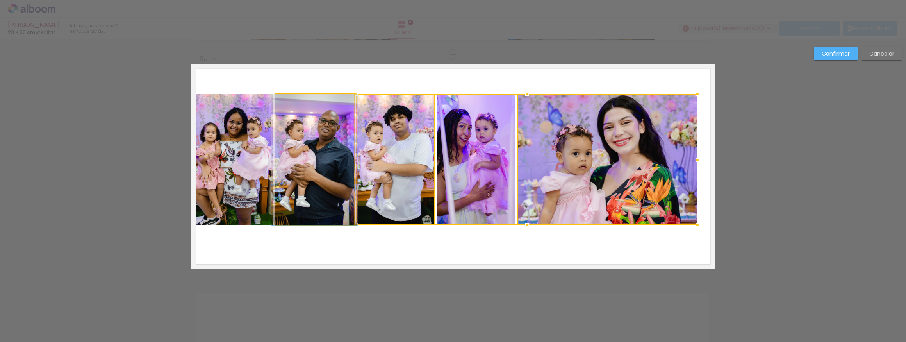
click at [282, 191] on quentale-photo at bounding box center [314, 159] width 79 height 131
click at [247, 189] on quentale-photo at bounding box center [234, 159] width 80 height 131
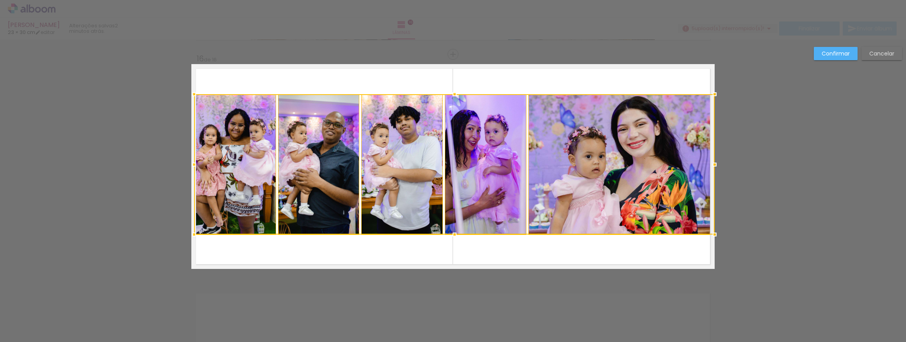
drag, startPoint x: 696, startPoint y: 225, endPoint x: 710, endPoint y: 234, distance: 16.5
click at [710, 234] on div at bounding box center [715, 235] width 16 height 16
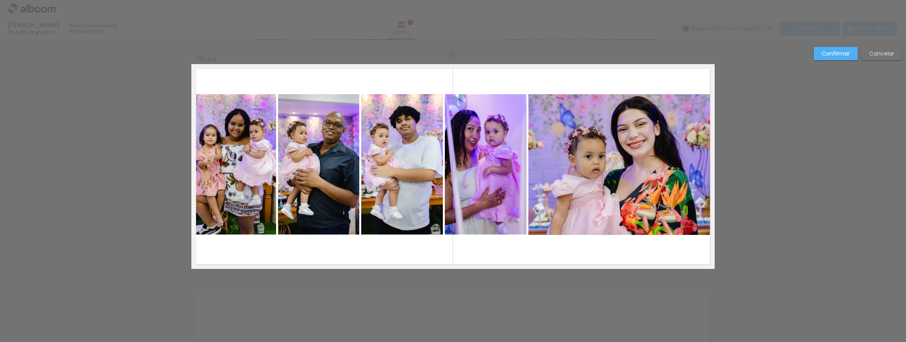
click at [0, 0] on slot "Confirmar" at bounding box center [0, 0] width 0 height 0
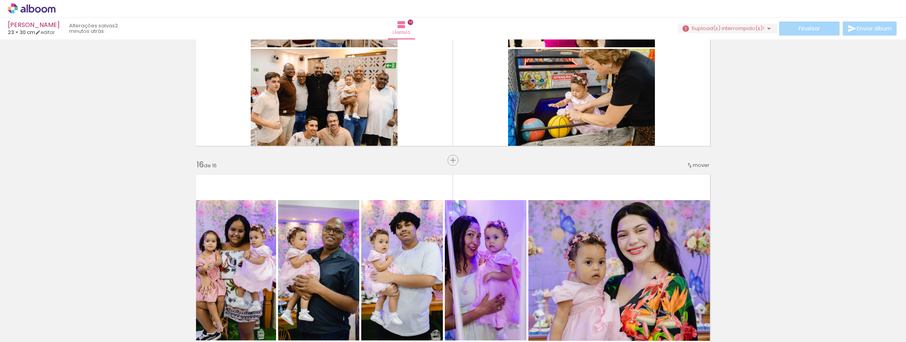
scroll to position [3255, 0]
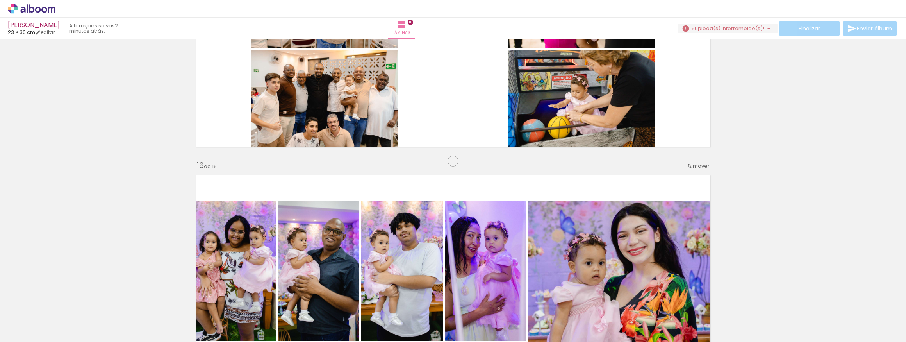
click at [699, 165] on span "mover" at bounding box center [701, 165] width 17 height 7
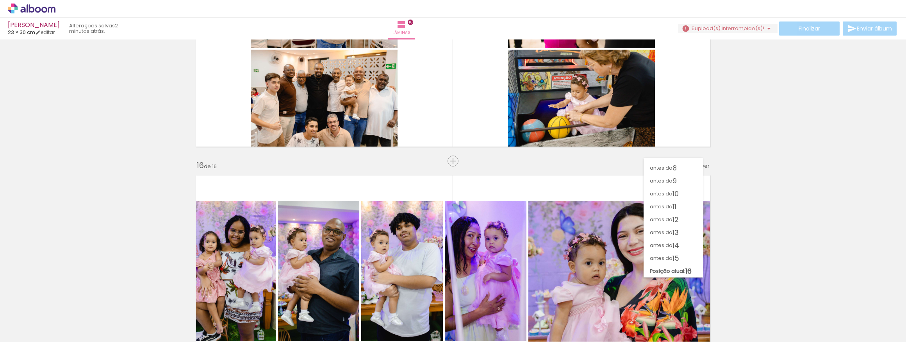
scroll to position [86, 0]
click at [692, 241] on paper-item "antes da 14" at bounding box center [673, 245] width 59 height 13
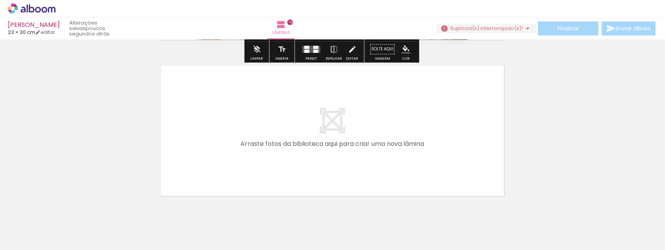
scroll to position [2525, 0]
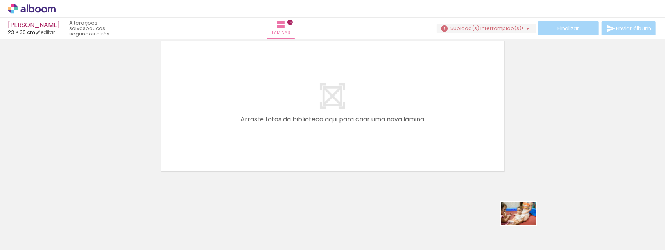
drag, startPoint x: 517, startPoint y: 229, endPoint x: 524, endPoint y: 226, distance: 7.9
click at [524, 226] on div at bounding box center [506, 224] width 39 height 26
click at [449, 211] on iron-icon at bounding box center [446, 208] width 8 height 8
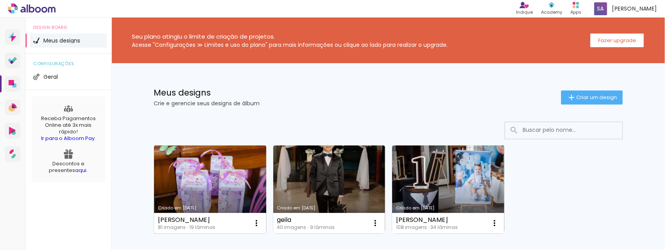
click at [215, 198] on link "Criado em [DATE]" at bounding box center [210, 190] width 112 height 88
